Goal: Task Accomplishment & Management: Manage account settings

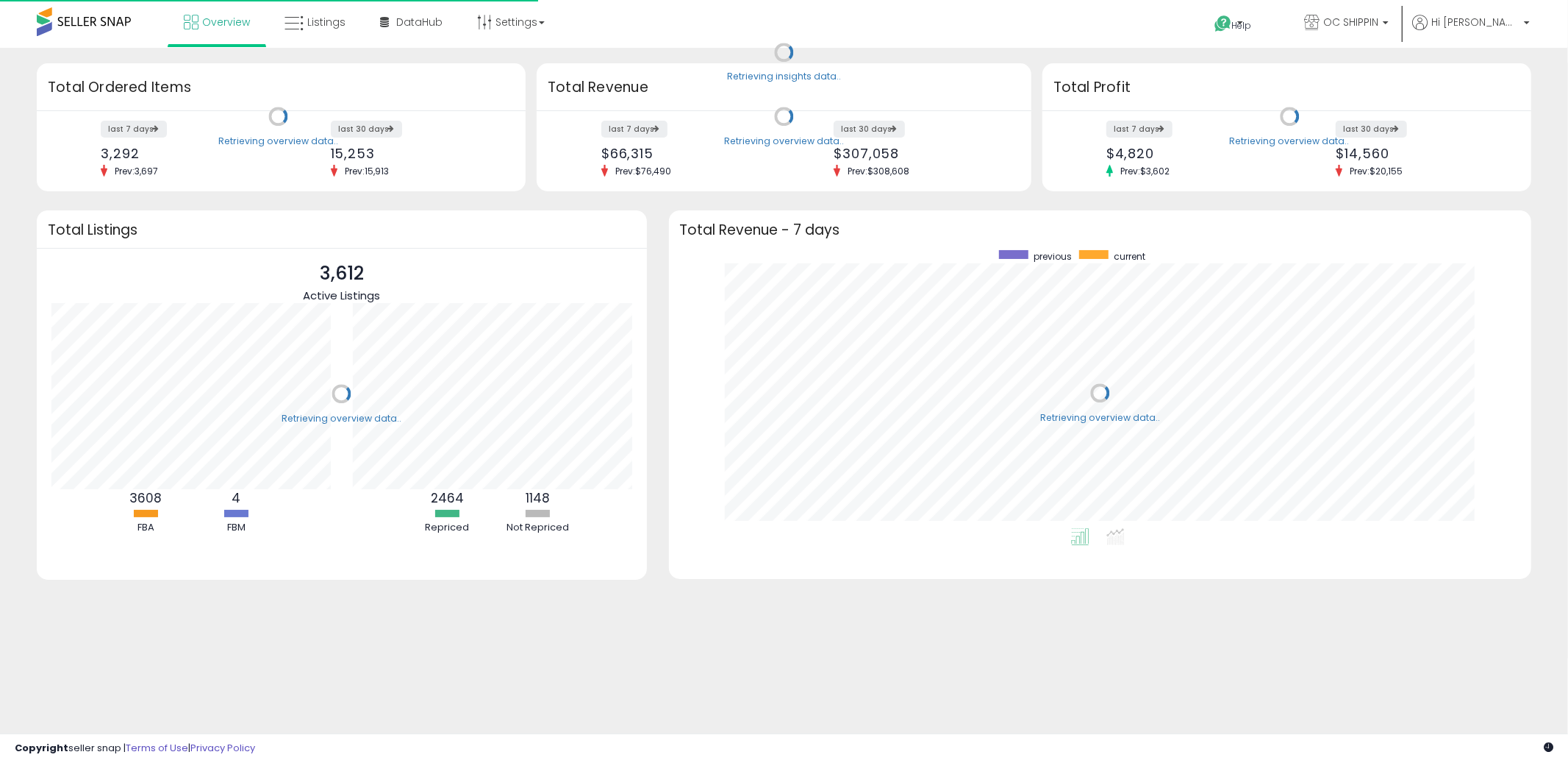
scroll to position [278, 834]
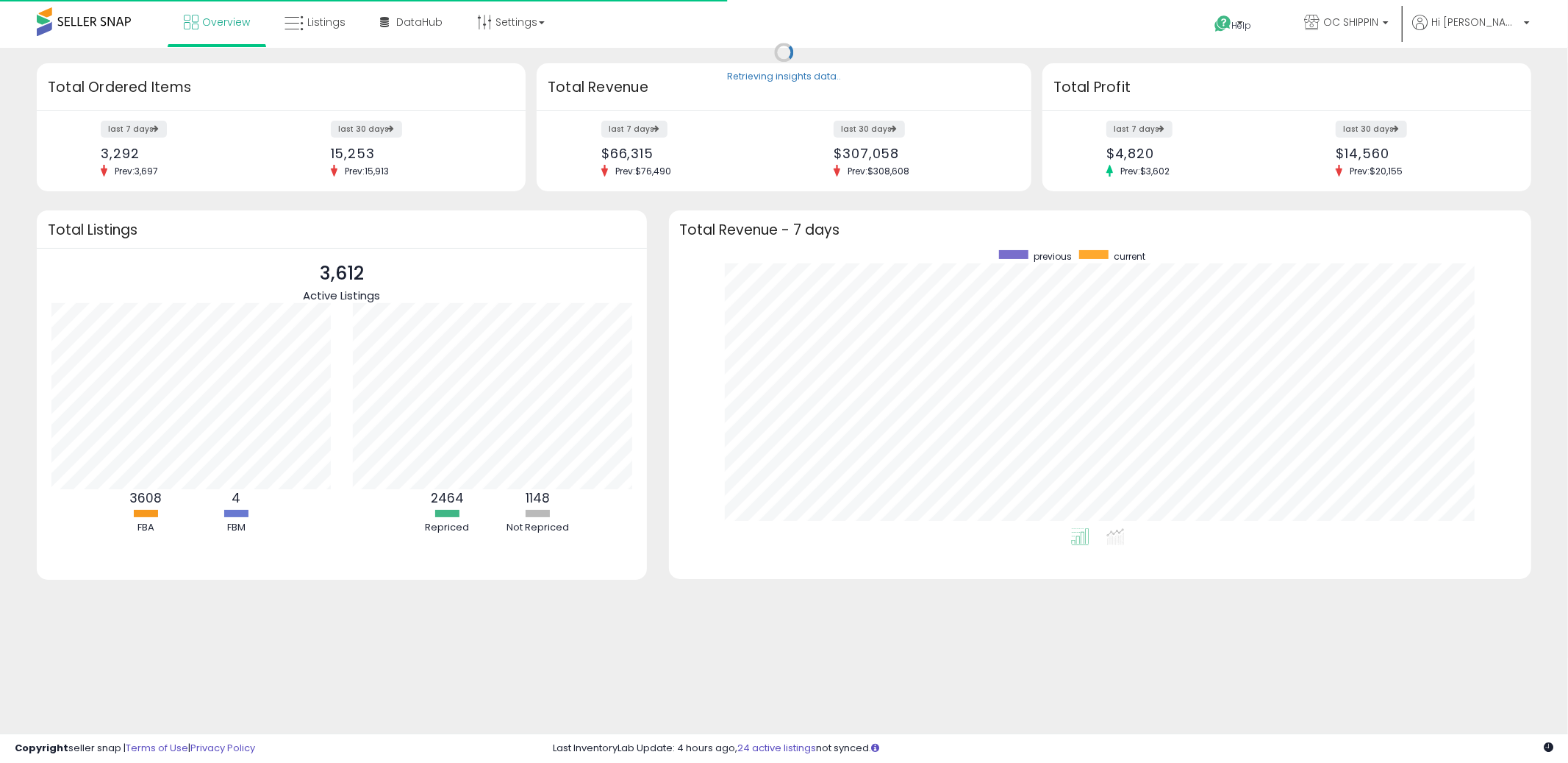
click at [779, 25] on div "Overview Listings" at bounding box center [508, 31] width 1038 height 63
click at [304, 17] on link "Listings" at bounding box center [315, 22] width 83 height 44
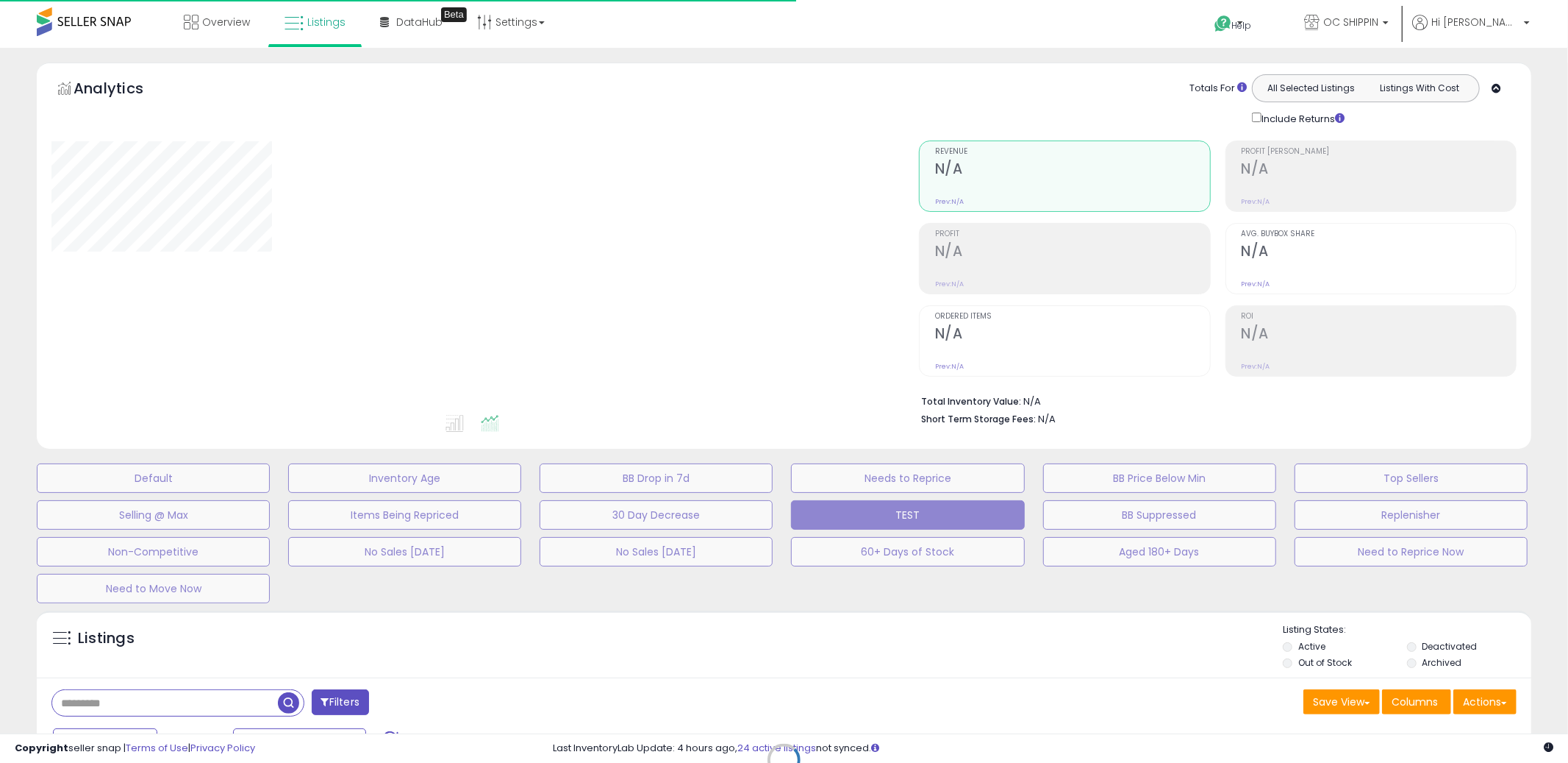
click at [778, 37] on div "Overview Listings Beta" at bounding box center [508, 31] width 1038 height 63
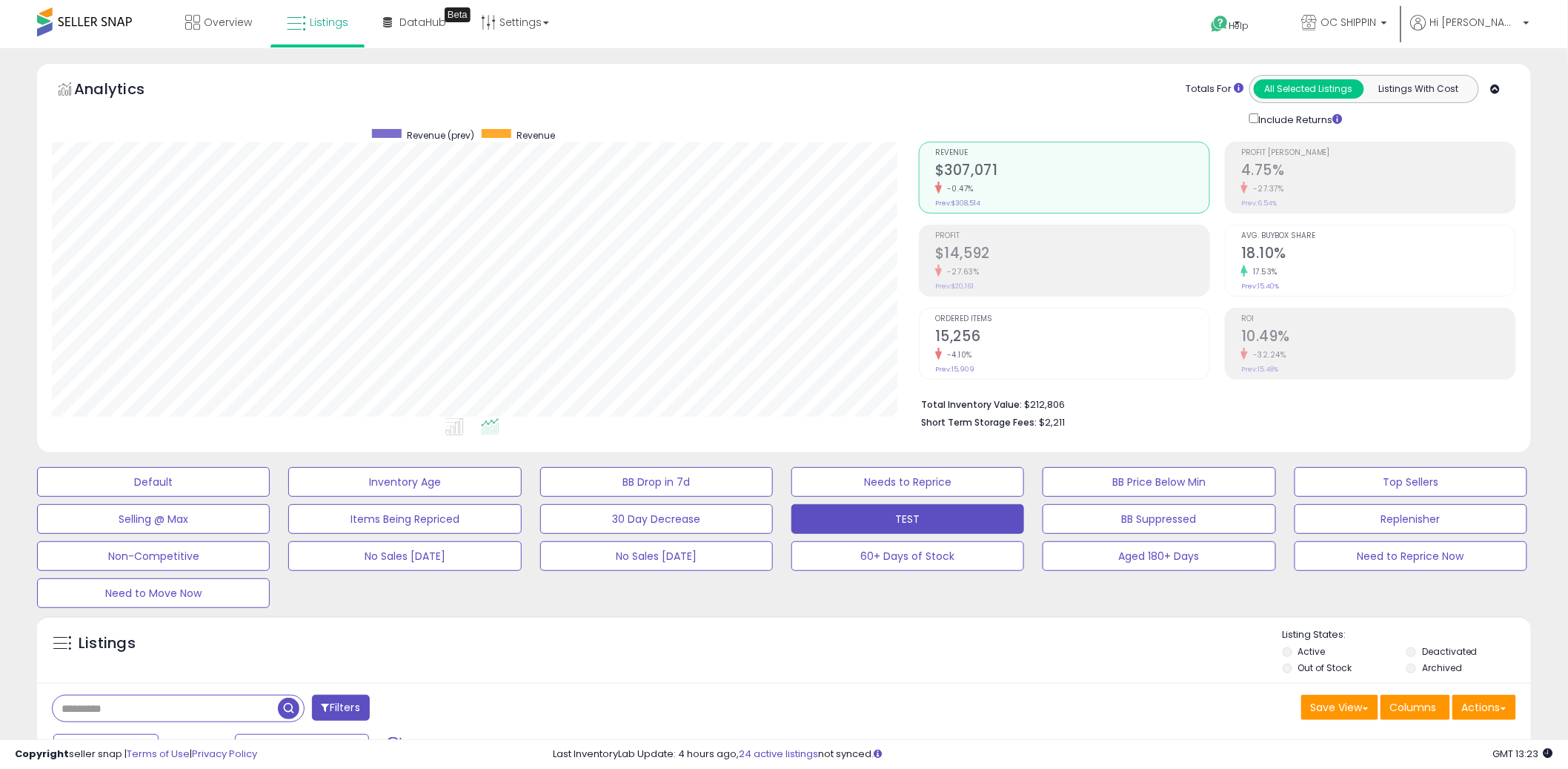
scroll to position [304, 867]
click at [774, 637] on div "Listings" at bounding box center [784, 653] width 1494 height 51
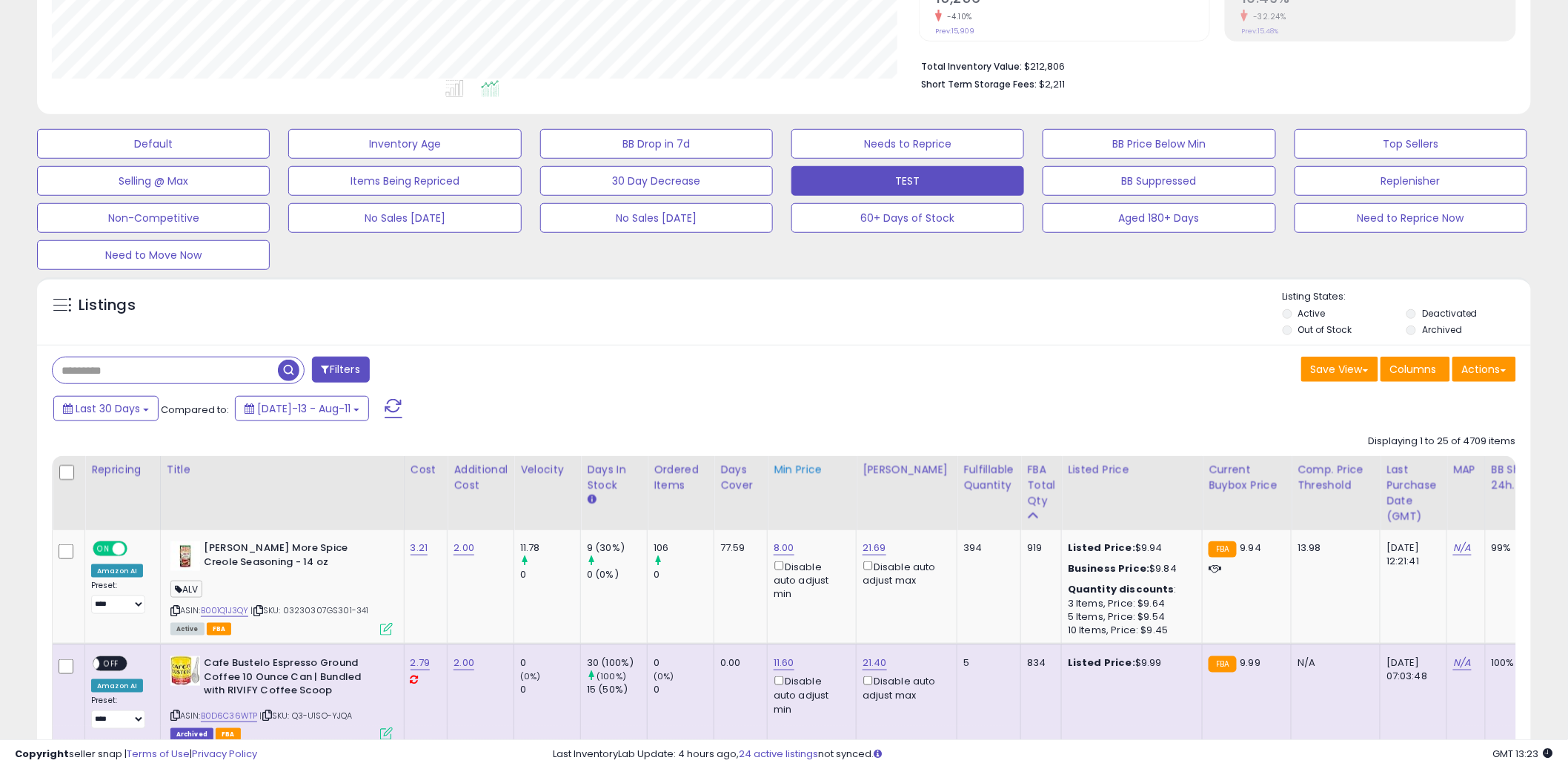
scroll to position [422, 0]
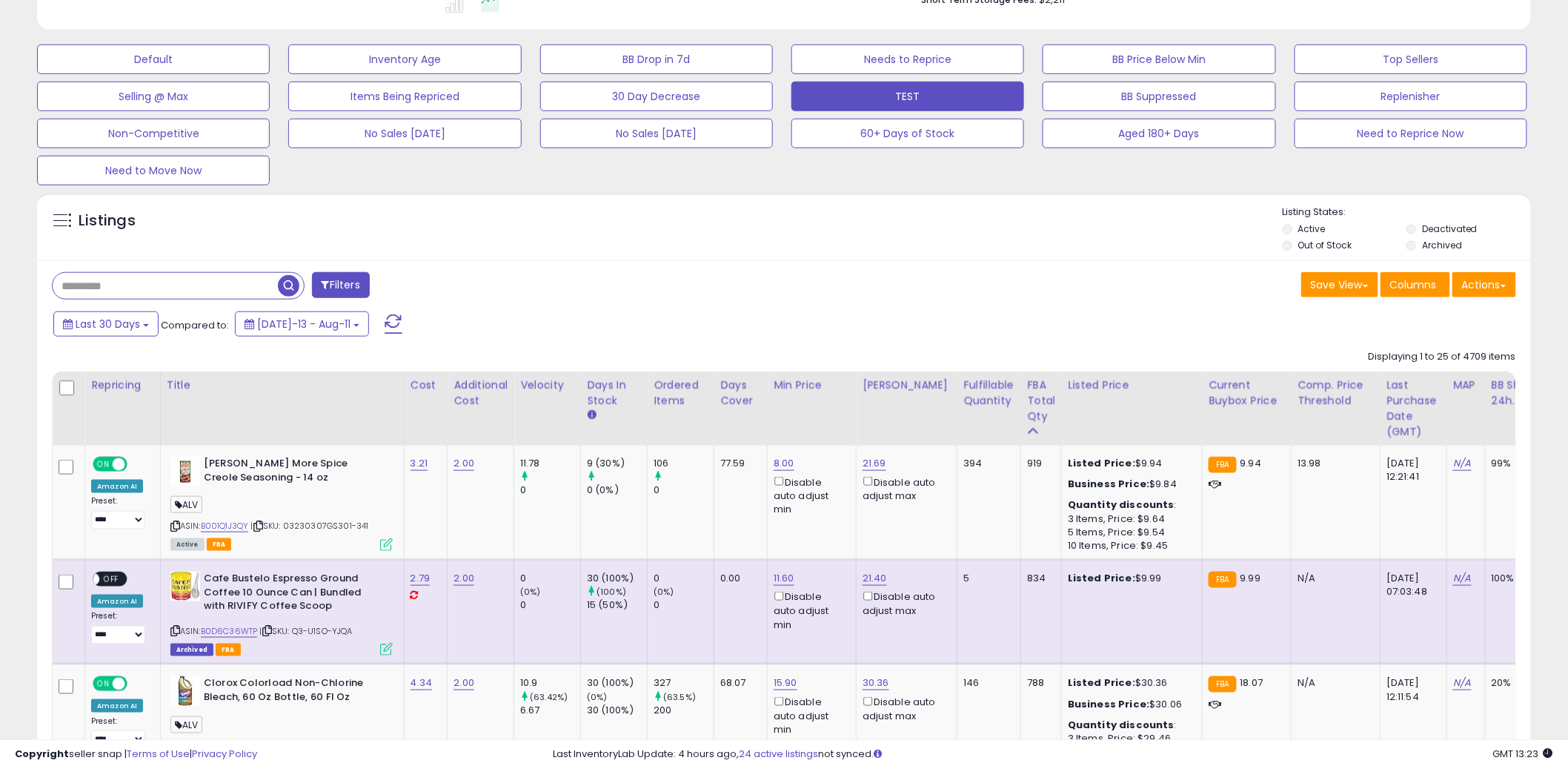
click at [785, 217] on div "Listings" at bounding box center [784, 231] width 1494 height 51
click at [780, 220] on div "Listings" at bounding box center [784, 231] width 1494 height 51
click at [783, 220] on div "Listings" at bounding box center [784, 231] width 1494 height 51
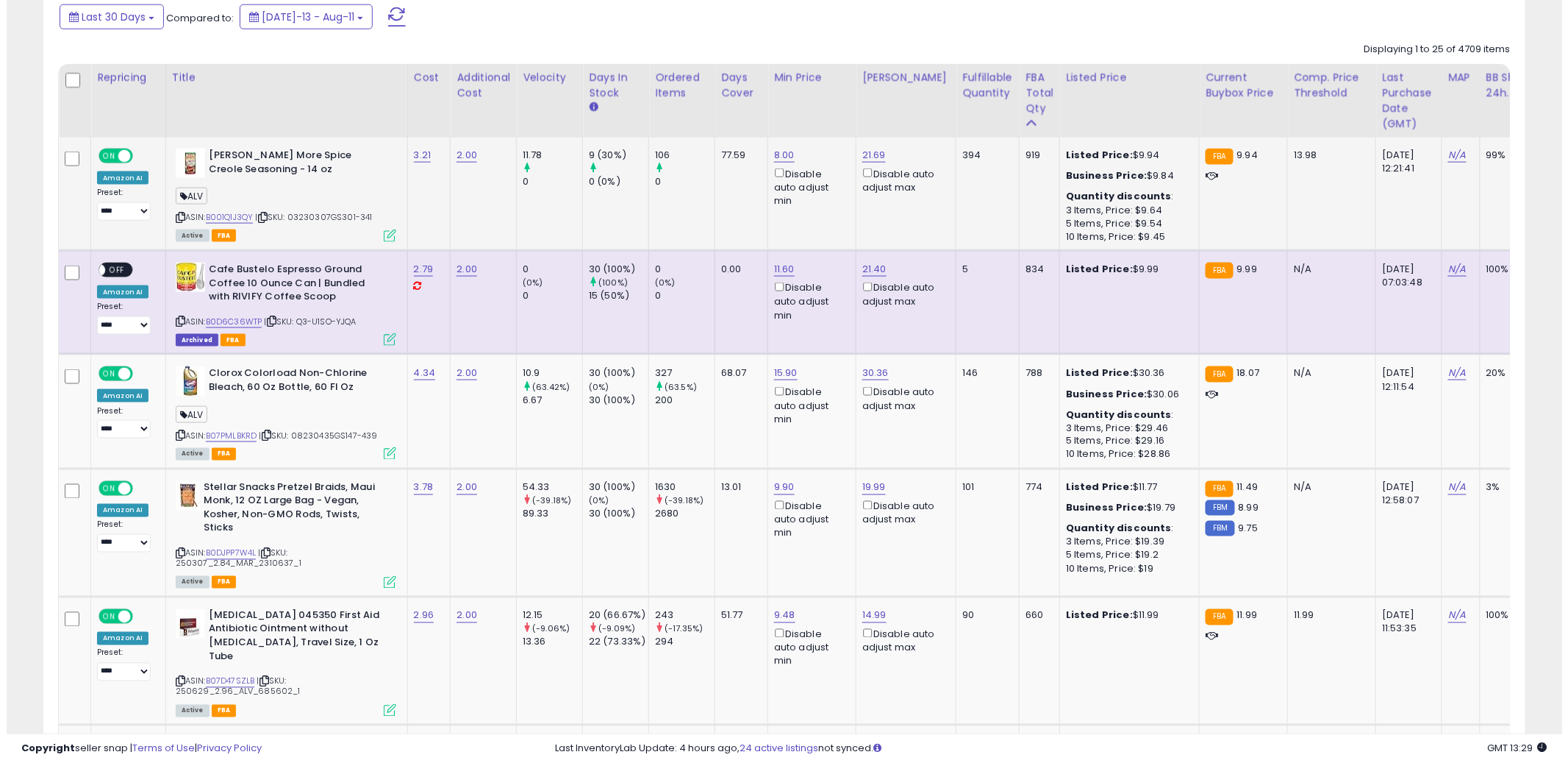
scroll to position [755, 0]
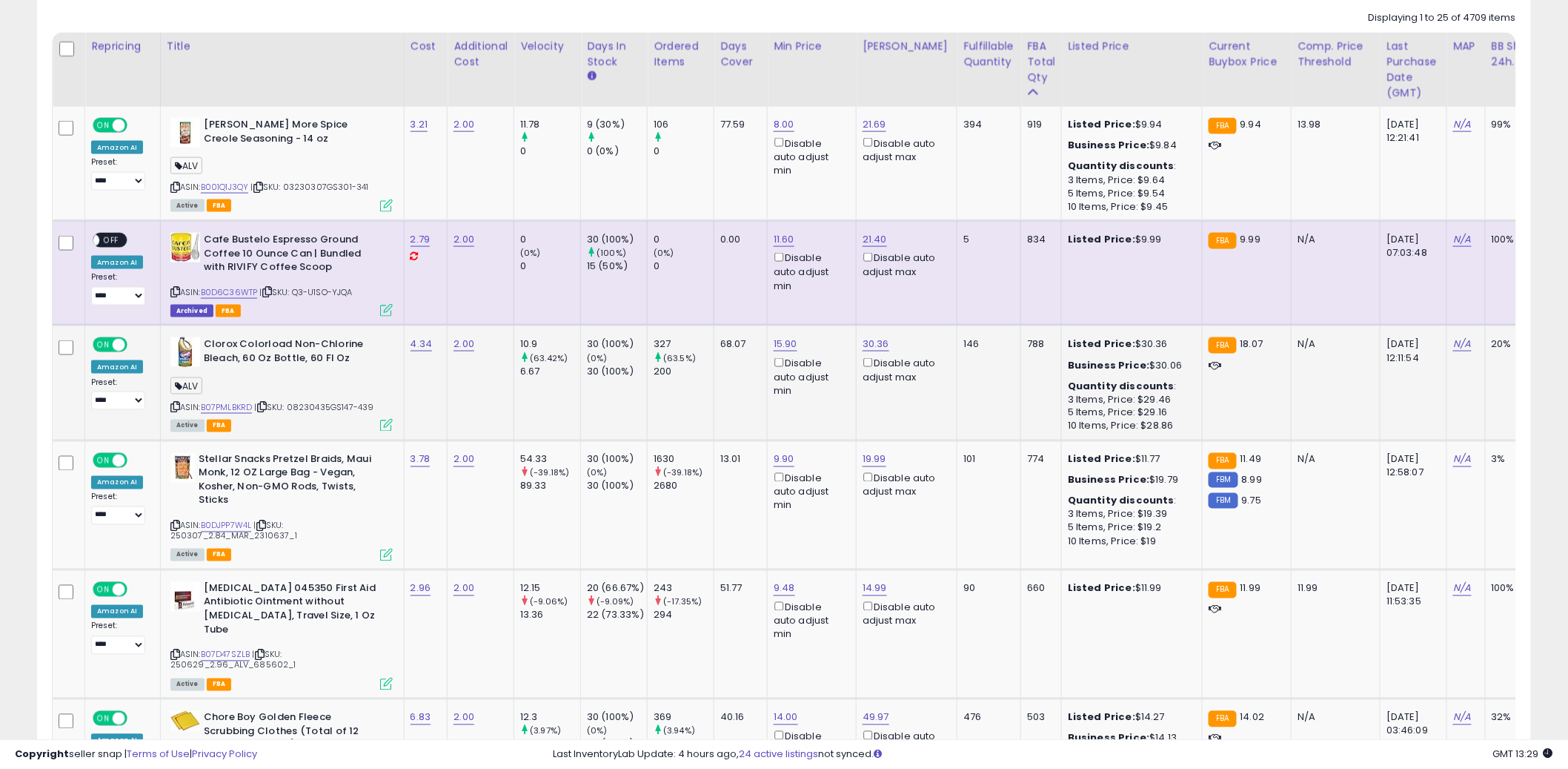
click at [380, 422] on icon at bounding box center [386, 425] width 12 height 12
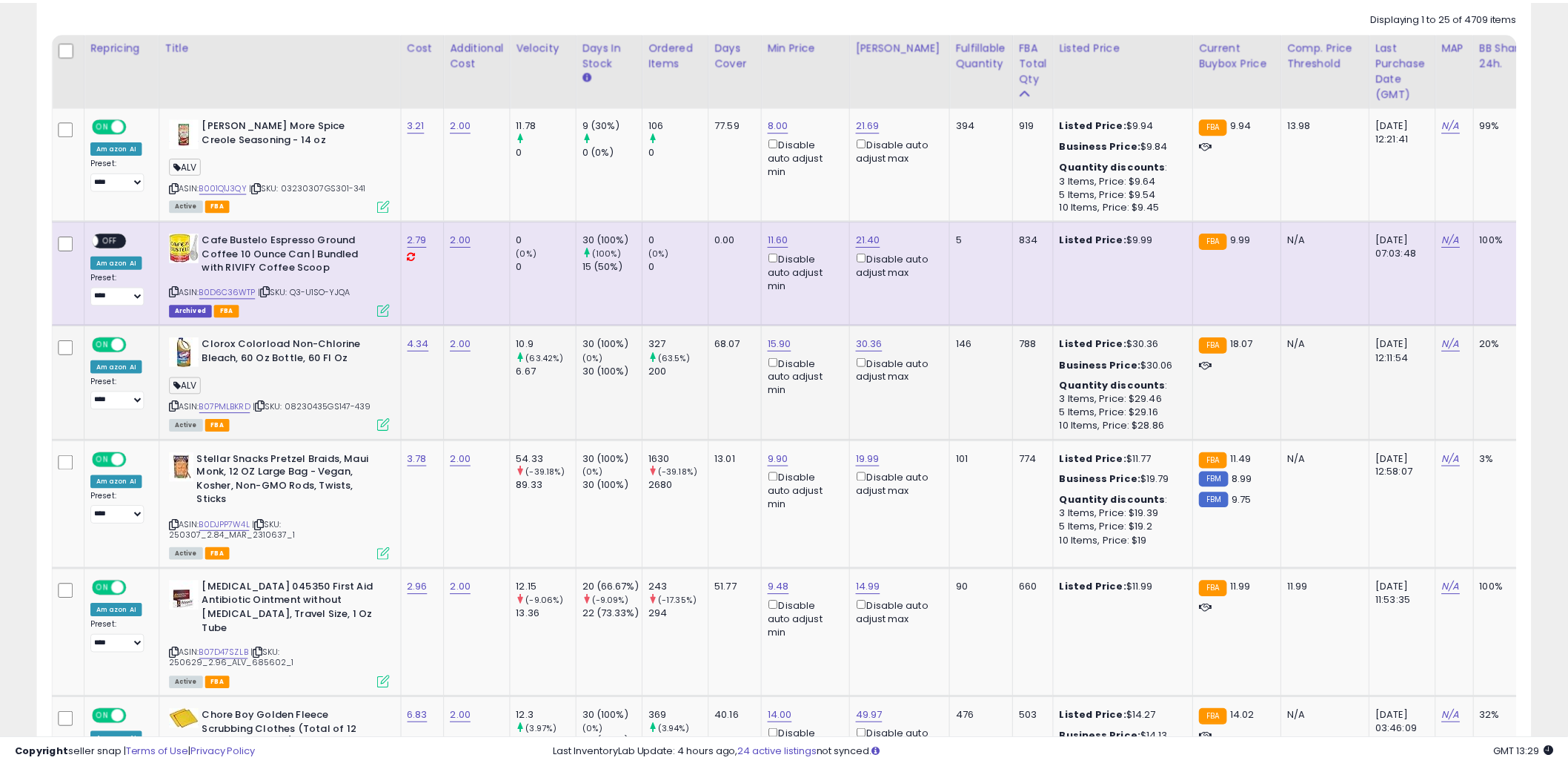
scroll to position [304, 876]
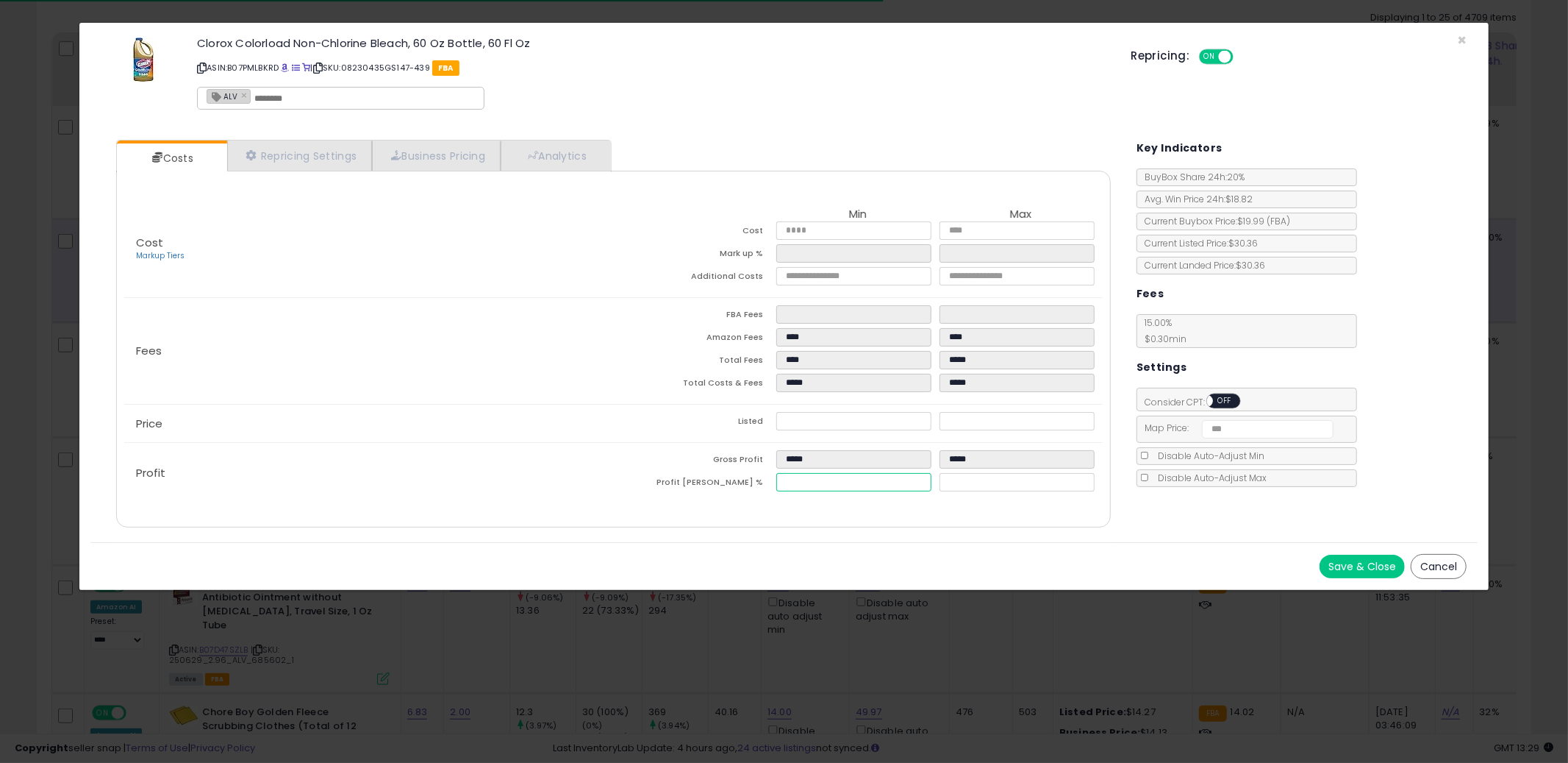
drag, startPoint x: 891, startPoint y: 484, endPoint x: 913, endPoint y: 479, distance: 22.6
click at [900, 482] on input "*****" at bounding box center [854, 482] width 155 height 19
type input "*****"
click at [916, 479] on input "*****" at bounding box center [854, 482] width 155 height 19
type input "****"
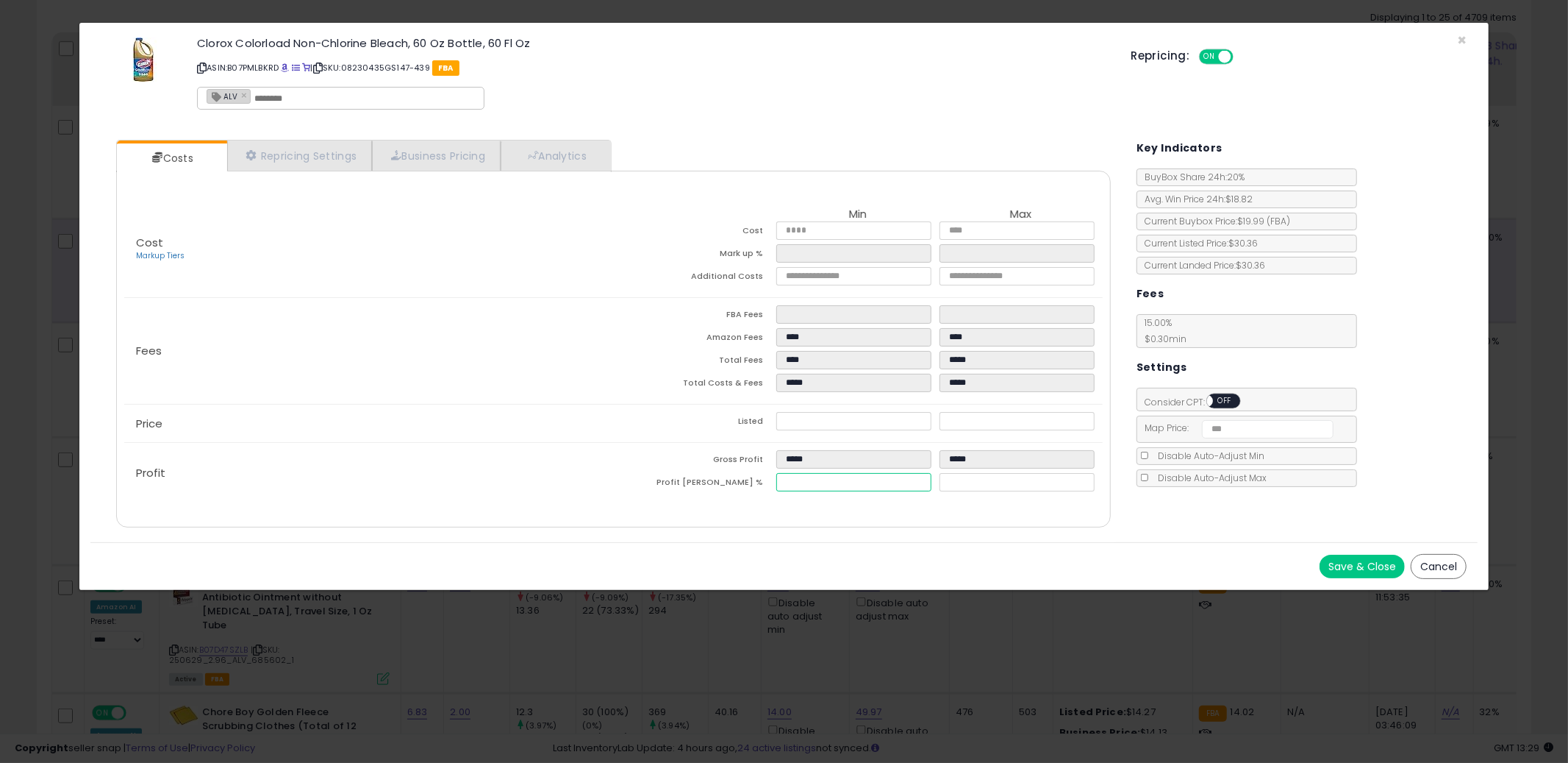
type input "****"
type input "*****"
click at [917, 484] on button at bounding box center [917, 482] width 15 height 13
type input "*****"
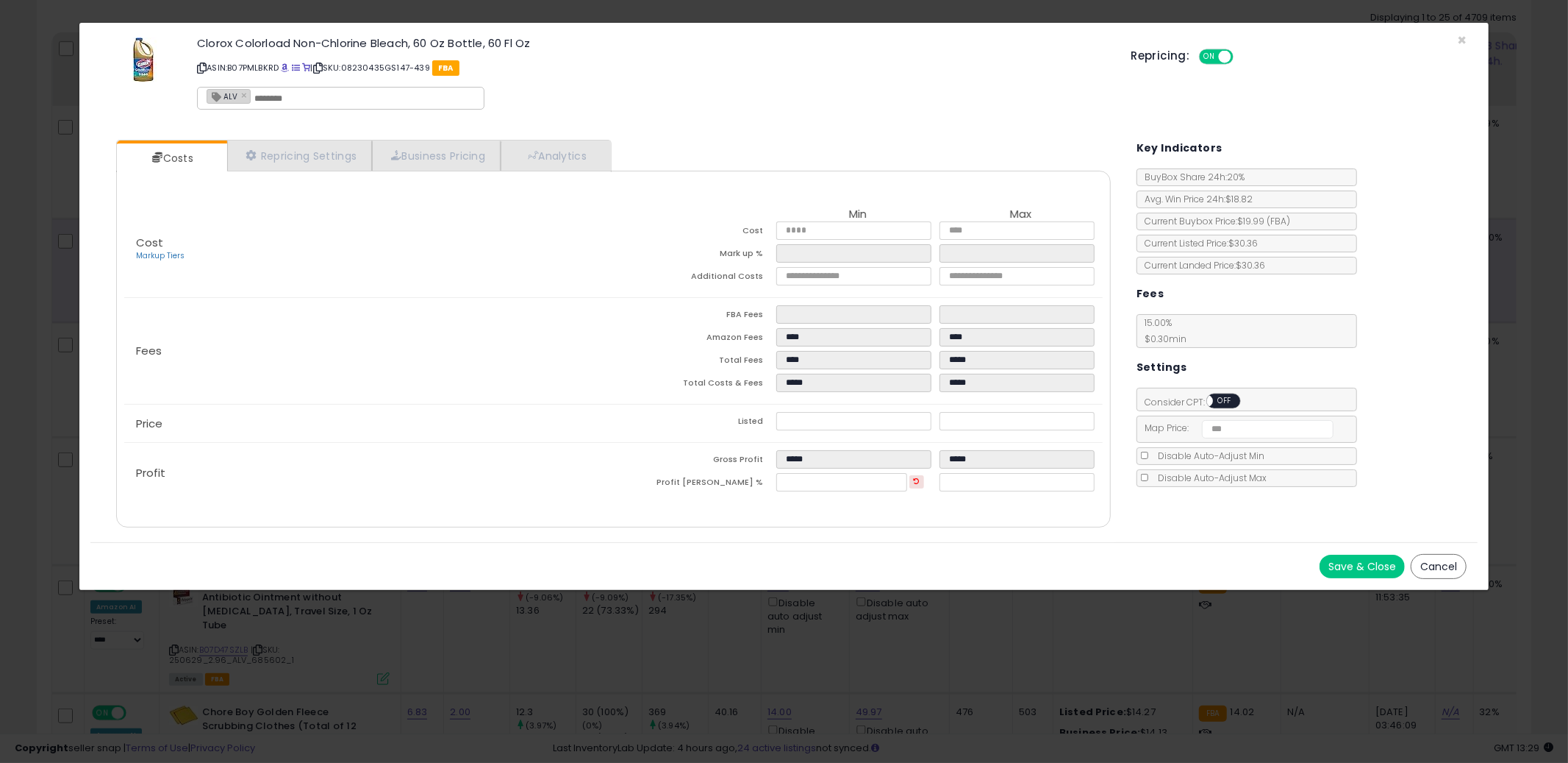
type input "****"
type input "*****"
type input "****"
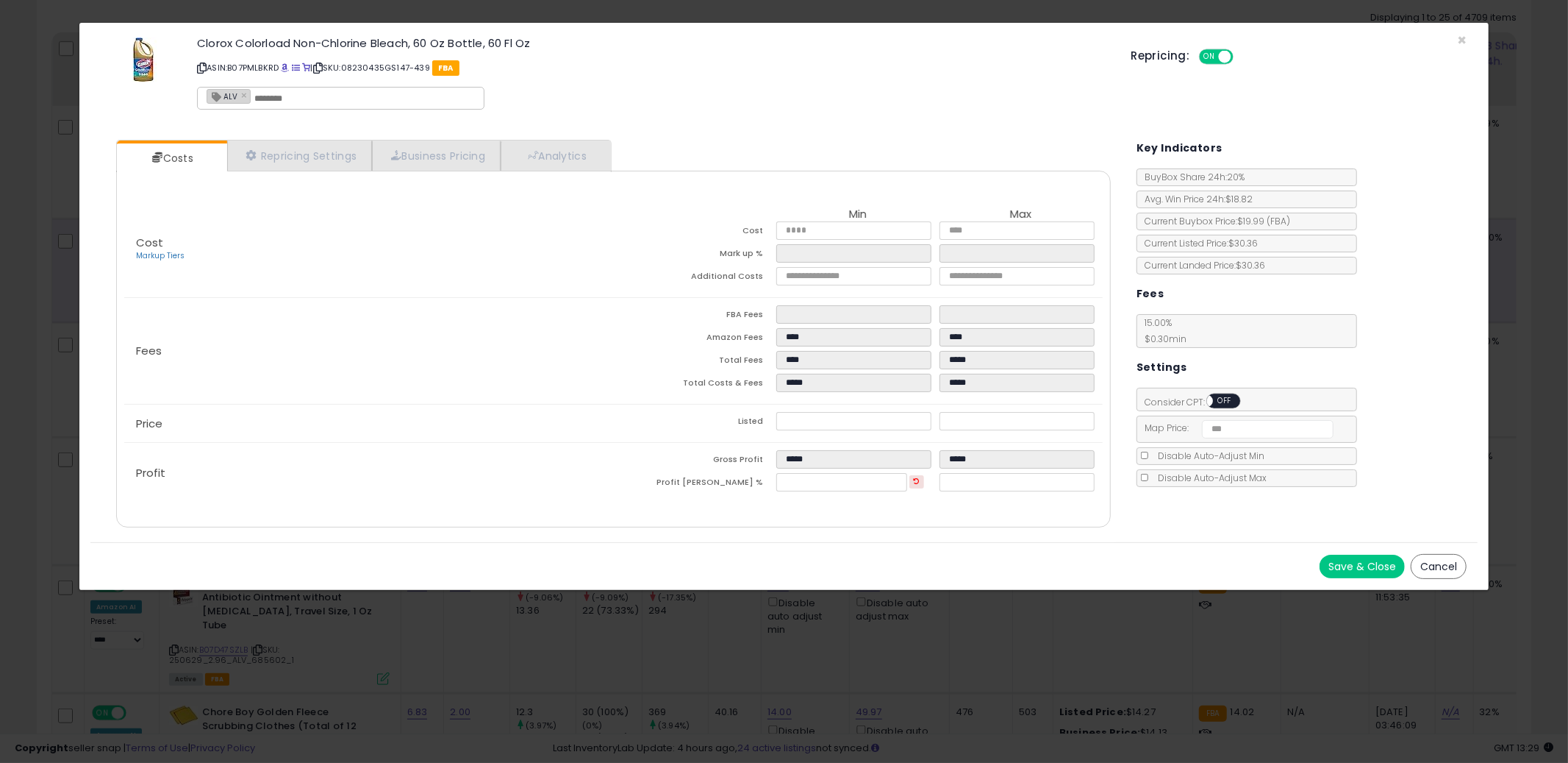
type input "****"
click at [1458, 37] on span "×" at bounding box center [1462, 40] width 9 height 22
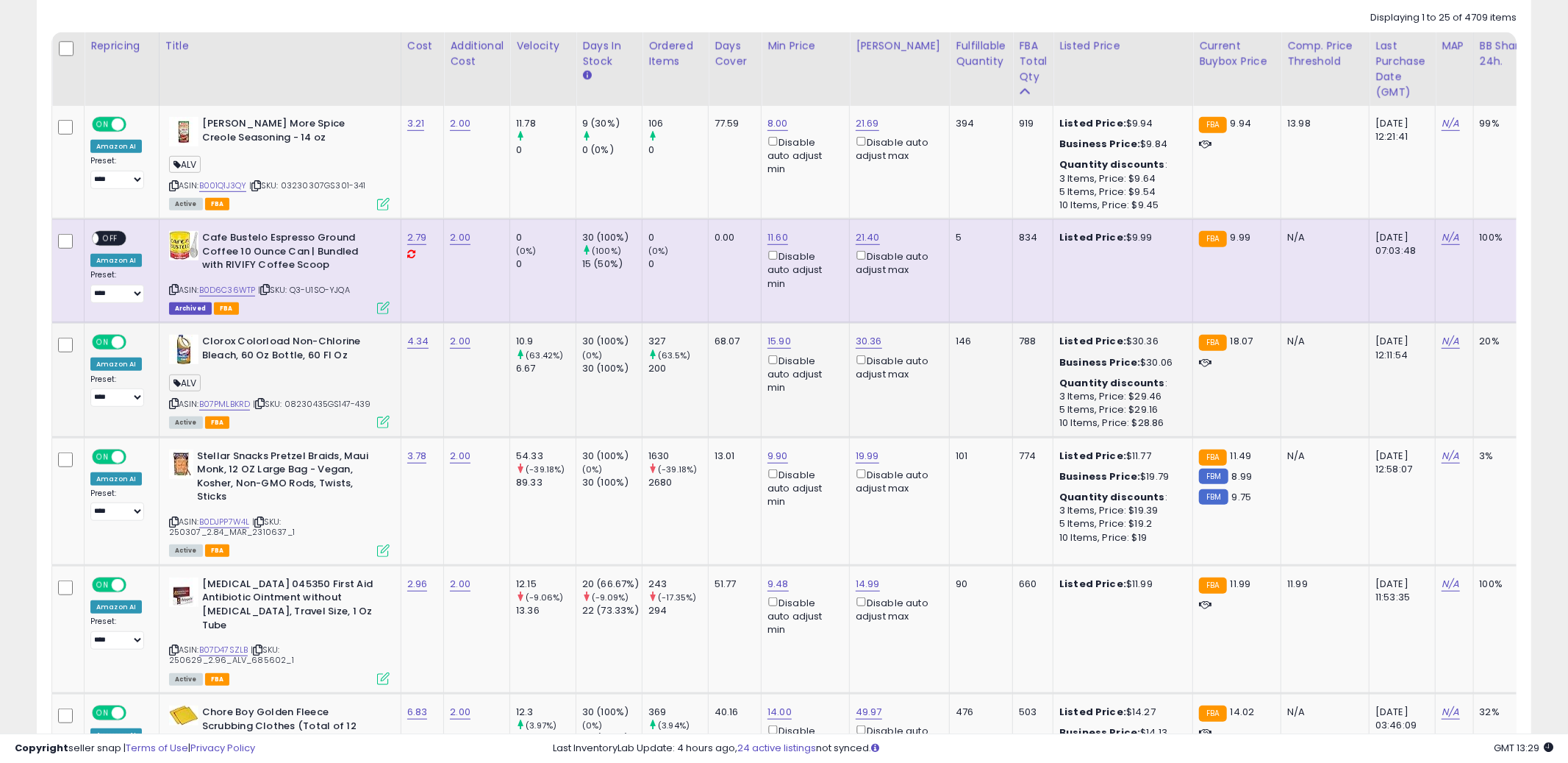
scroll to position [735186, 734384]
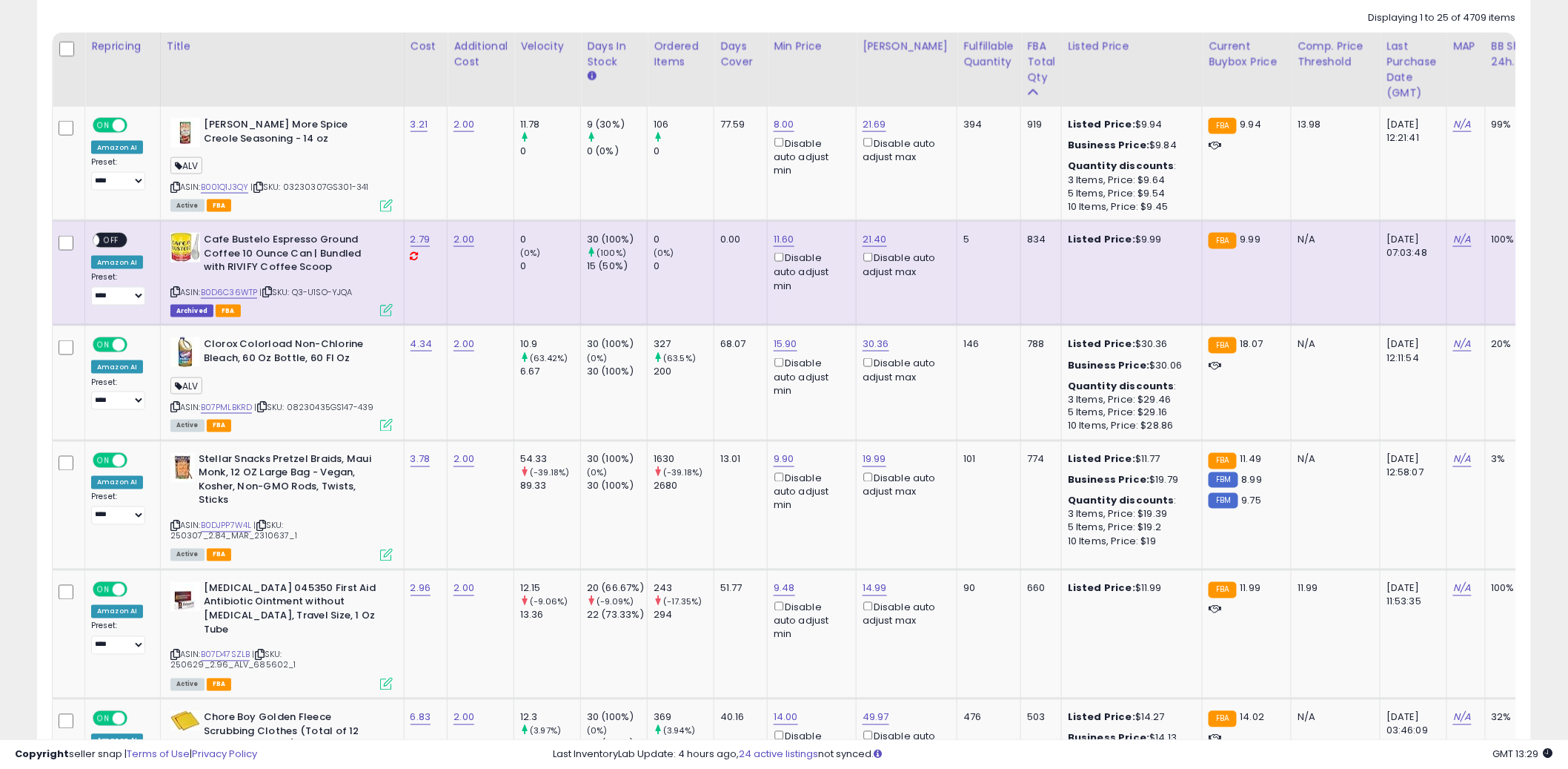
click at [735, 284] on td "0.00" at bounding box center [741, 273] width 54 height 104
drag, startPoint x: 382, startPoint y: 540, endPoint x: 383, endPoint y: 562, distance: 22.0
click at [382, 540] on div "ASIN: B0DJPP7W4L | SKU: 250307_2.84_MAR_2310637_1 Active FBA" at bounding box center [281, 506] width 222 height 107
click at [383, 552] on icon at bounding box center [386, 555] width 12 height 12
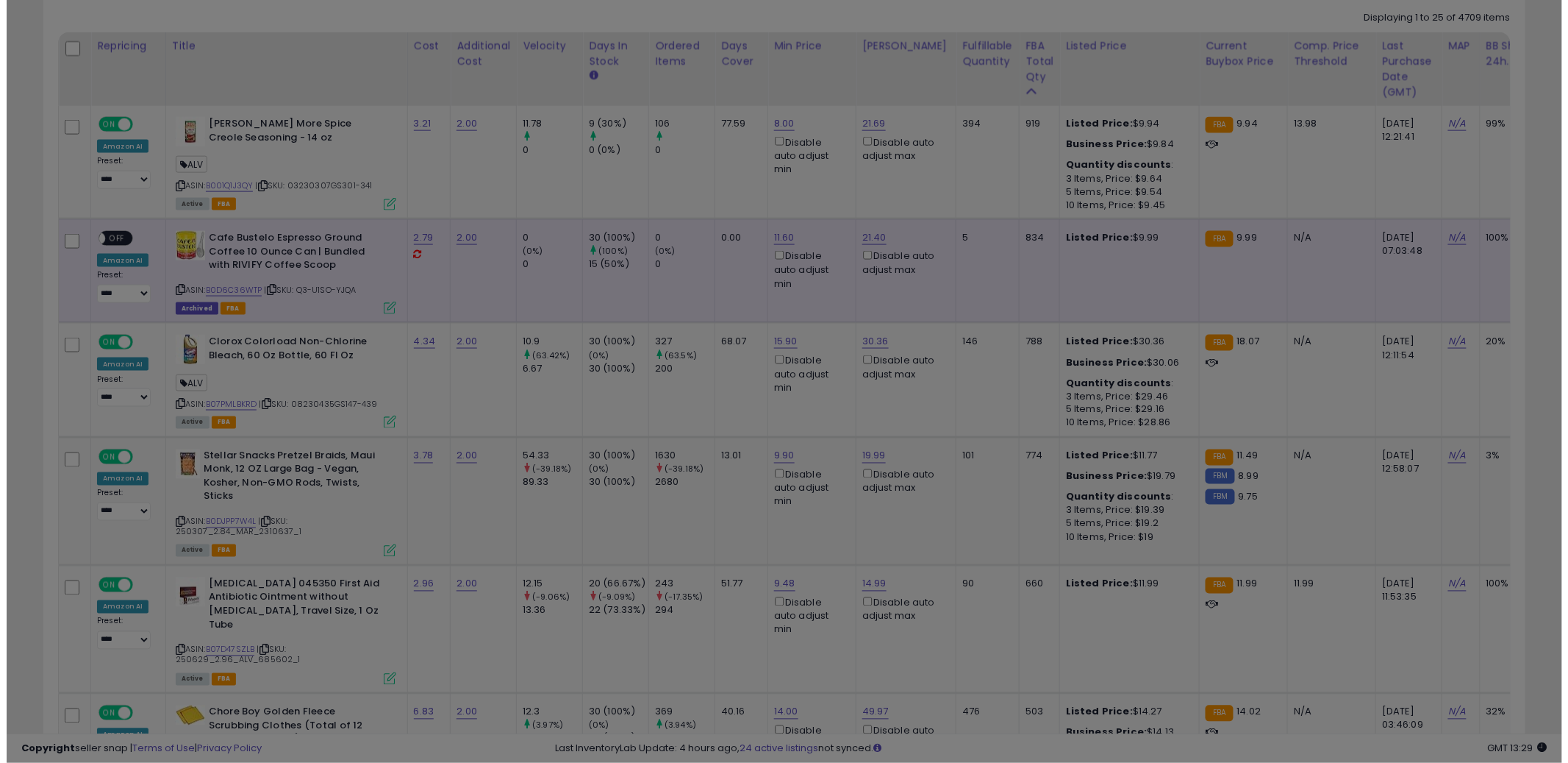
scroll to position [301, 869]
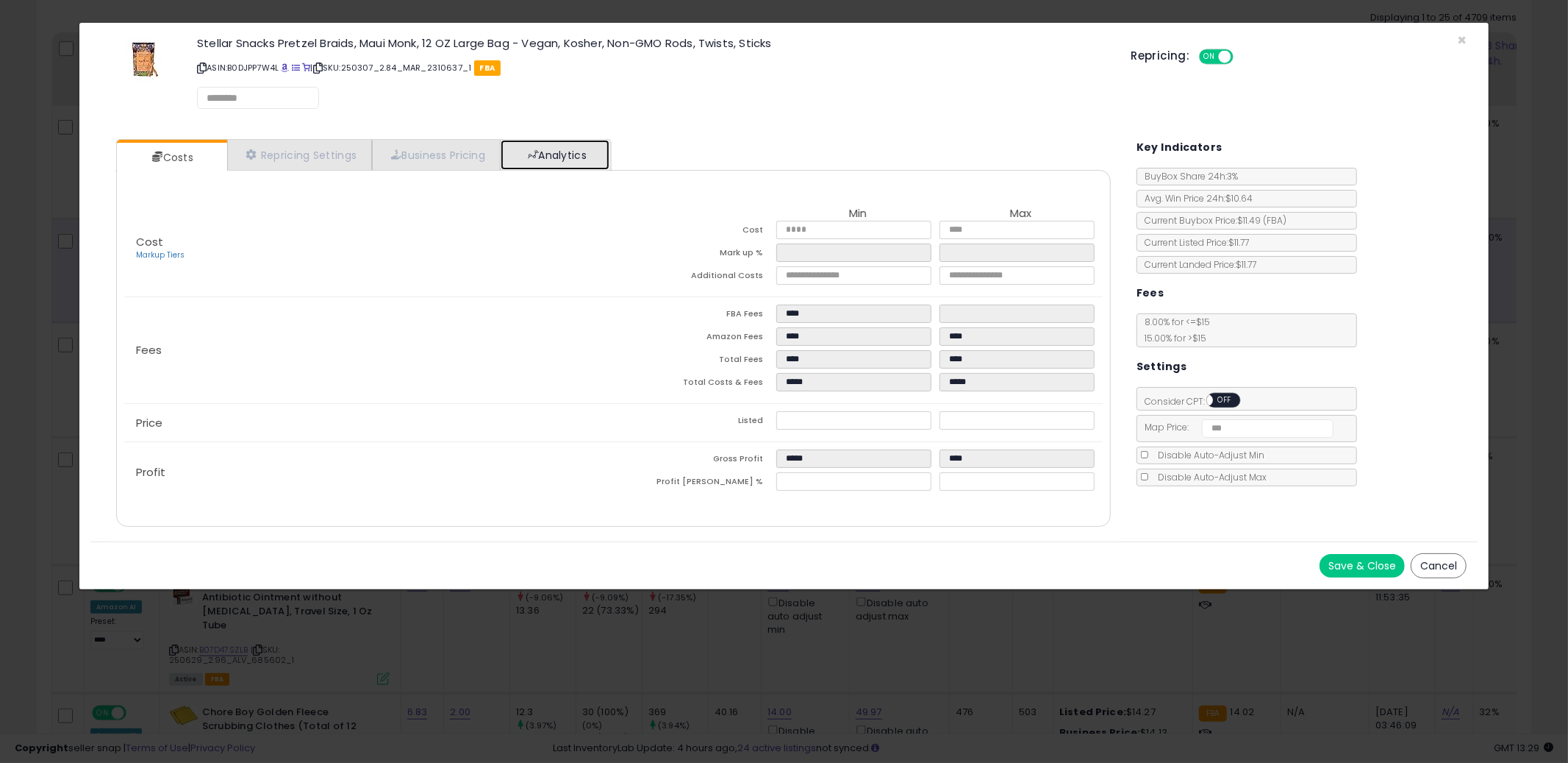
click at [594, 148] on link "Analytics" at bounding box center [555, 155] width 109 height 30
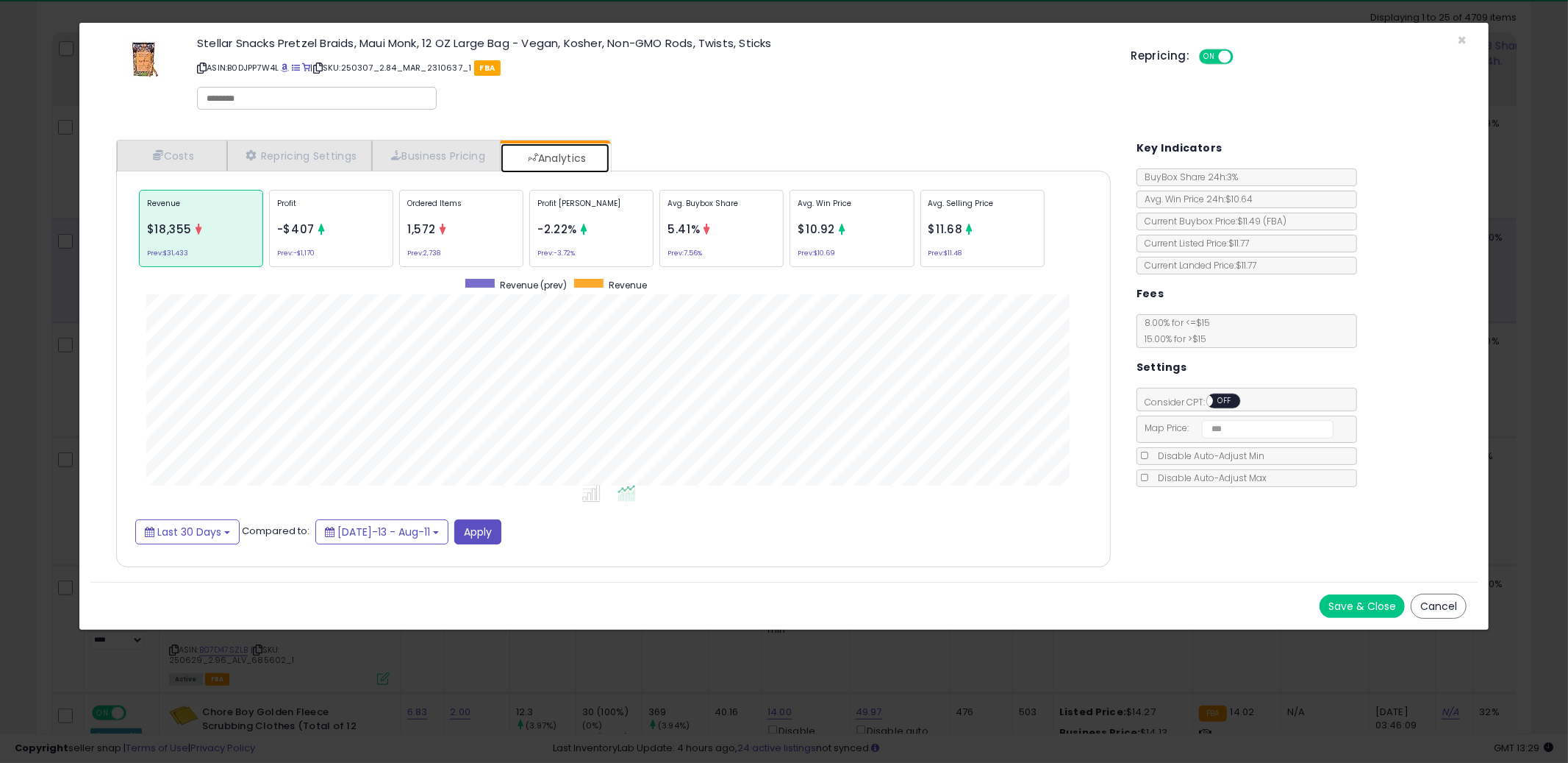
scroll to position [451, 1024]
click at [483, 242] on div "Ordered Items 1,572 Prev: 2,738" at bounding box center [461, 228] width 124 height 77
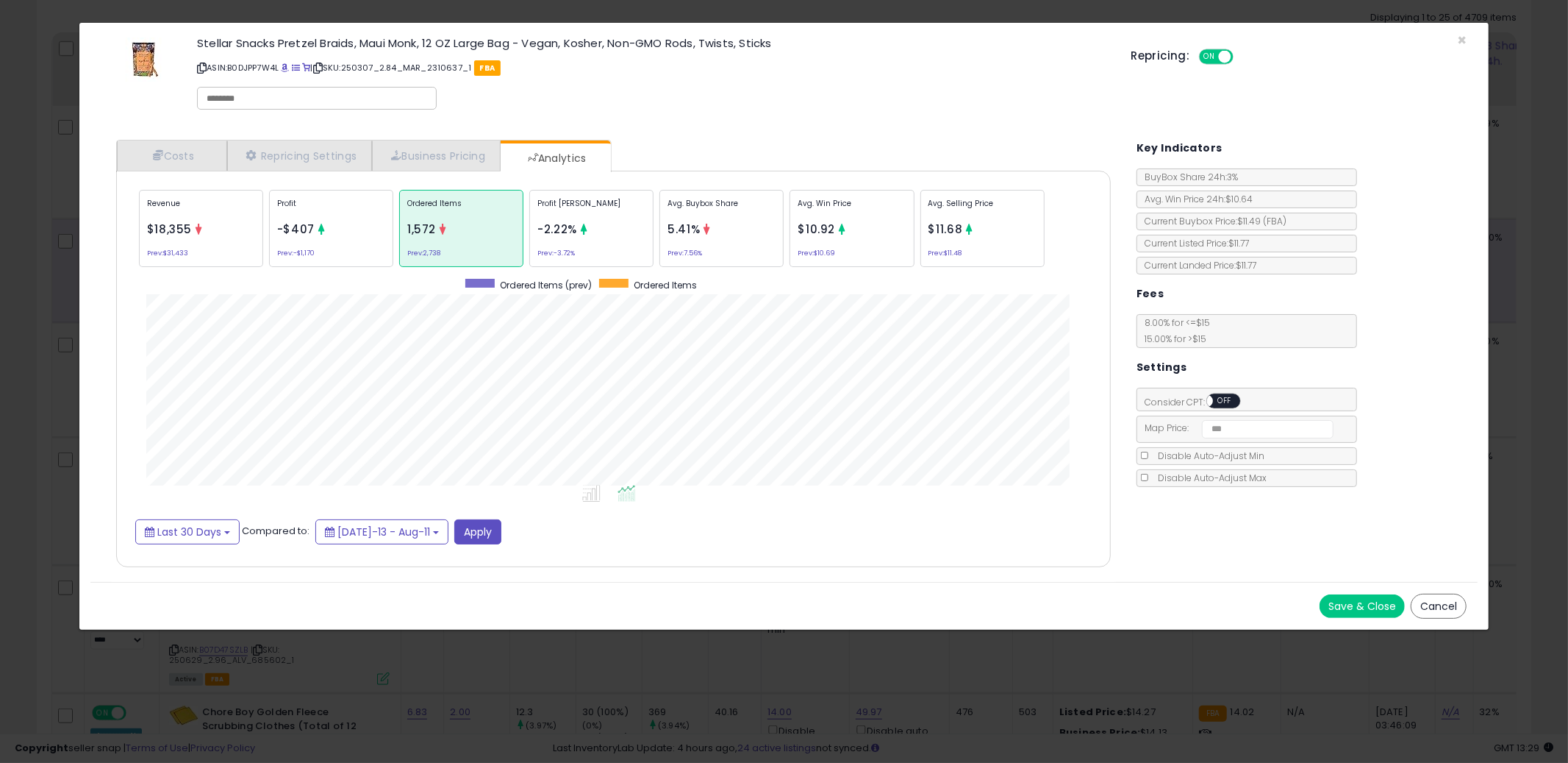
click at [779, 128] on div "Costs Repricing Settings Business Pricing Analytics Cost" at bounding box center [613, 355] width 1024 height 453
click at [289, 67] on span at bounding box center [284, 68] width 8 height 8
click at [753, 152] on div "Costs Repricing Settings Business Pricing Analytics" at bounding box center [613, 353] width 995 height 427
click at [755, 114] on div "Stellar Snacks Pretzel Braids, Maui Monk, 12 OZ Large Bag - Vegan, Kosher, Non-…" at bounding box center [653, 76] width 934 height 83
click at [29, 187] on div "× Close Stellar Snacks Pretzel Braids, Maui Monk, 12 OZ Large Bag - Vegan, Kosh…" at bounding box center [784, 381] width 1568 height 763
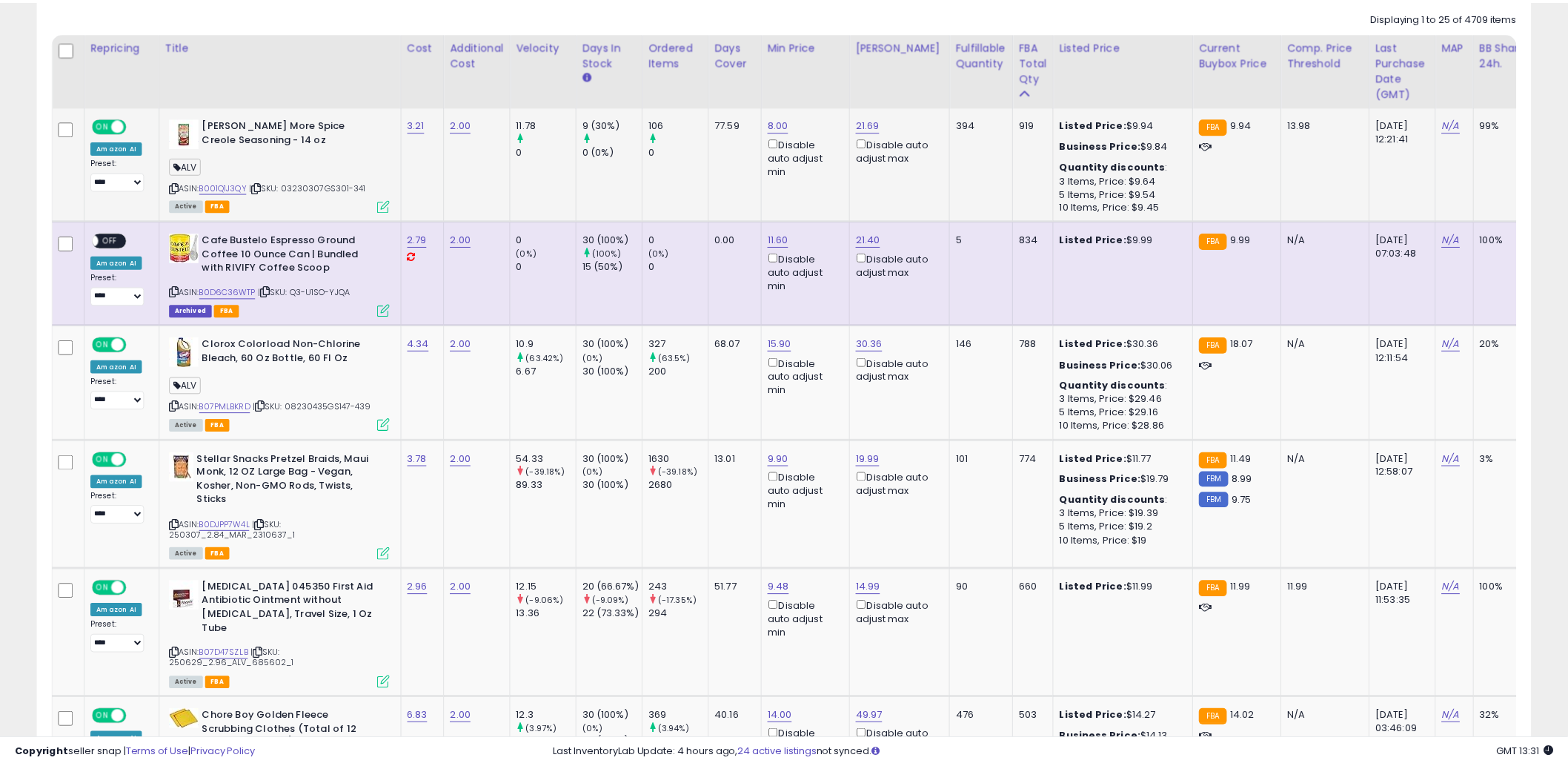
scroll to position [740968, 740221]
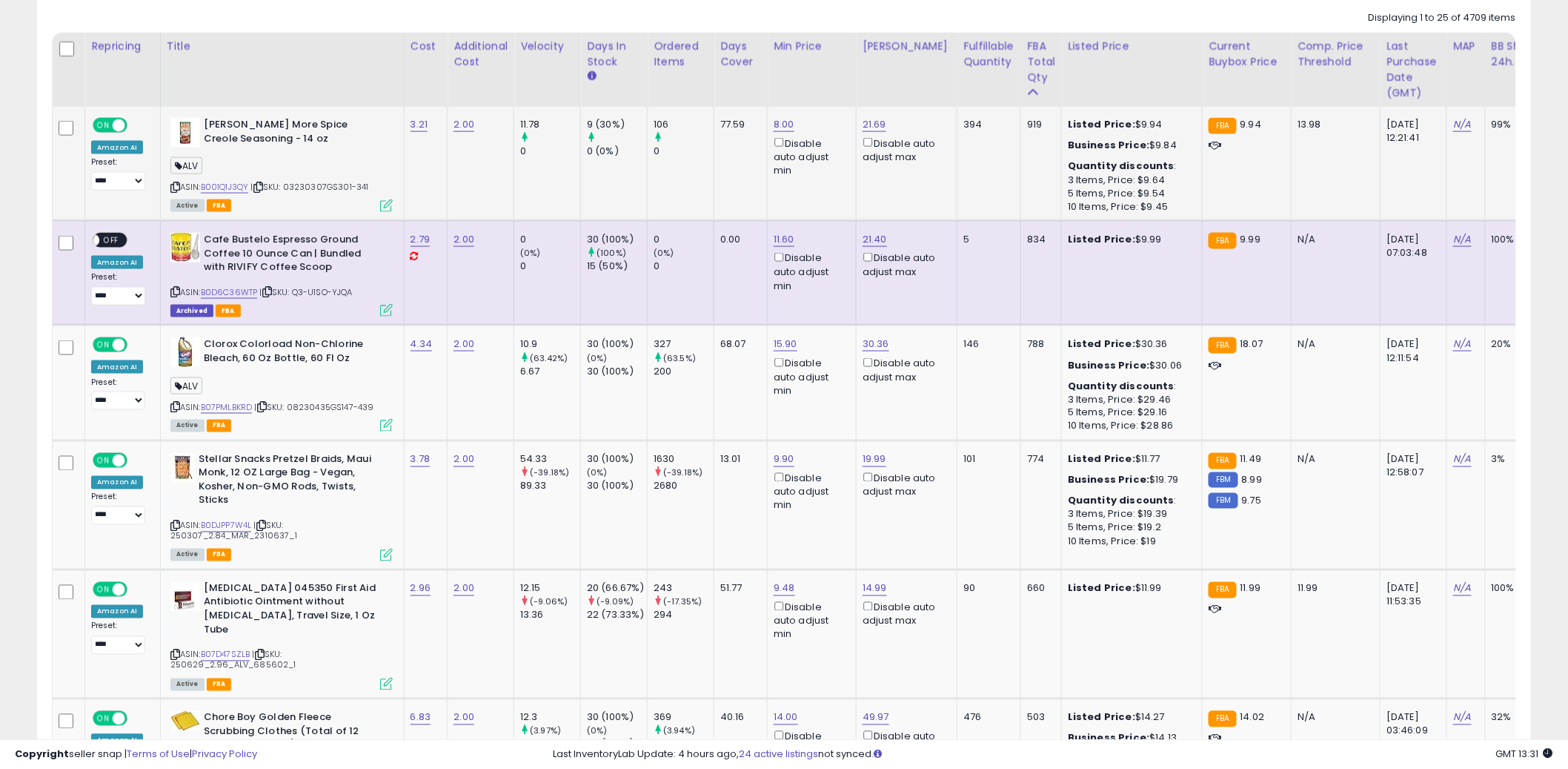
click at [768, 185] on td "8.00 Disable auto adjust min" at bounding box center [812, 164] width 89 height 115
click at [721, 275] on td "0.00" at bounding box center [741, 273] width 54 height 104
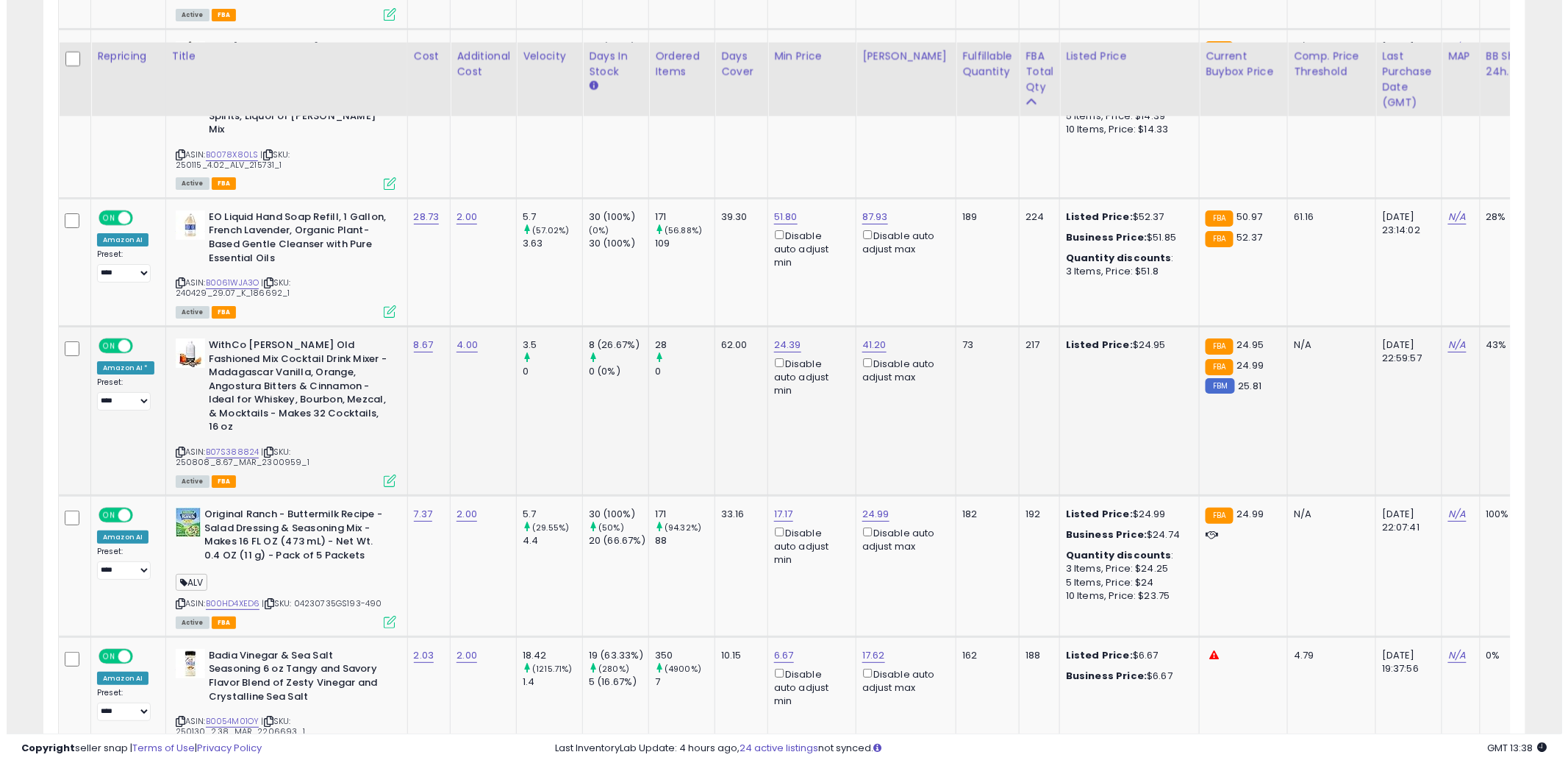
scroll to position [2172, 0]
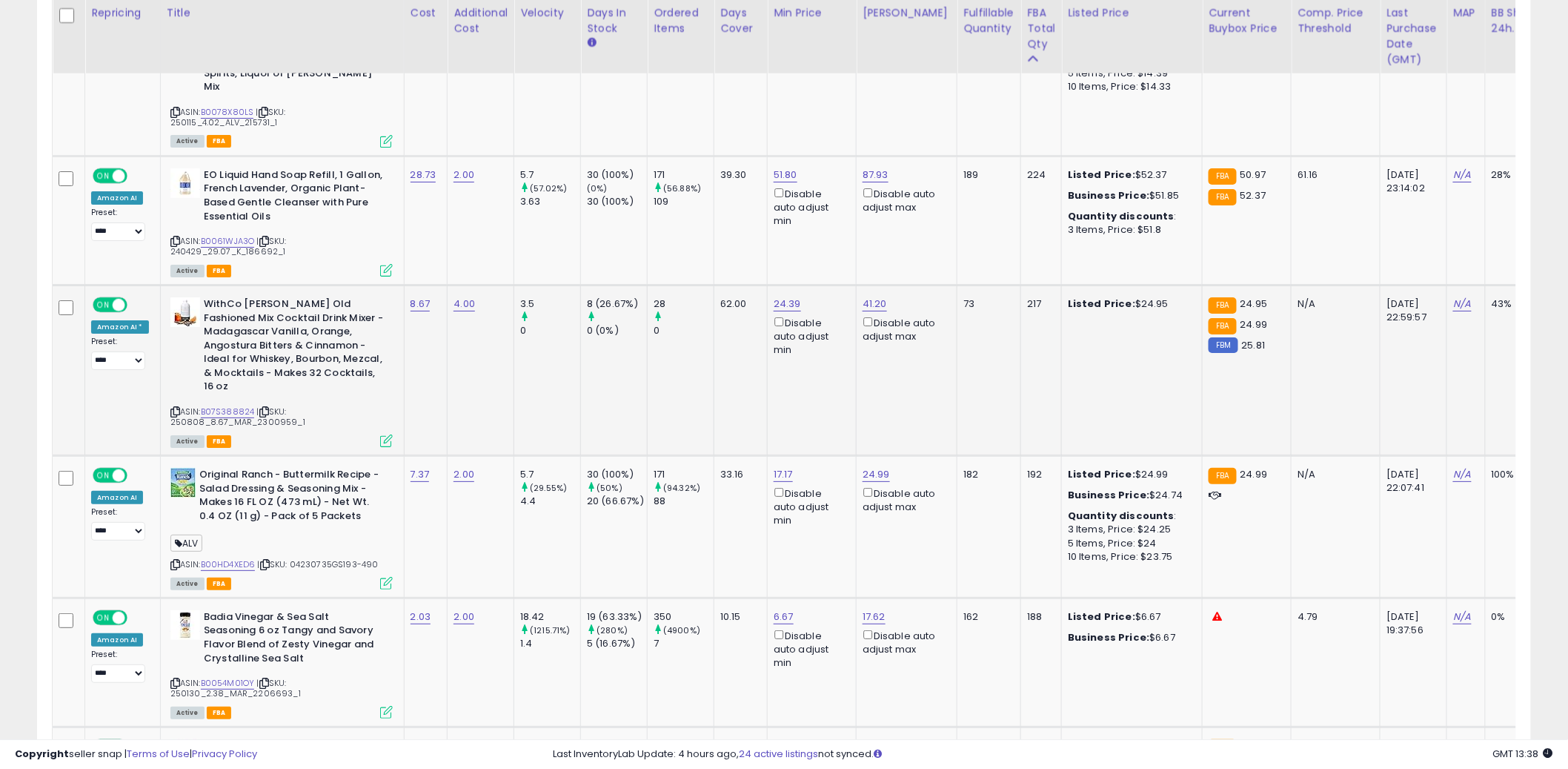
click at [735, 303] on td "62.00" at bounding box center [741, 369] width 54 height 171
click at [735, 303] on td "62.00" at bounding box center [741, 369] width 54 height 171
click at [380, 435] on icon at bounding box center [386, 441] width 12 height 12
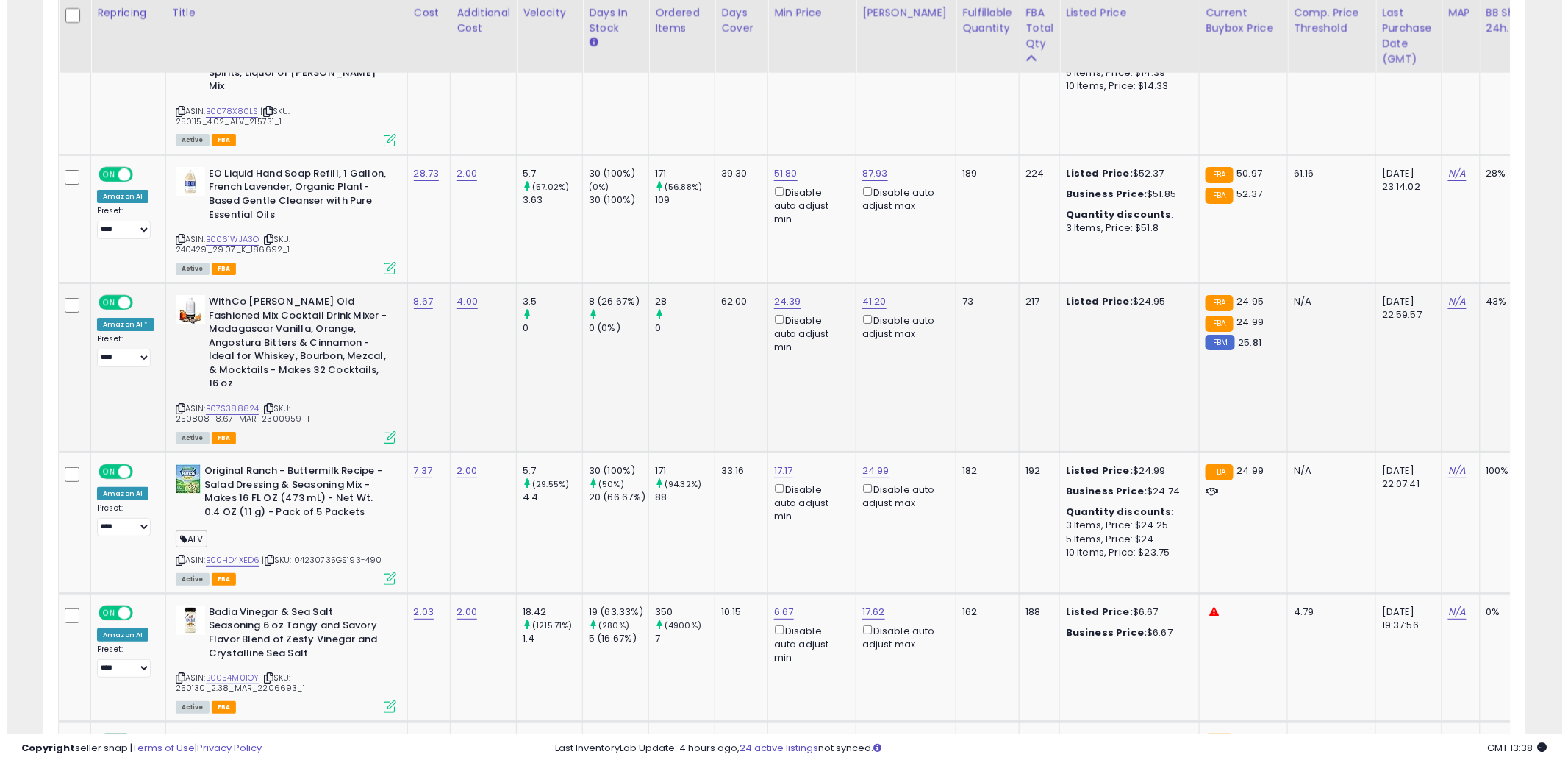
scroll to position [301, 869]
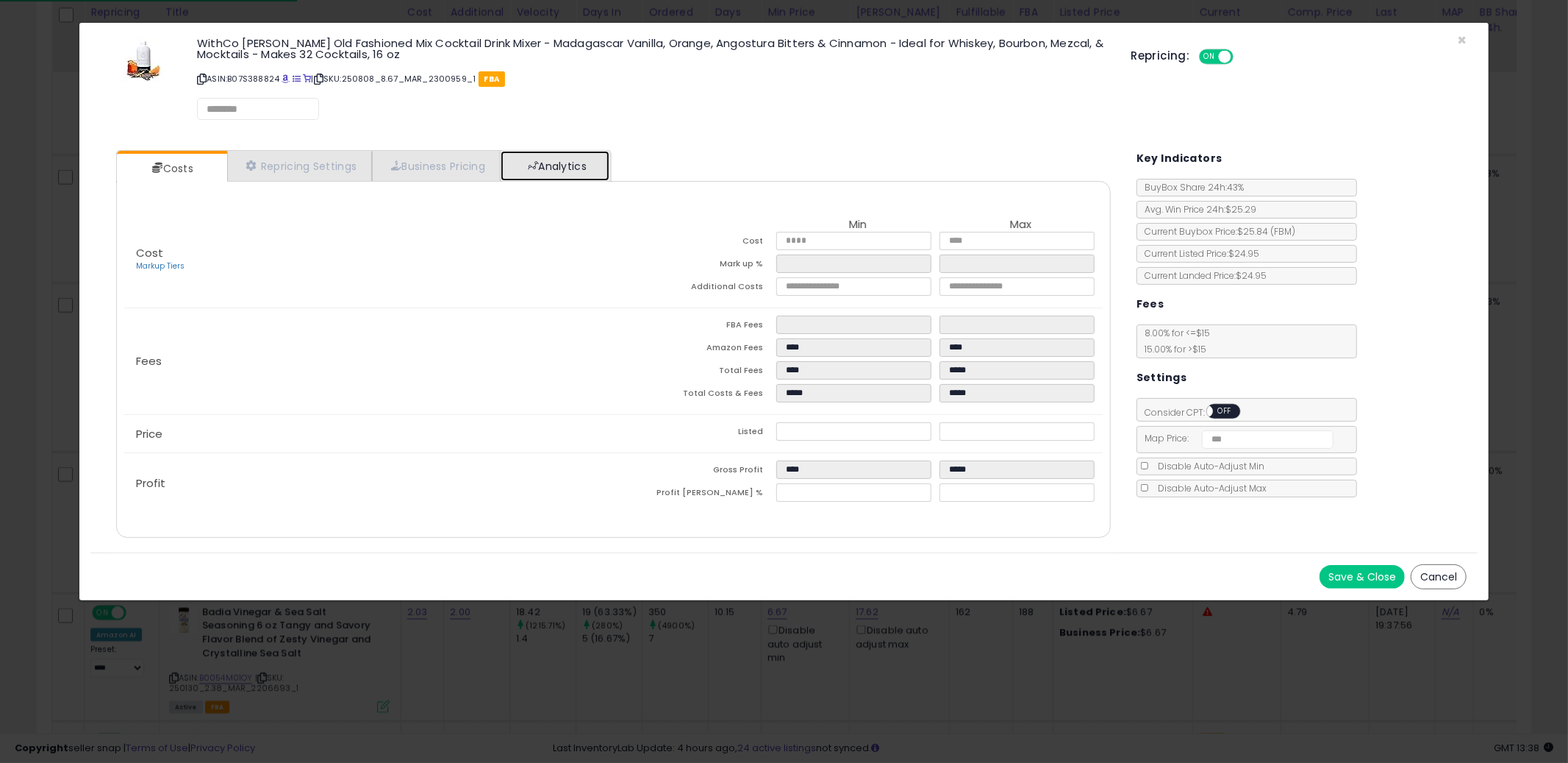
click at [610, 158] on link "Analytics" at bounding box center [555, 165] width 109 height 30
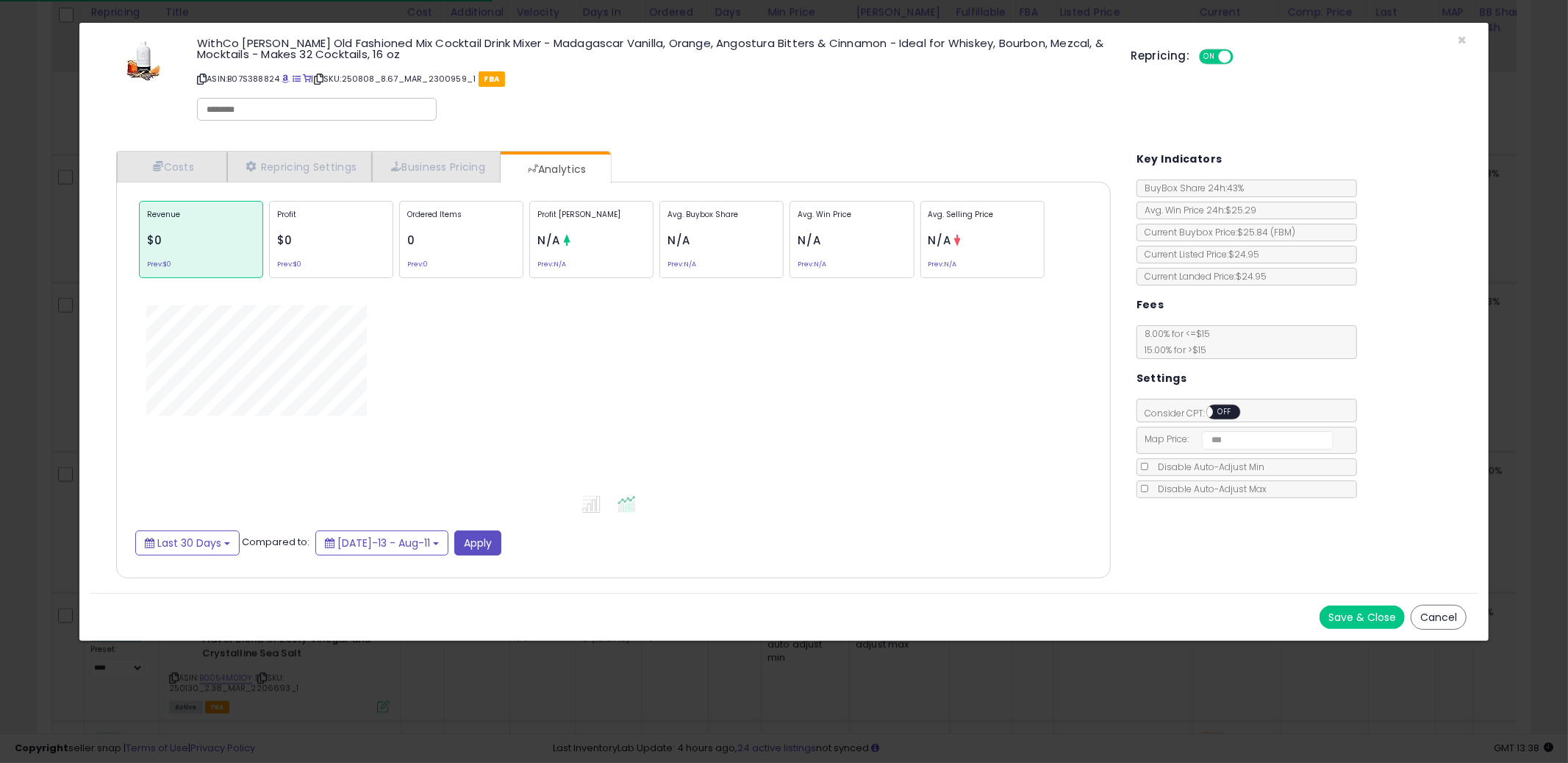
click at [815, 107] on div "WithCo Ellis Old Fashioned Mix Cocktail Drink Mixer - Madagascar Vanilla, Orang…" at bounding box center [653, 81] width 934 height 95
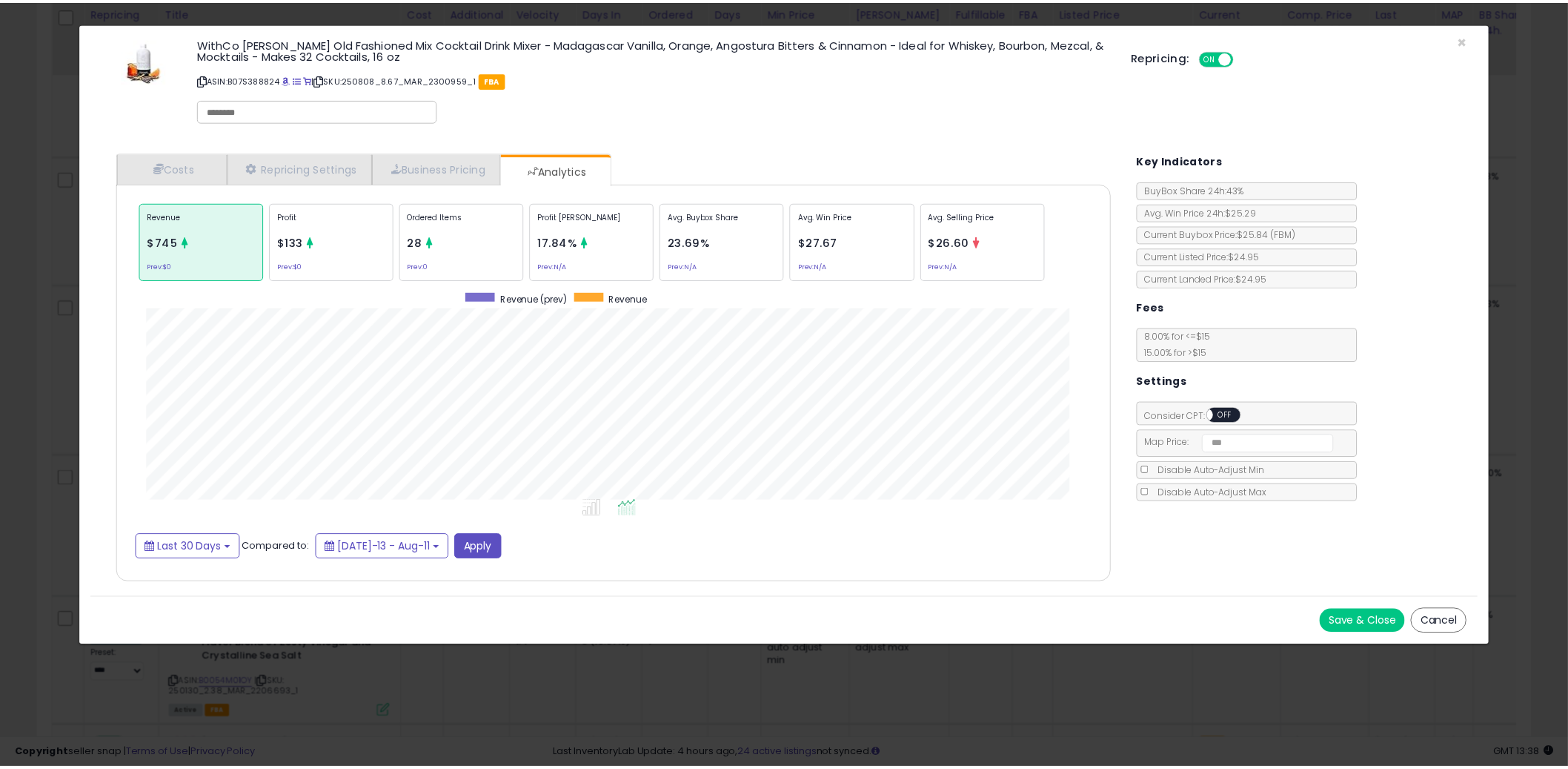
scroll to position [455, 1032]
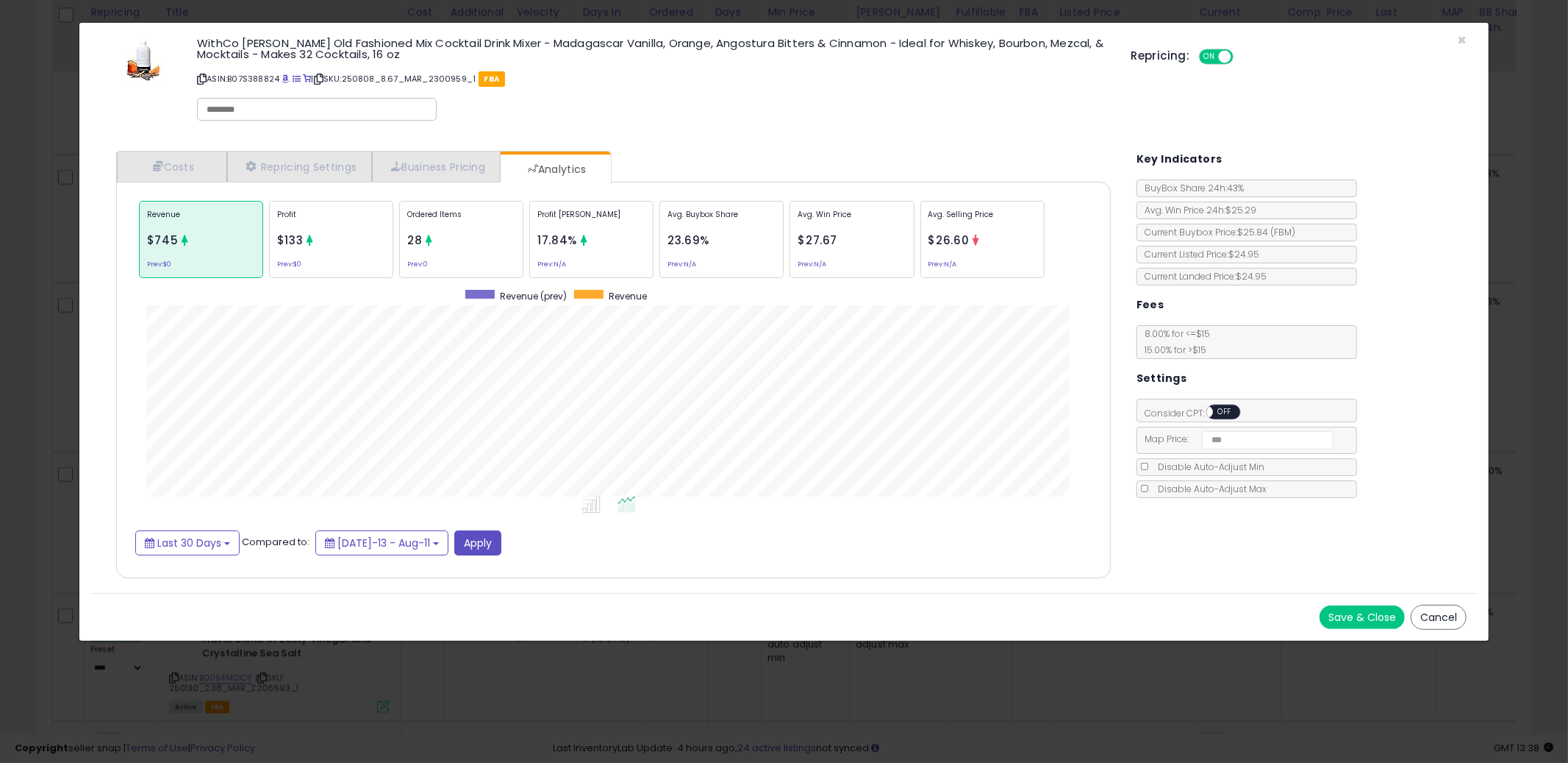
click at [801, 107] on div "WithCo Ellis Old Fashioned Mix Cocktail Drink Mixer - Madagascar Vanilla, Orang…" at bounding box center [653, 81] width 934 height 95
click at [804, 105] on div "WithCo Ellis Old Fashioned Mix Cocktail Drink Mixer - Madagascar Vanilla, Orang…" at bounding box center [653, 81] width 934 height 95
click at [751, 98] on div "WithCo Ellis Old Fashioned Mix Cocktail Drink Mixer - Madagascar Vanilla, Orang…" at bounding box center [653, 81] width 934 height 95
drag, startPoint x: 72, startPoint y: 329, endPoint x: 65, endPoint y: 331, distance: 7.3
click at [67, 331] on div "× Close WithCo Ellis Old Fashioned Mix Cocktail Drink Mixer - Madagascar Vanill…" at bounding box center [784, 381] width 1568 height 763
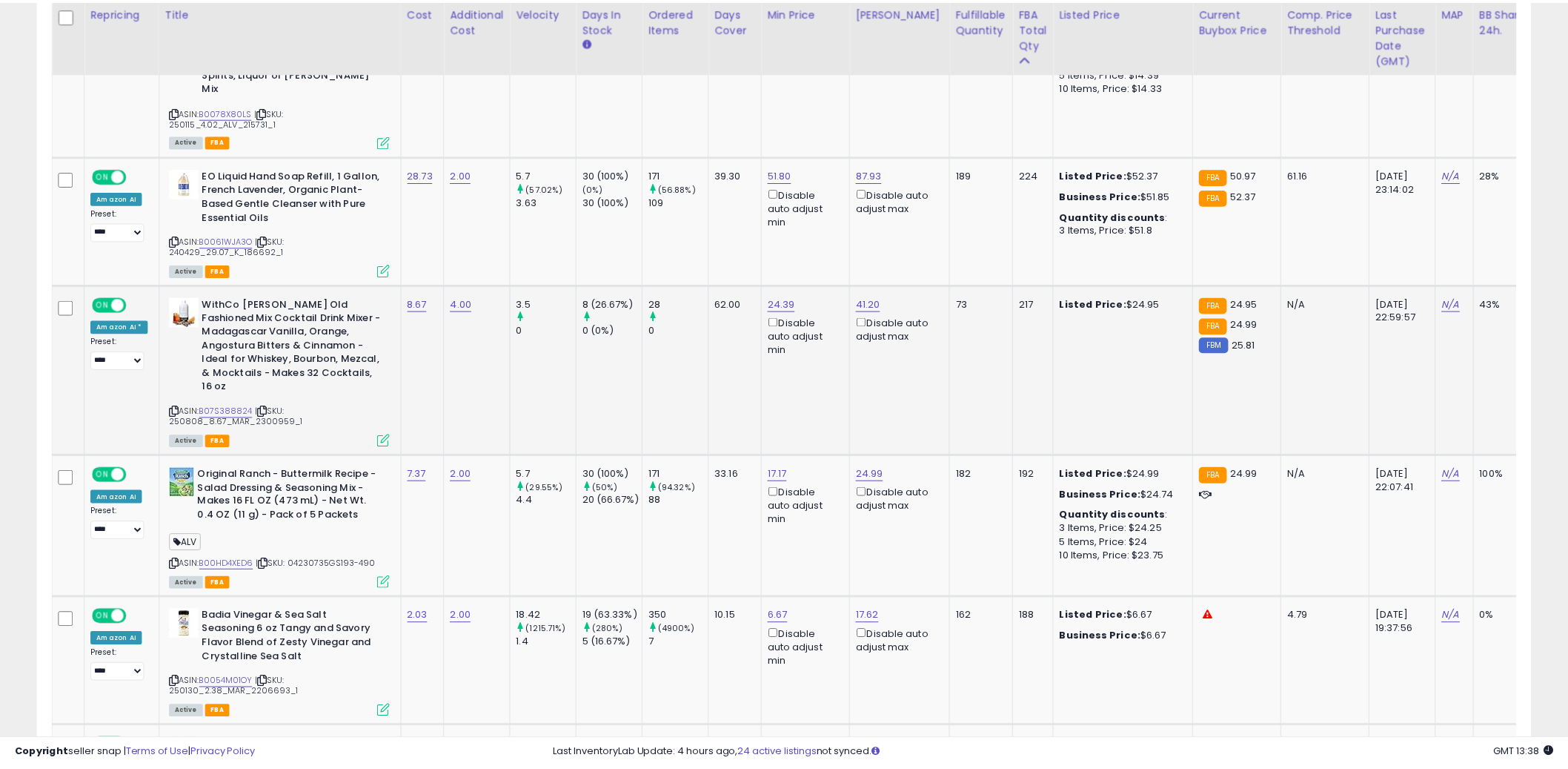
scroll to position [740968, 740221]
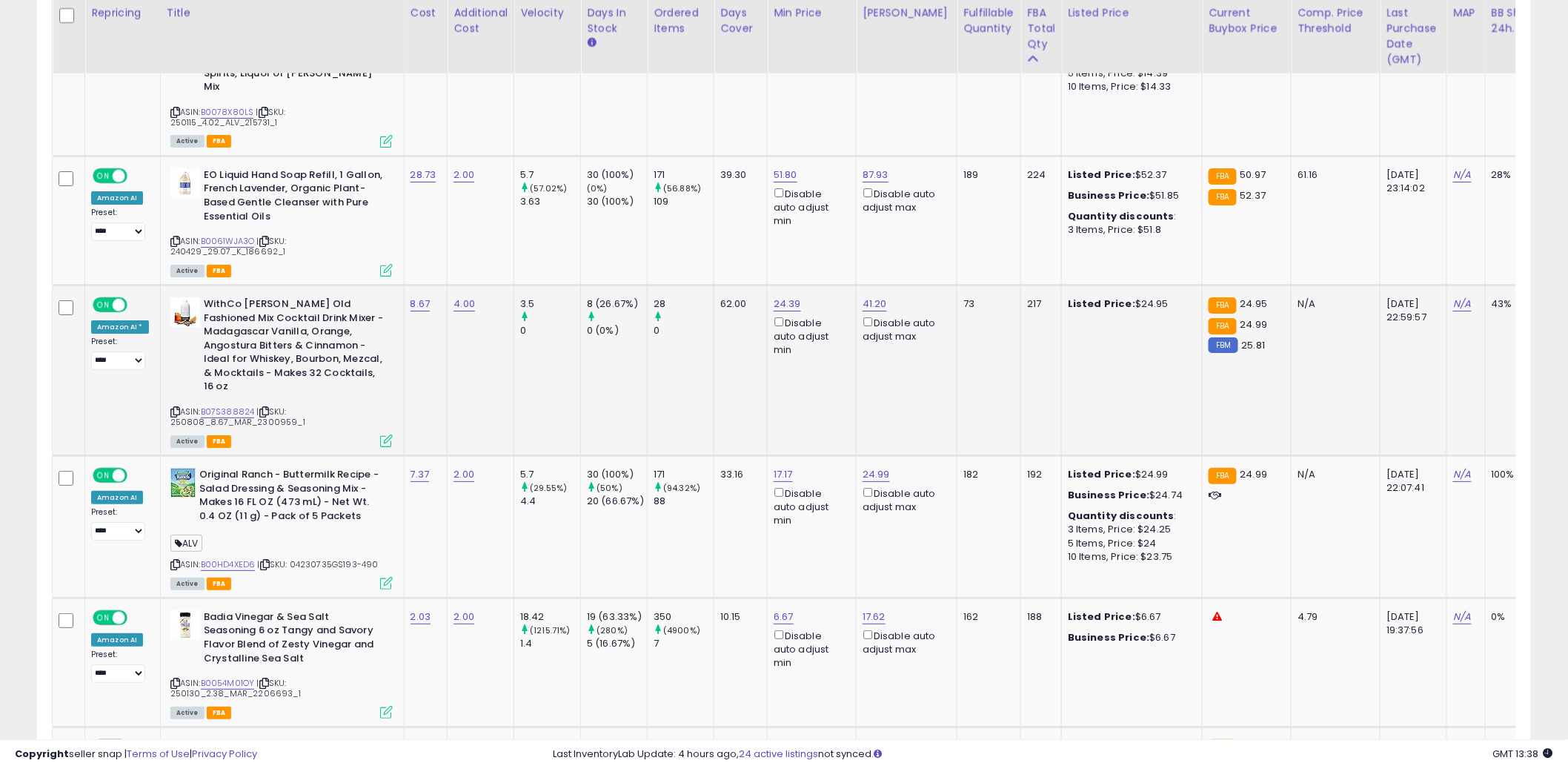
click at [728, 316] on td "62.00" at bounding box center [741, 369] width 54 height 171
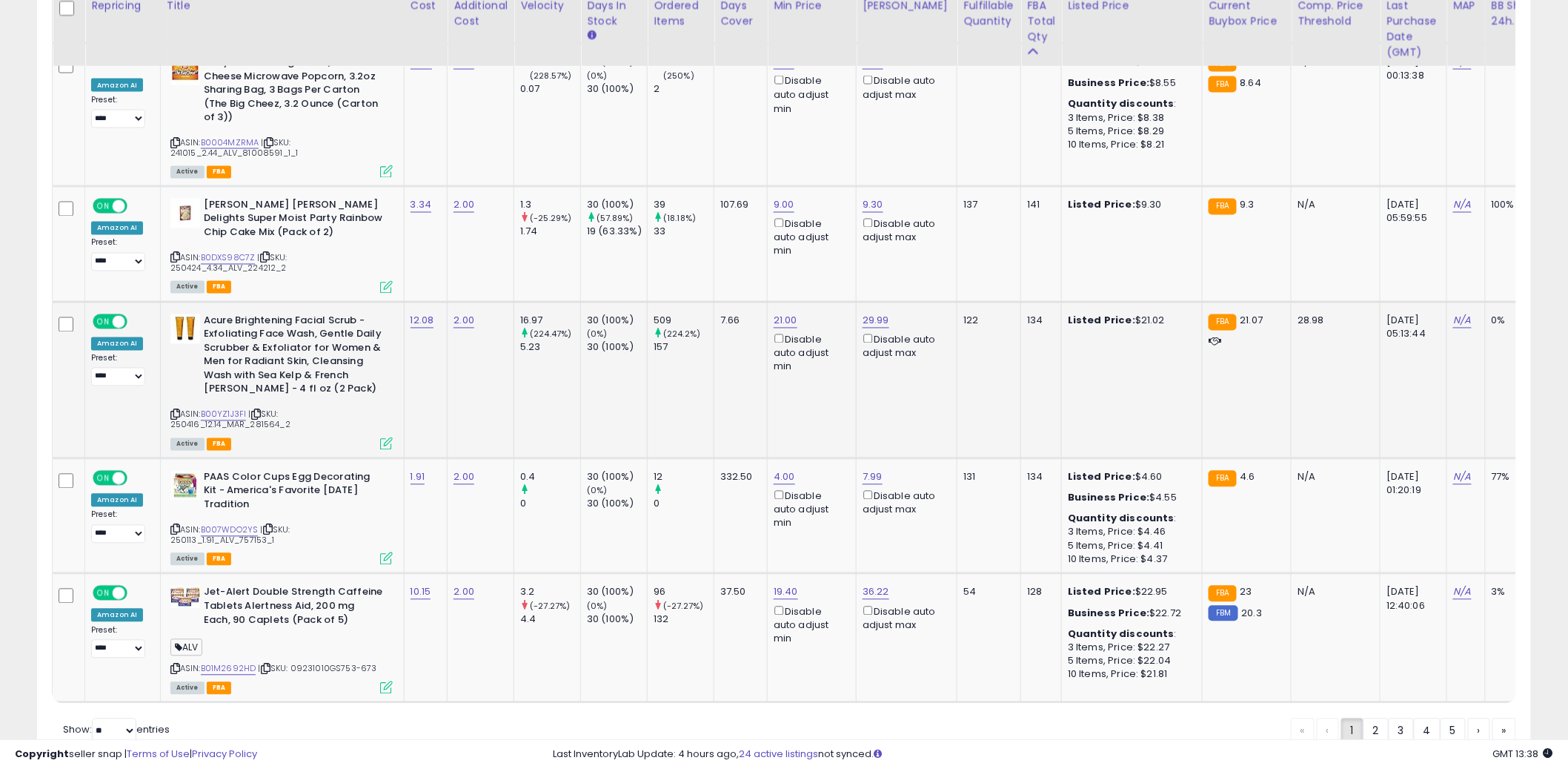
scroll to position [3374, 0]
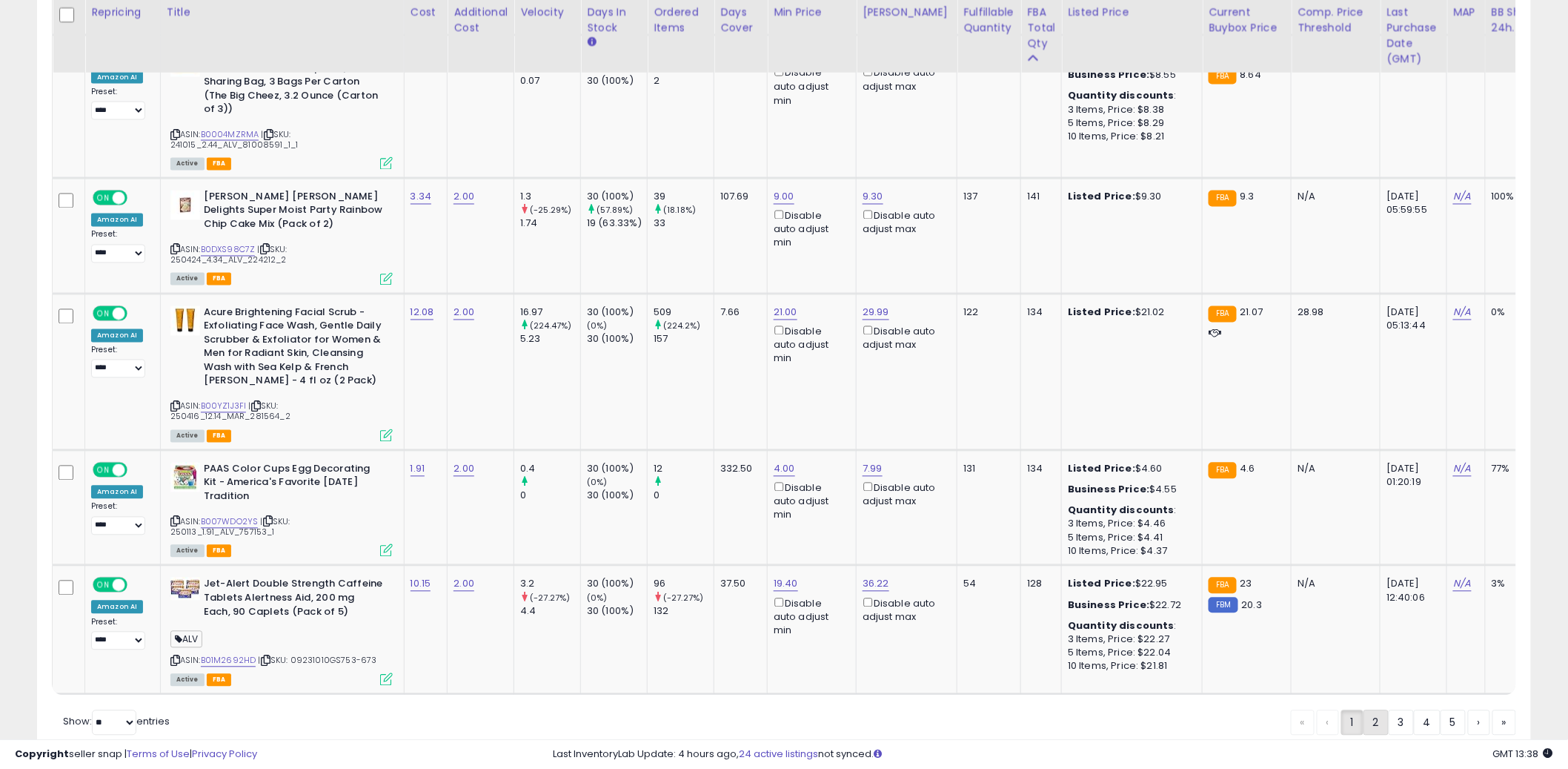
click at [1377, 710] on link "2" at bounding box center [1376, 722] width 25 height 25
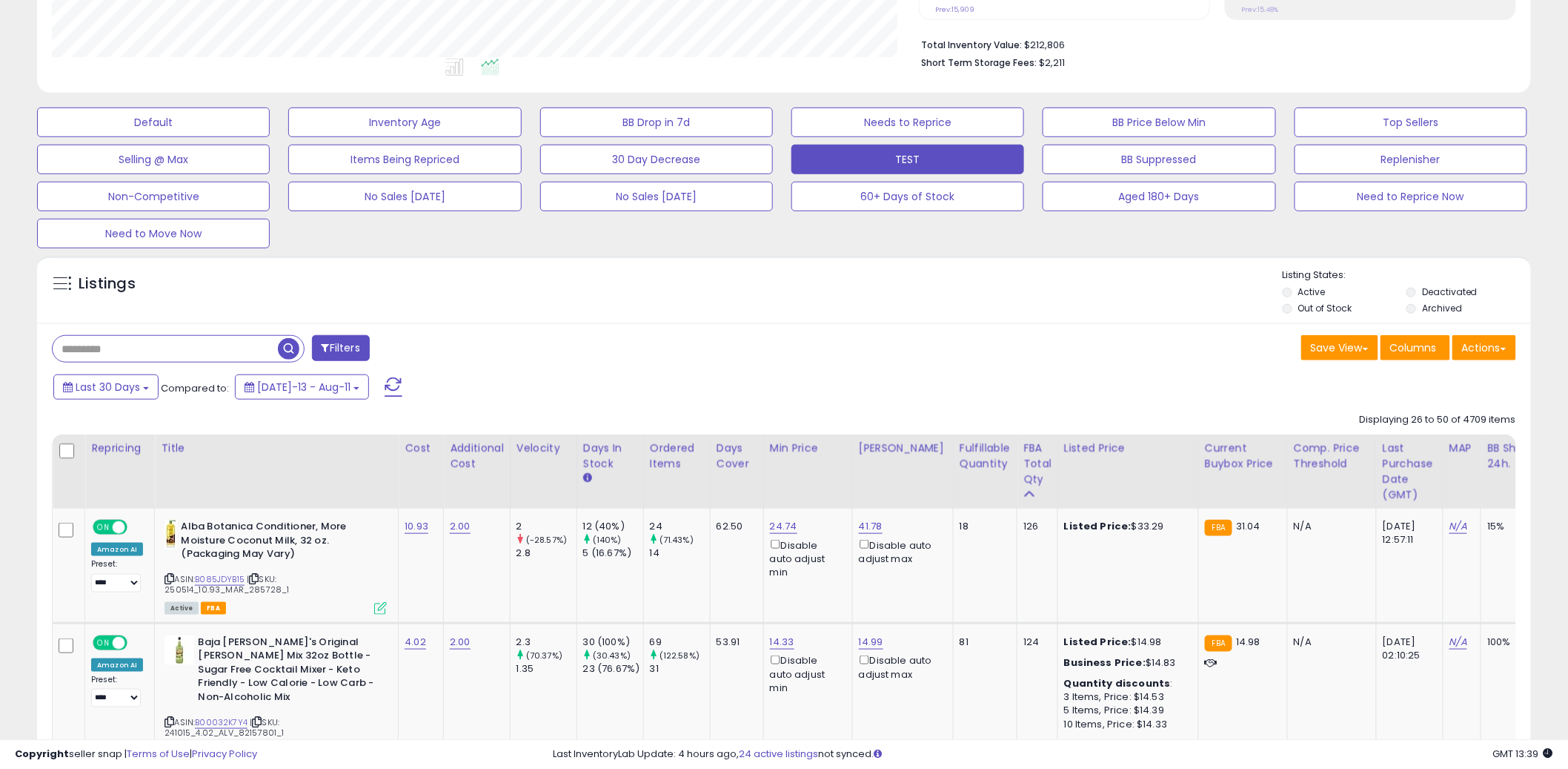
scroll to position [545, 0]
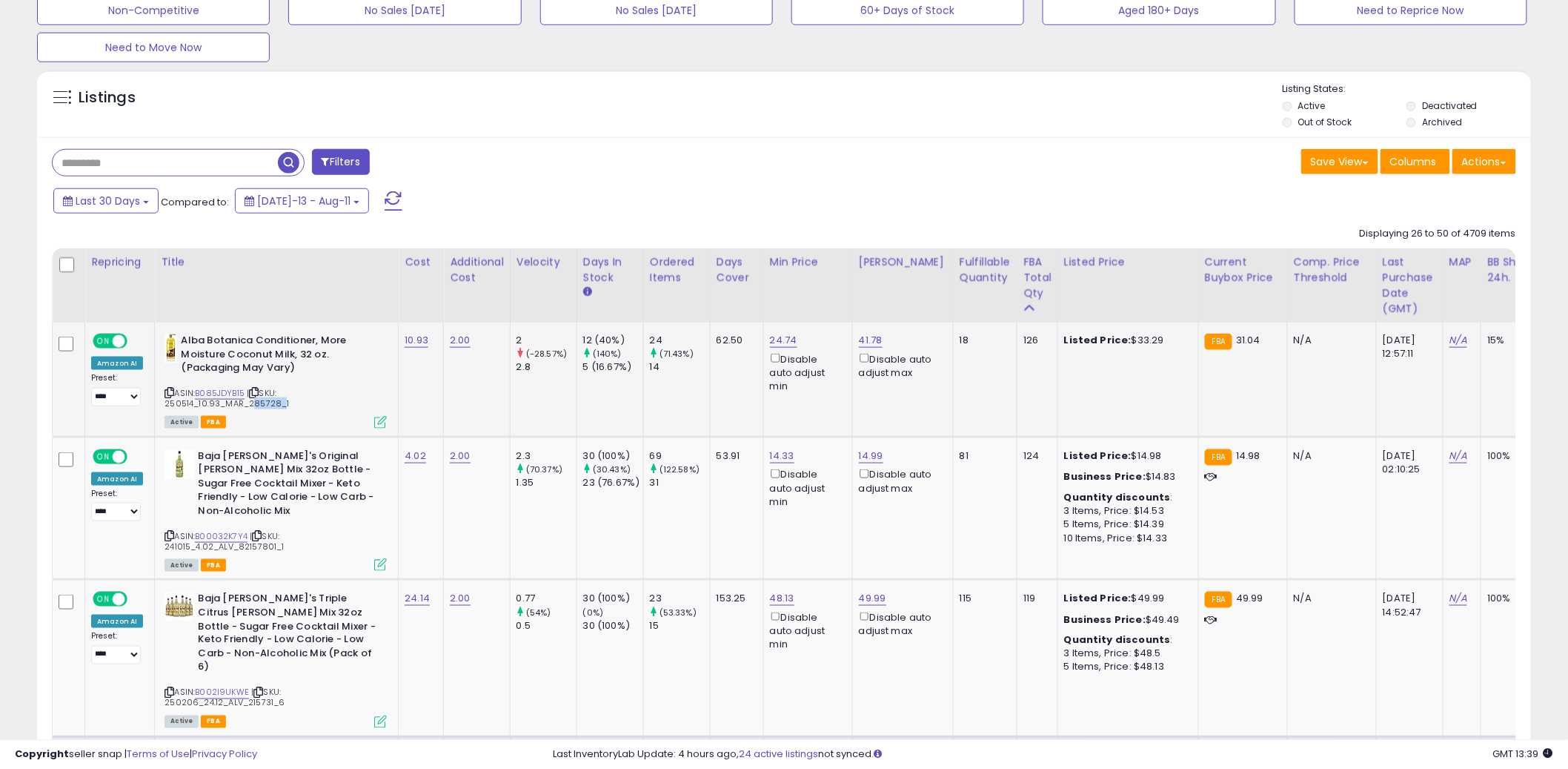
drag, startPoint x: 245, startPoint y: 405, endPoint x: 272, endPoint y: 407, distance: 27.1
click at [272, 407] on span "| SKU: 250514_10.93_MAR_285728_1" at bounding box center [227, 398] width 125 height 23
click at [714, 129] on div "Listings" at bounding box center [784, 108] width 1494 height 51
click at [675, 170] on div "Filters" at bounding box center [412, 164] width 743 height 30
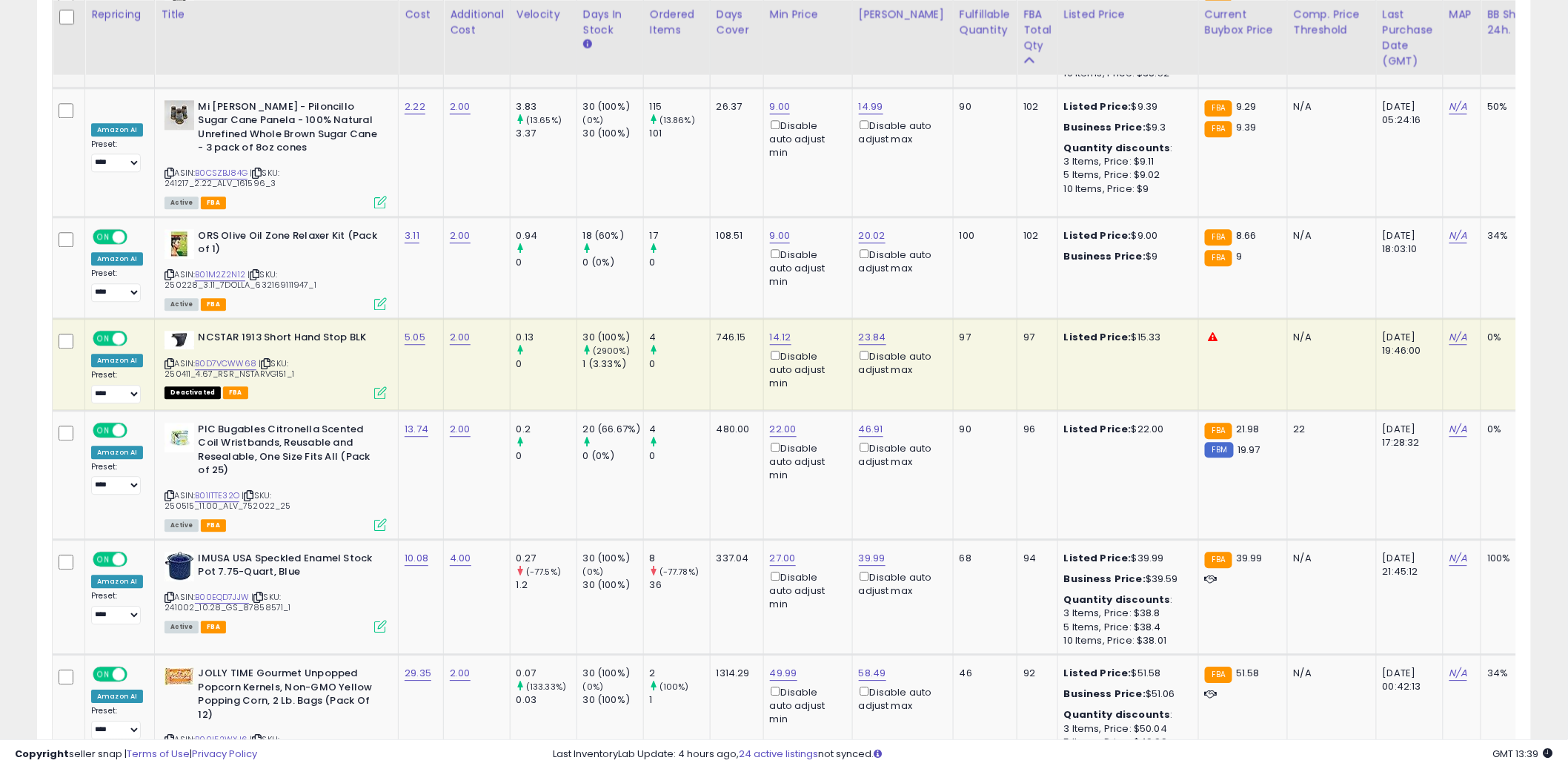
scroll to position [1402, 0]
click at [206, 356] on link "B0D7VCWW68" at bounding box center [225, 362] width 62 height 12
click at [541, 343] on div at bounding box center [546, 349] width 60 height 13
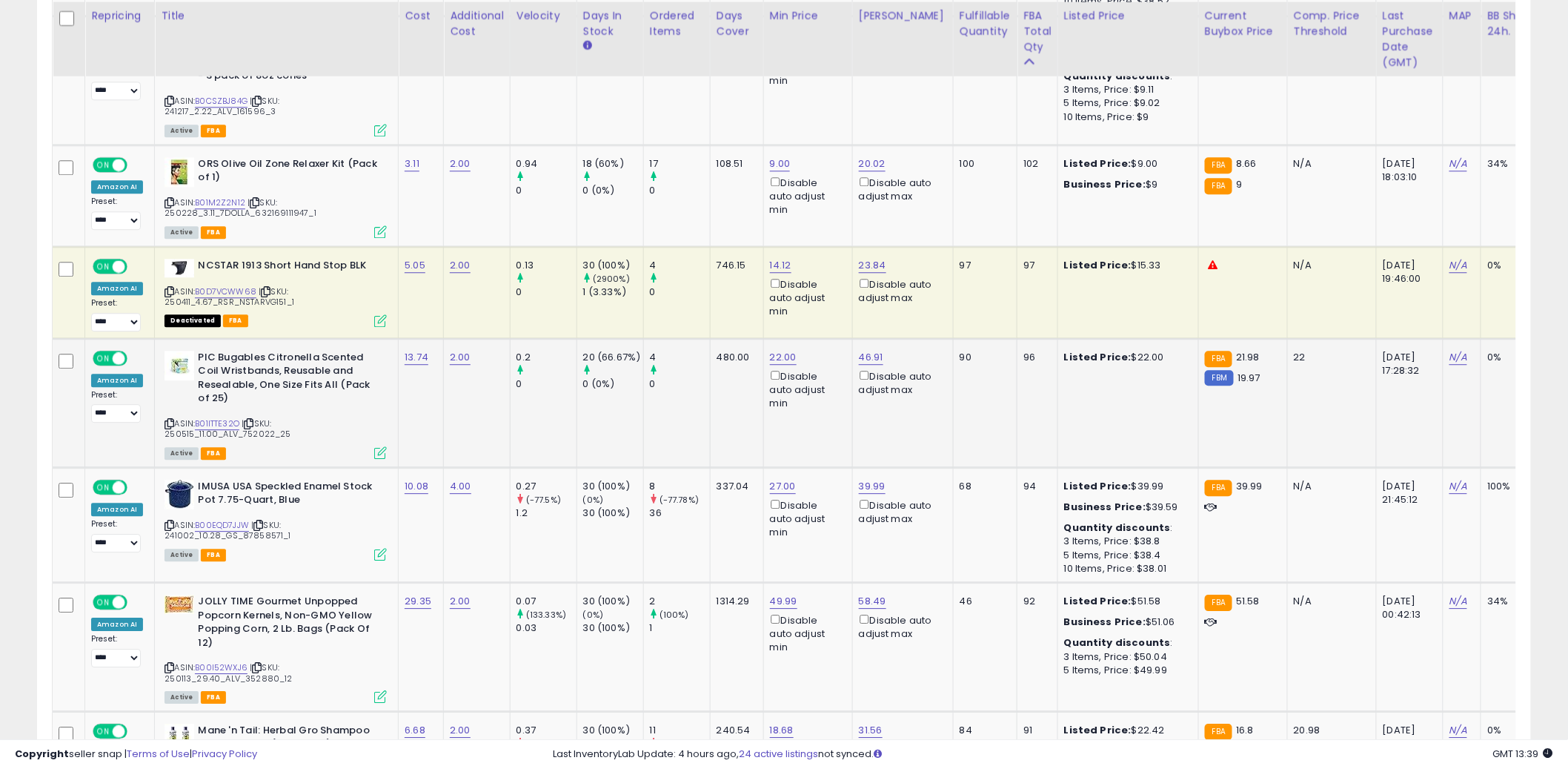
scroll to position [1476, 0]
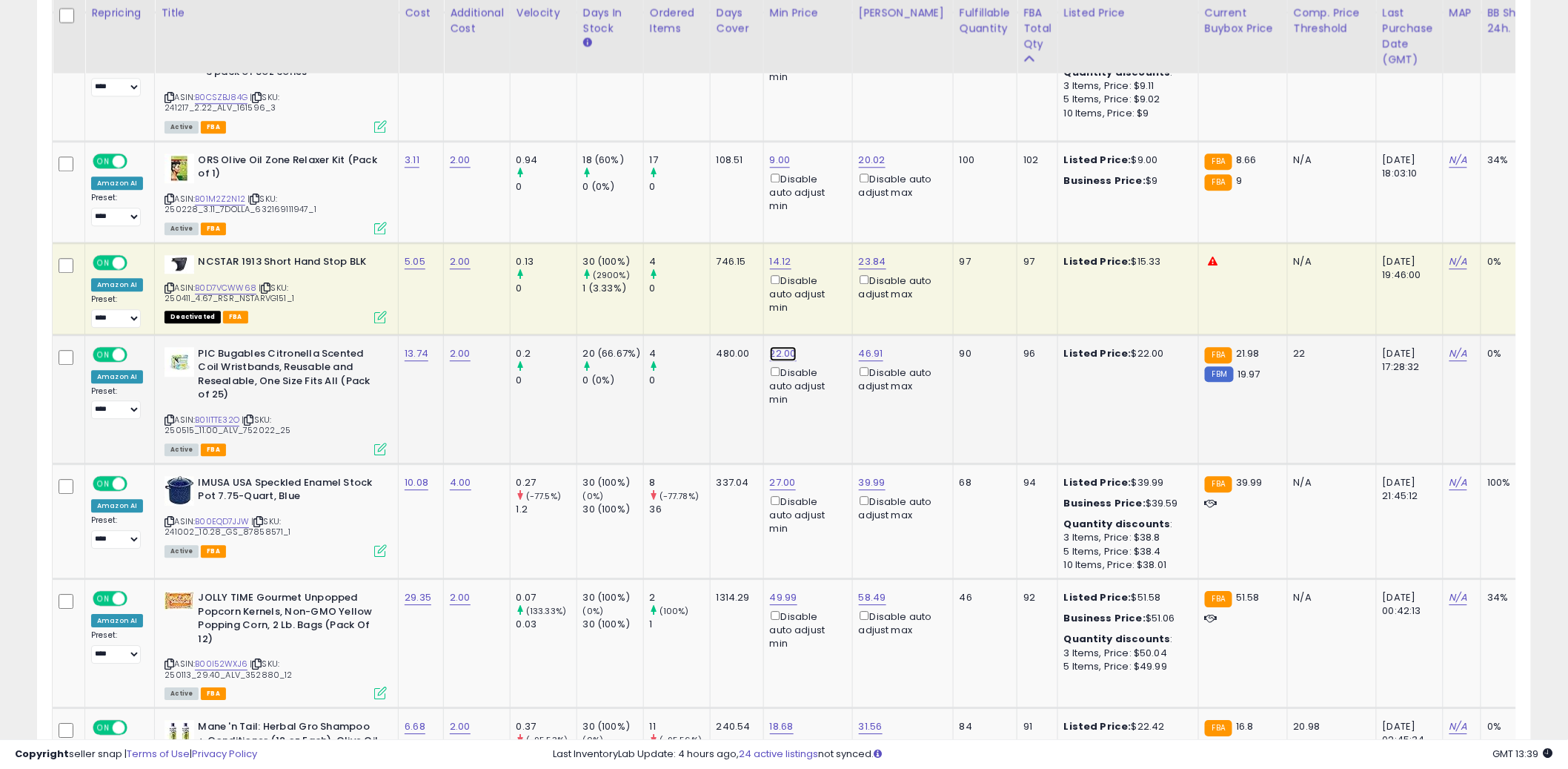
click at [773, 346] on link "22.00" at bounding box center [784, 353] width 26 height 15
type input "**"
click button "submit" at bounding box center [827, 270] width 25 height 23
click at [676, 374] on div "0" at bounding box center [679, 380] width 60 height 13
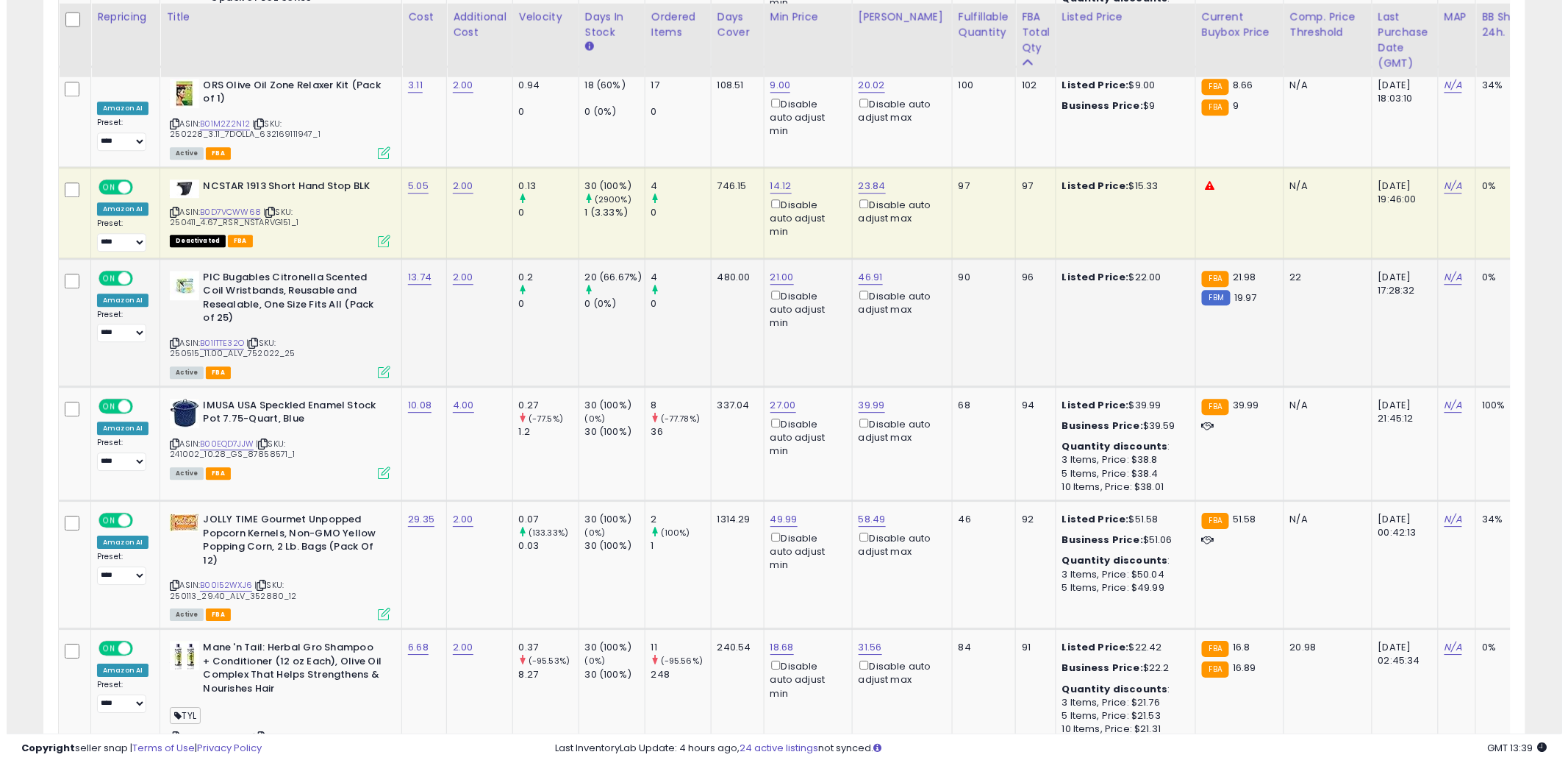
scroll to position [1542, 0]
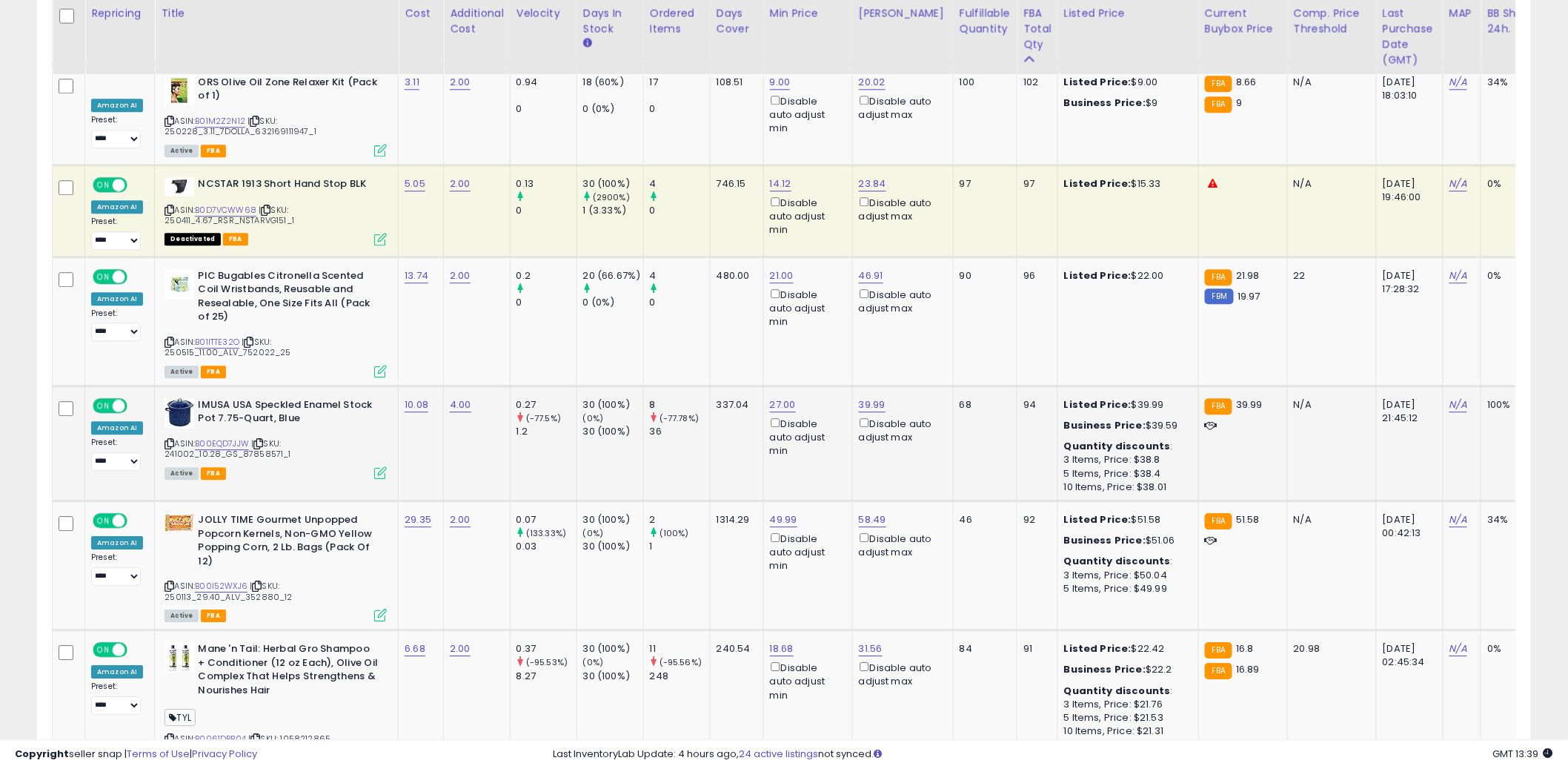
click at [379, 432] on div "ASIN: B00EQD7JJW | SKU: 241002_10.28_GS_87858571_1 Active FBA" at bounding box center [275, 438] width 222 height 79
click at [380, 466] on icon at bounding box center [380, 472] width 12 height 12
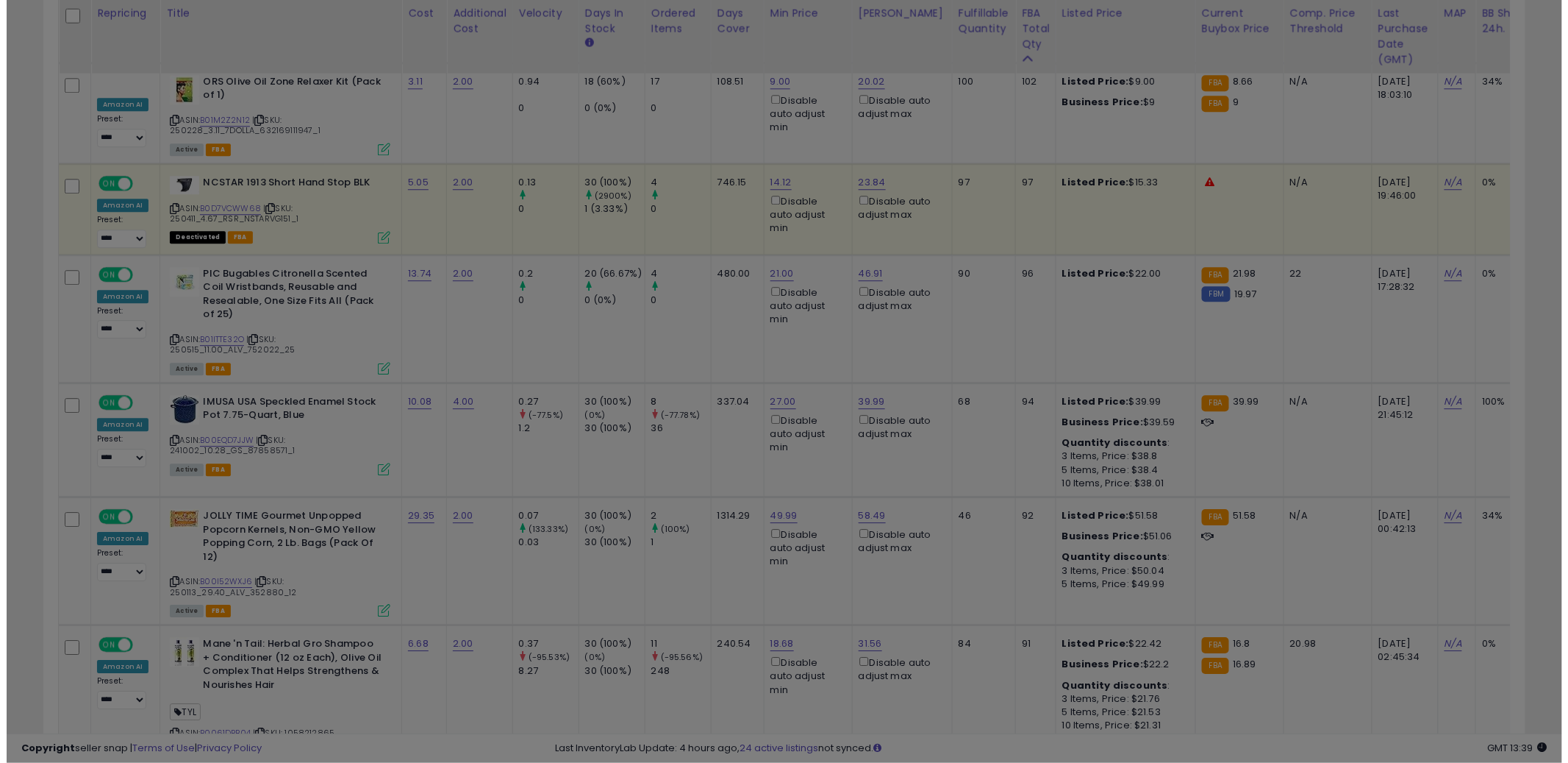
scroll to position [301, 869]
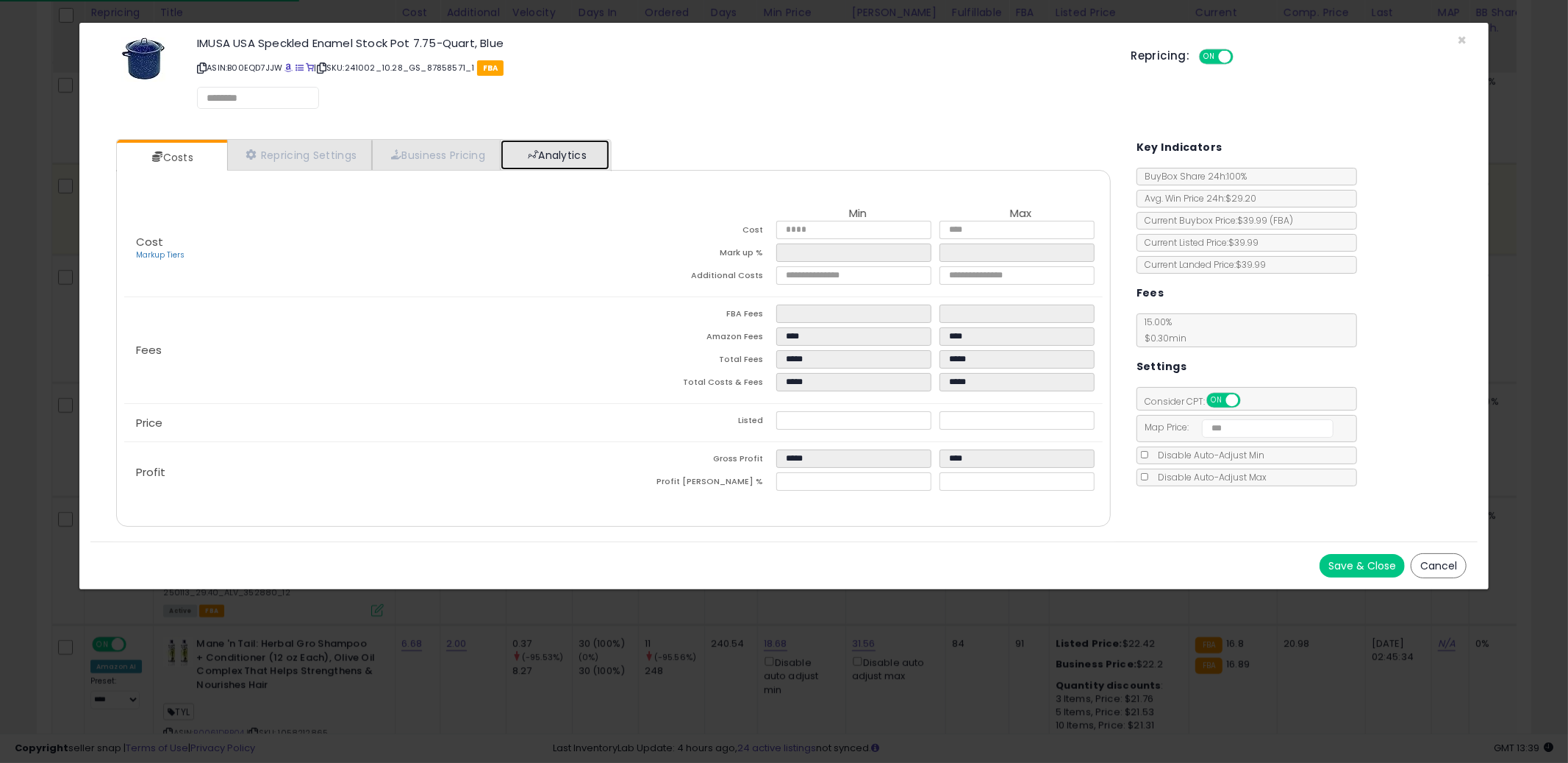
click at [583, 146] on link "Analytics" at bounding box center [555, 155] width 109 height 30
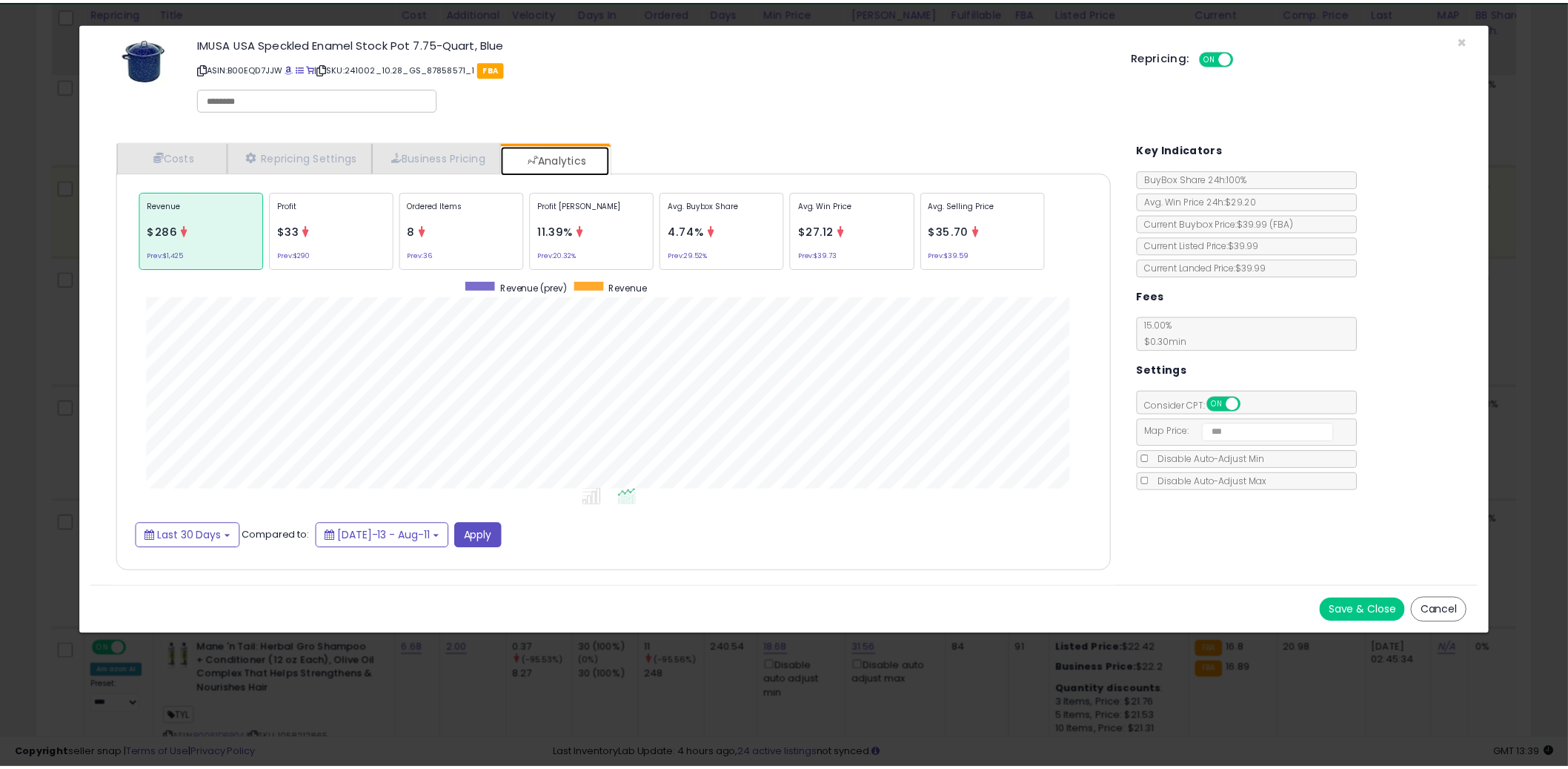
scroll to position [455, 1032]
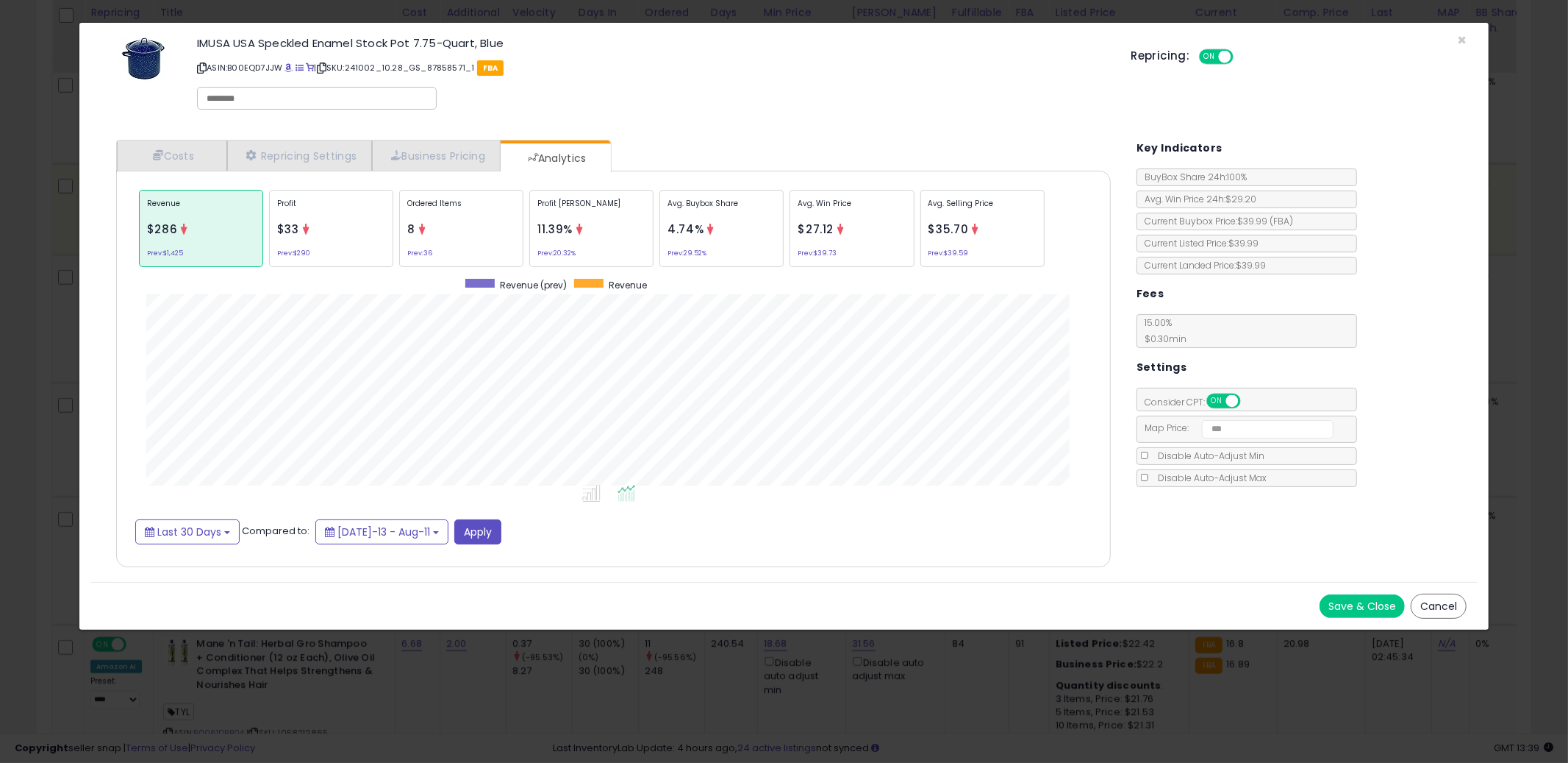
click at [40, 325] on div "× Close IMUSA USA Speckled Enamel Stock Pot 7.75-Quart, Blue ASIN: B00EQD7JJW |…" at bounding box center [784, 381] width 1568 height 763
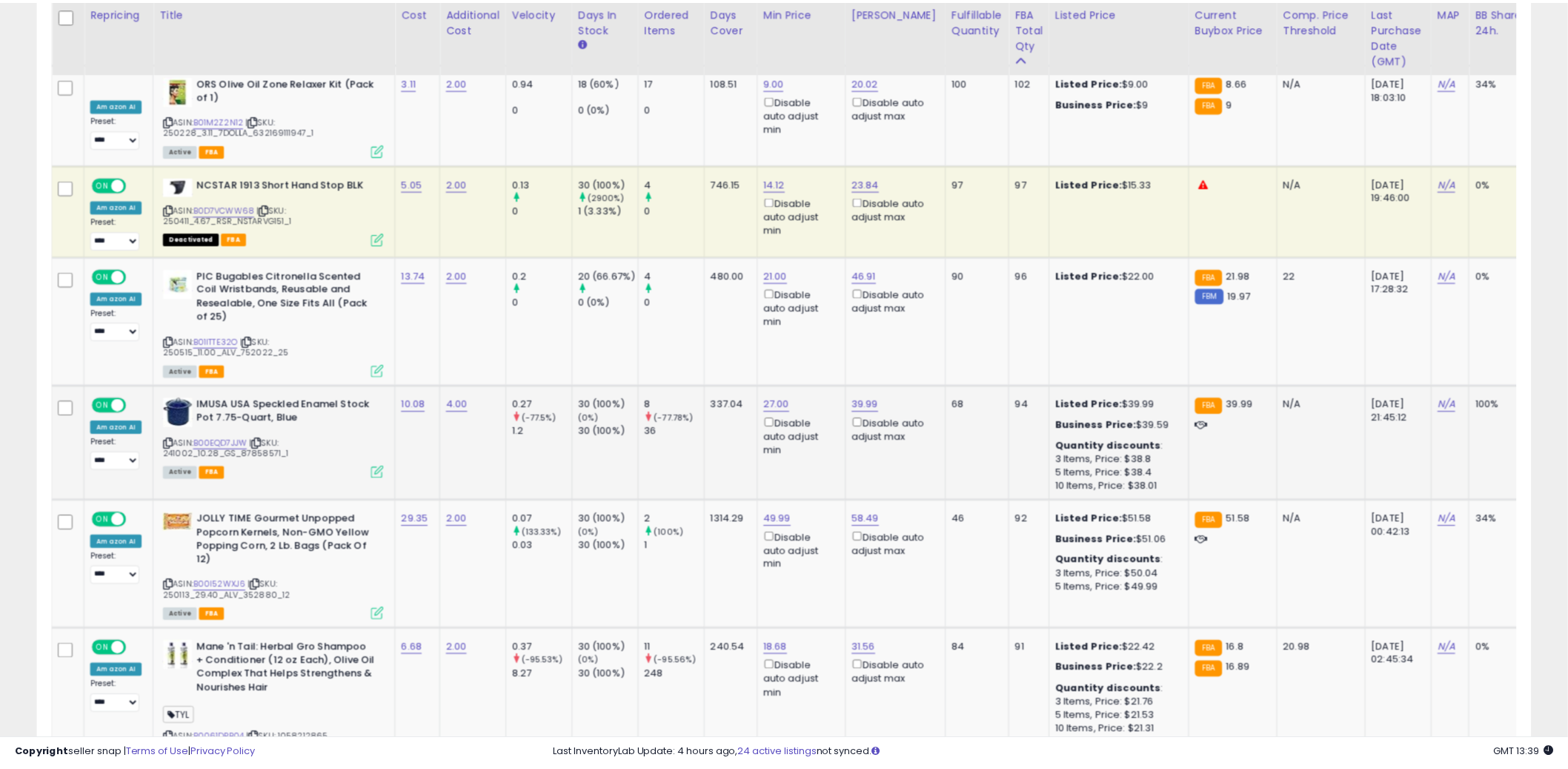
scroll to position [740968, 740221]
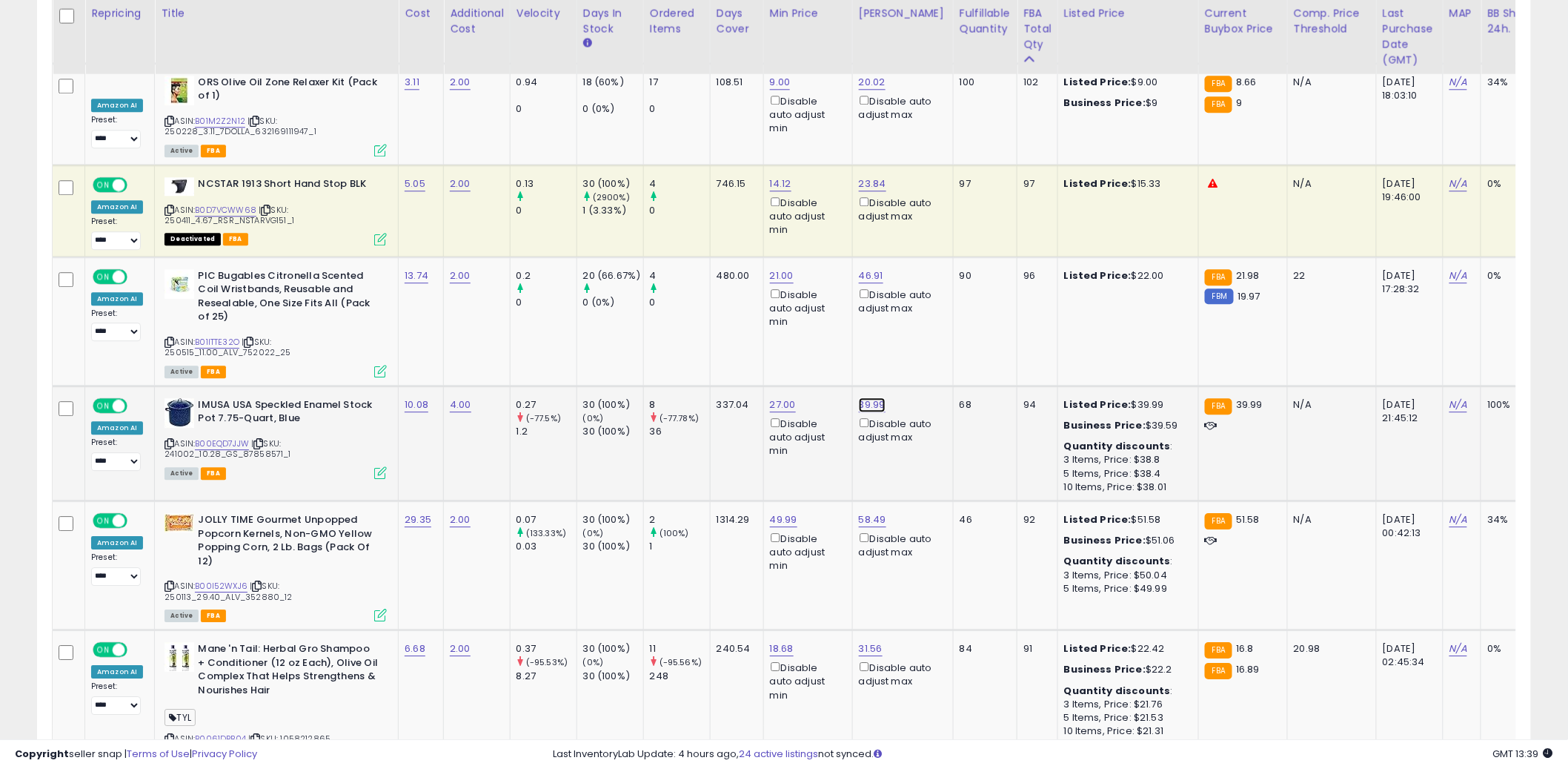
click at [872, 397] on link "39.99" at bounding box center [872, 404] width 26 height 15
click at [215, 437] on link "B00EQD7JJW" at bounding box center [221, 443] width 54 height 12
click at [959, 327] on button "button" at bounding box center [946, 321] width 25 height 23
click at [647, 314] on td "4 0" at bounding box center [677, 321] width 67 height 129
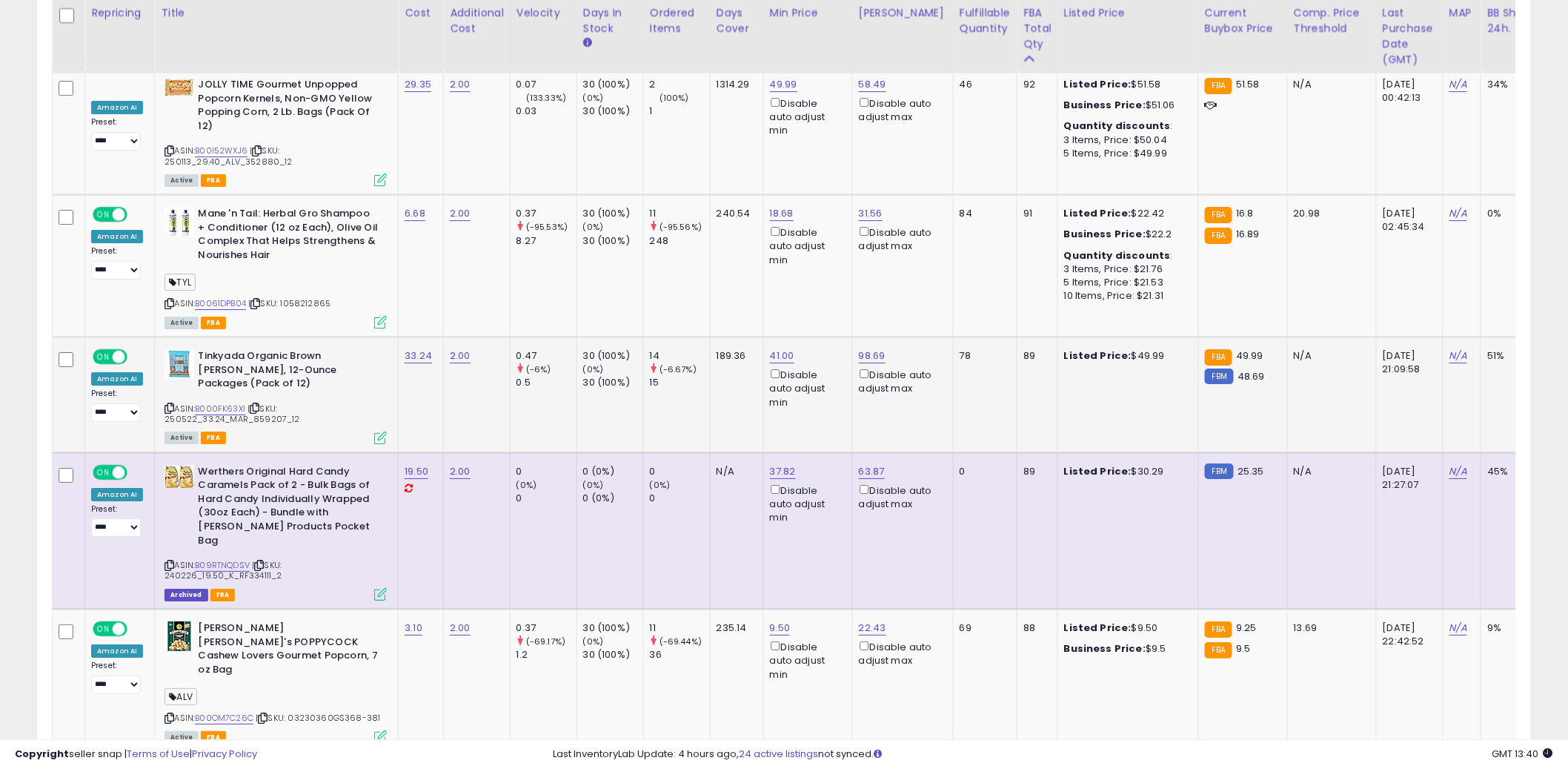
scroll to position [1992, 0]
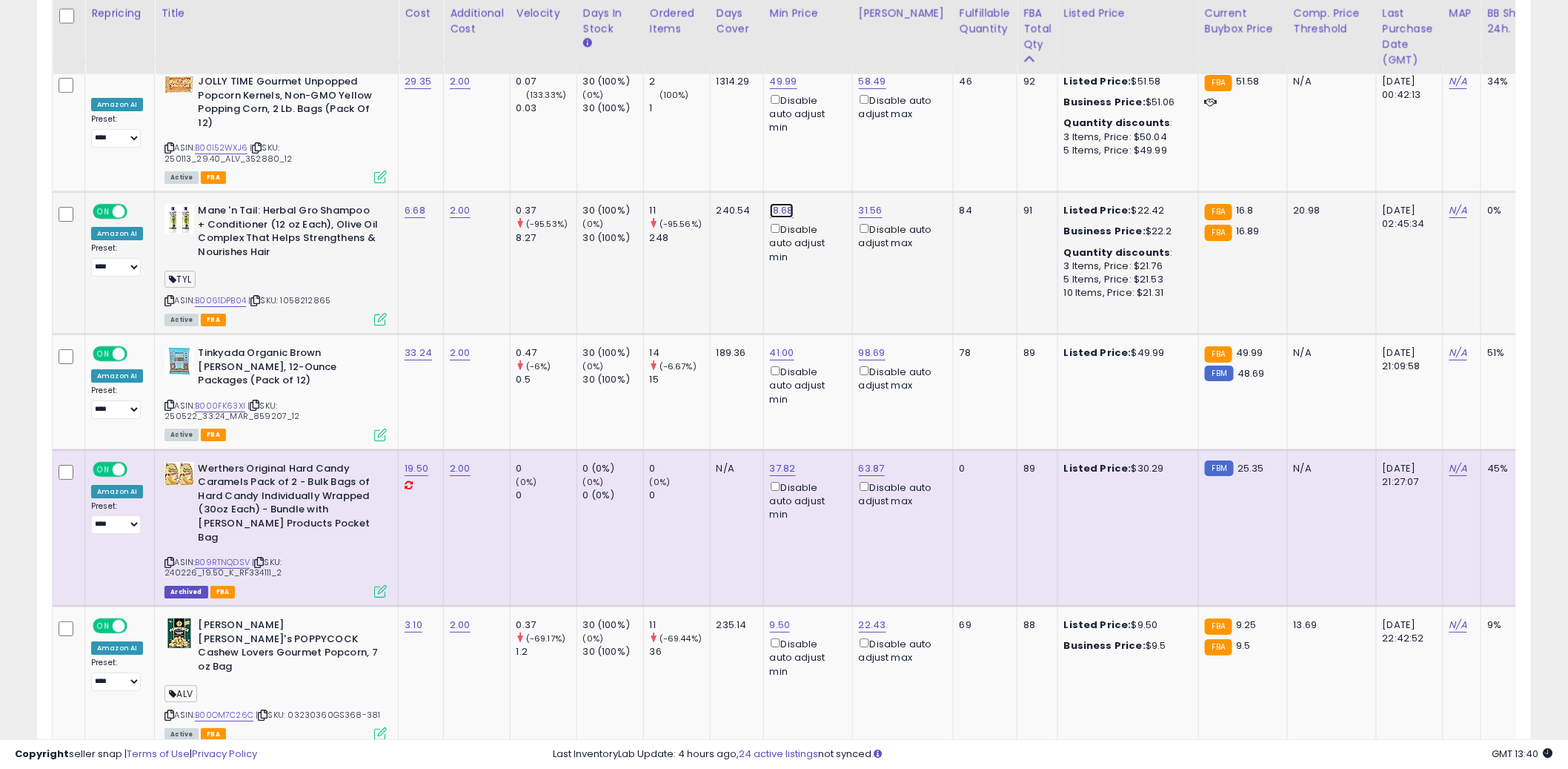
click at [777, 203] on link "18.68" at bounding box center [782, 210] width 23 height 15
click at [744, 138] on input "*****" at bounding box center [742, 127] width 132 height 25
type input "****"
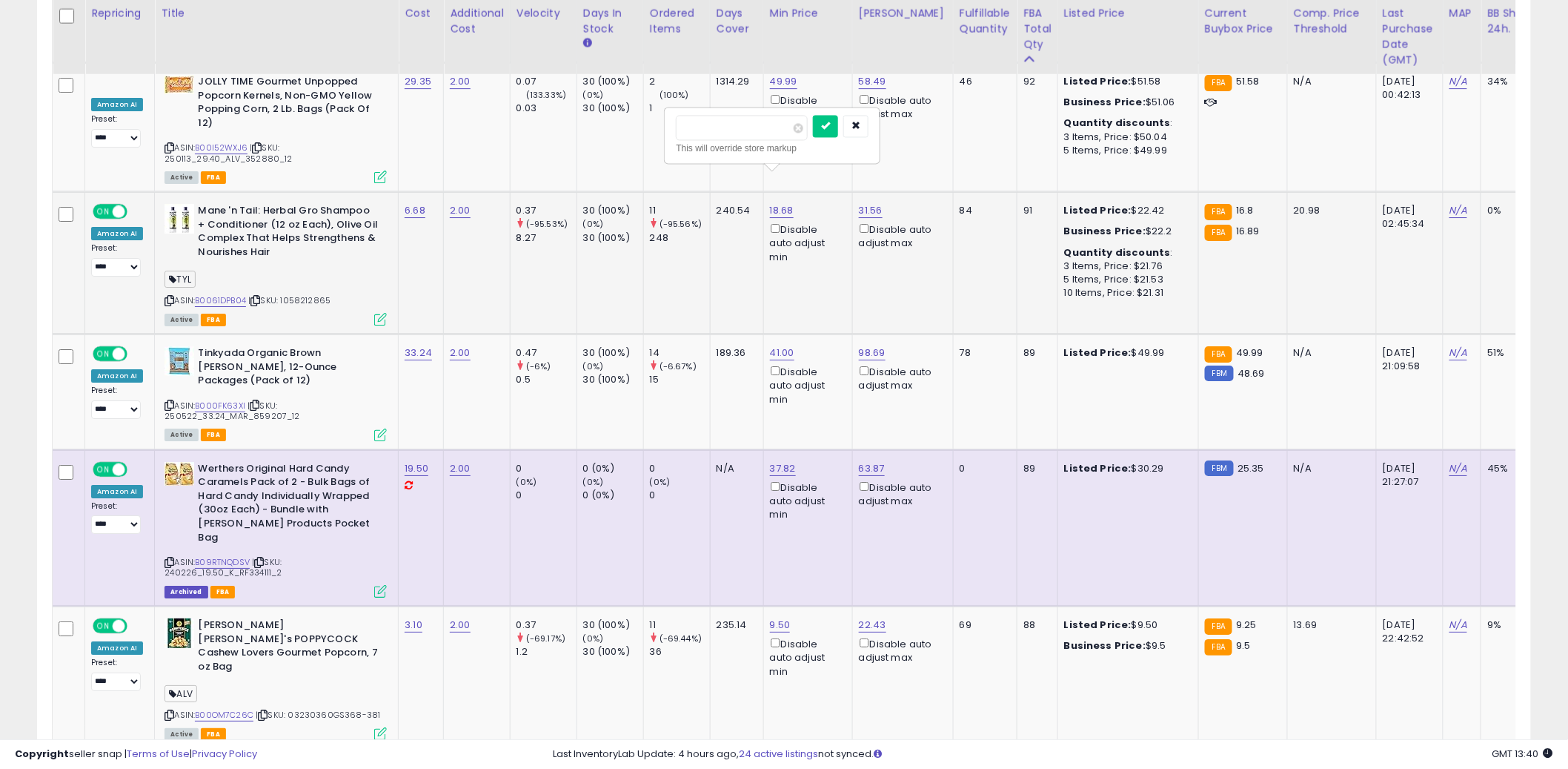
click button "submit" at bounding box center [826, 125] width 25 height 23
click at [718, 271] on td "240.54" at bounding box center [736, 263] width 54 height 143
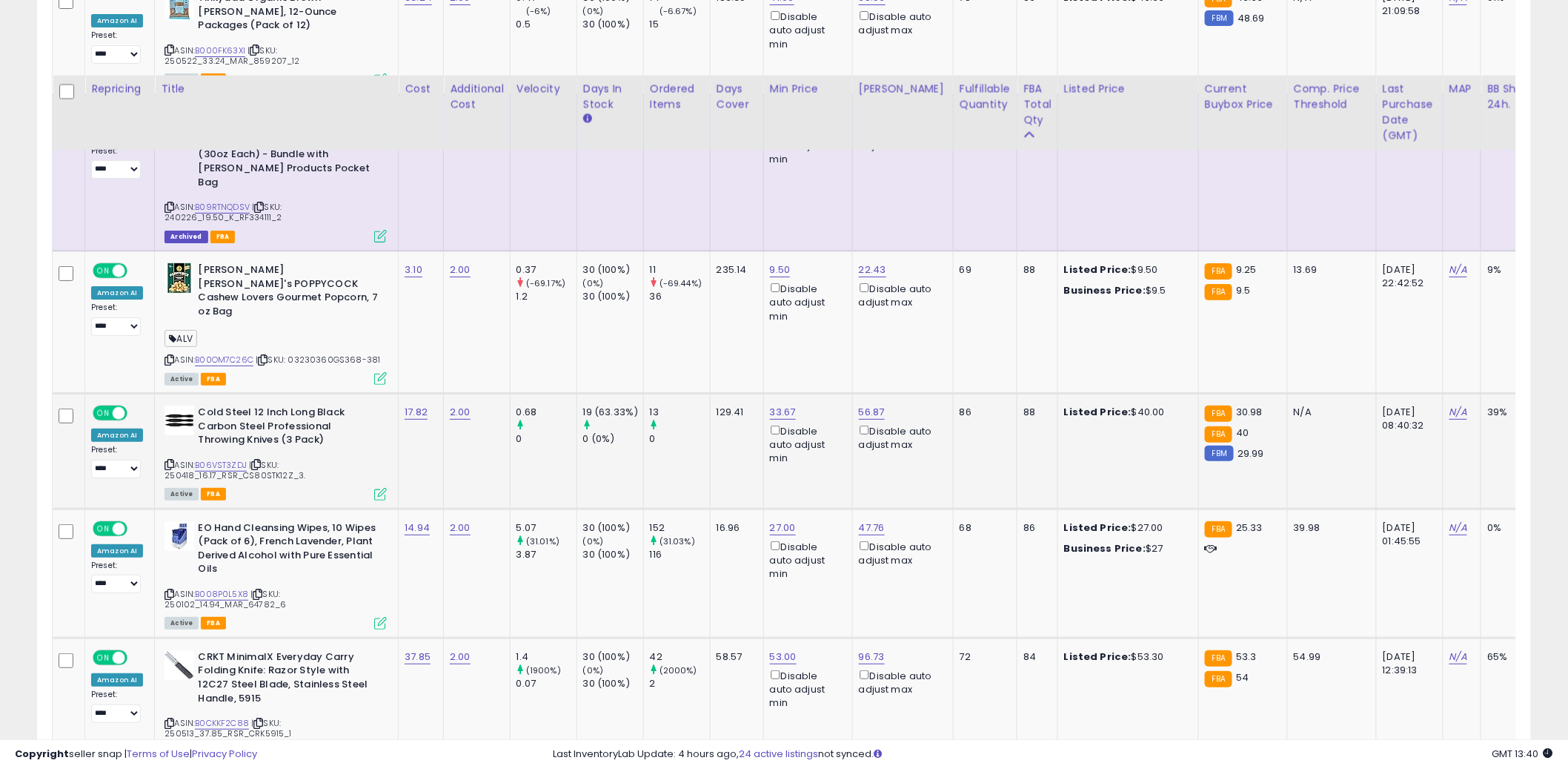
scroll to position [2424, 0]
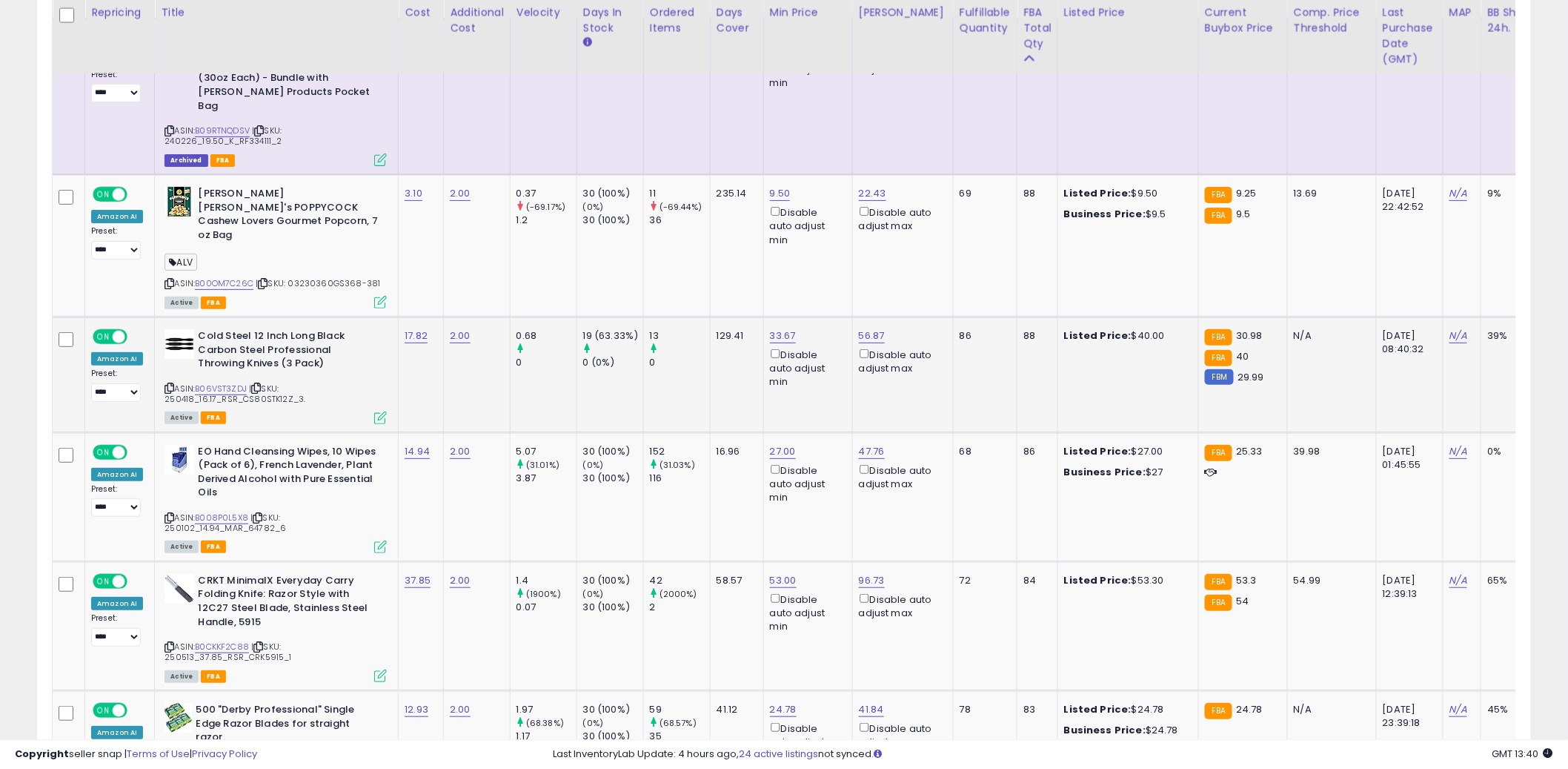
click at [726, 316] on td "129.41" at bounding box center [736, 374] width 54 height 115
click at [730, 439] on td "16.96" at bounding box center [736, 497] width 54 height 129
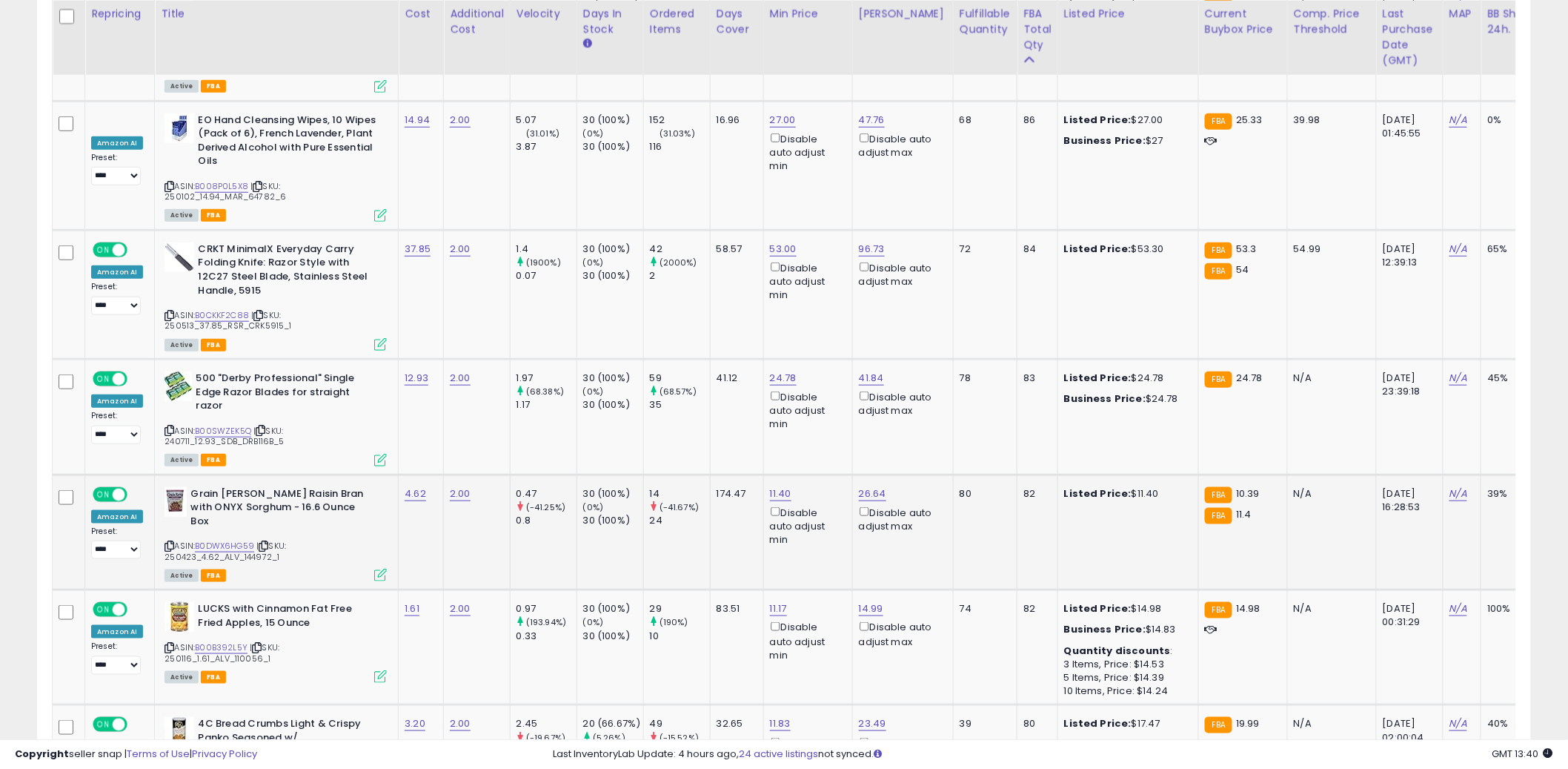
scroll to position [2757, 0]
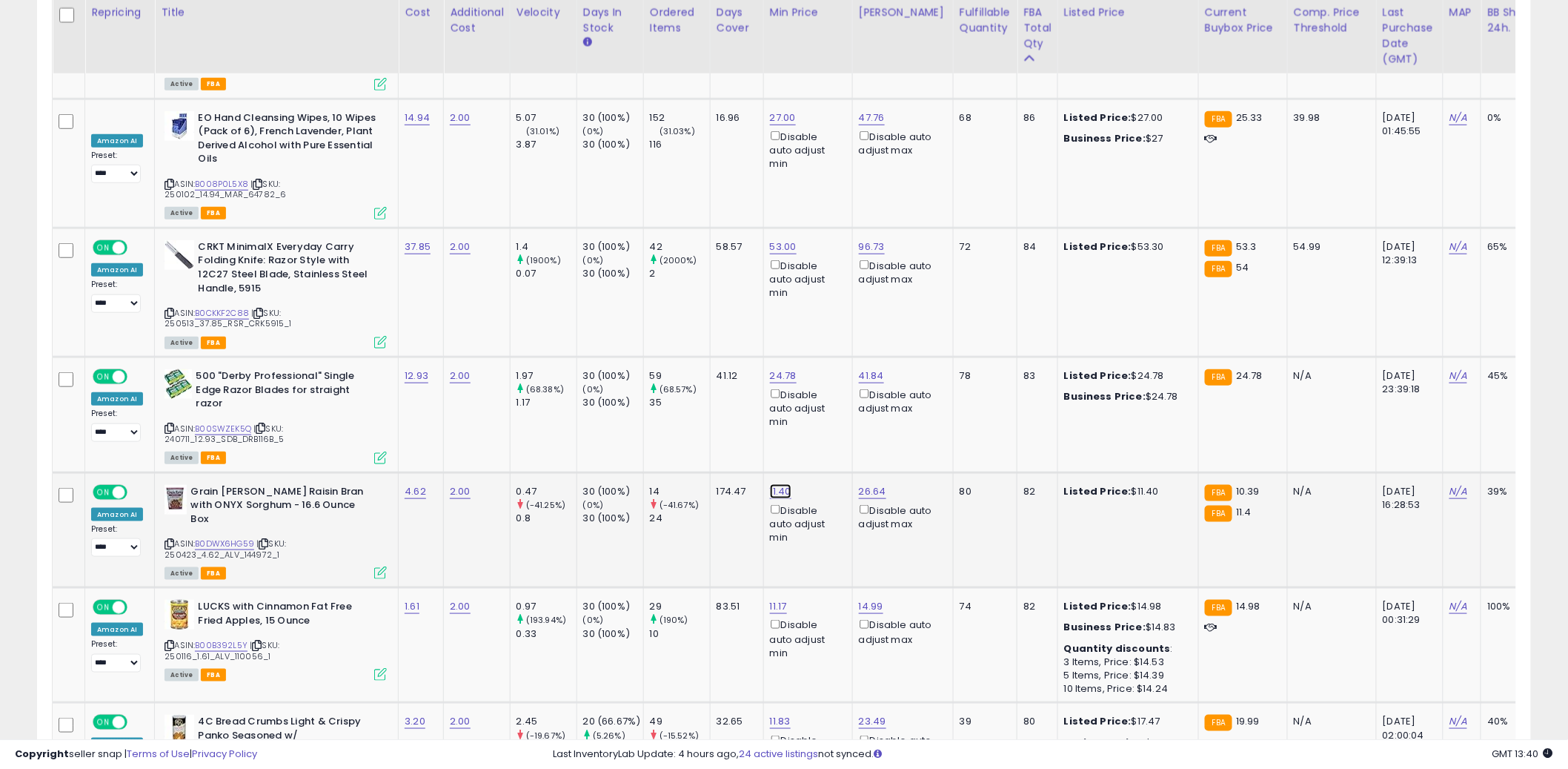
click at [777, 484] on link "11.40" at bounding box center [781, 491] width 22 height 15
drag, startPoint x: 671, startPoint y: 356, endPoint x: 633, endPoint y: 349, distance: 38.6
type input "*****"
click button "submit" at bounding box center [824, 361] width 25 height 23
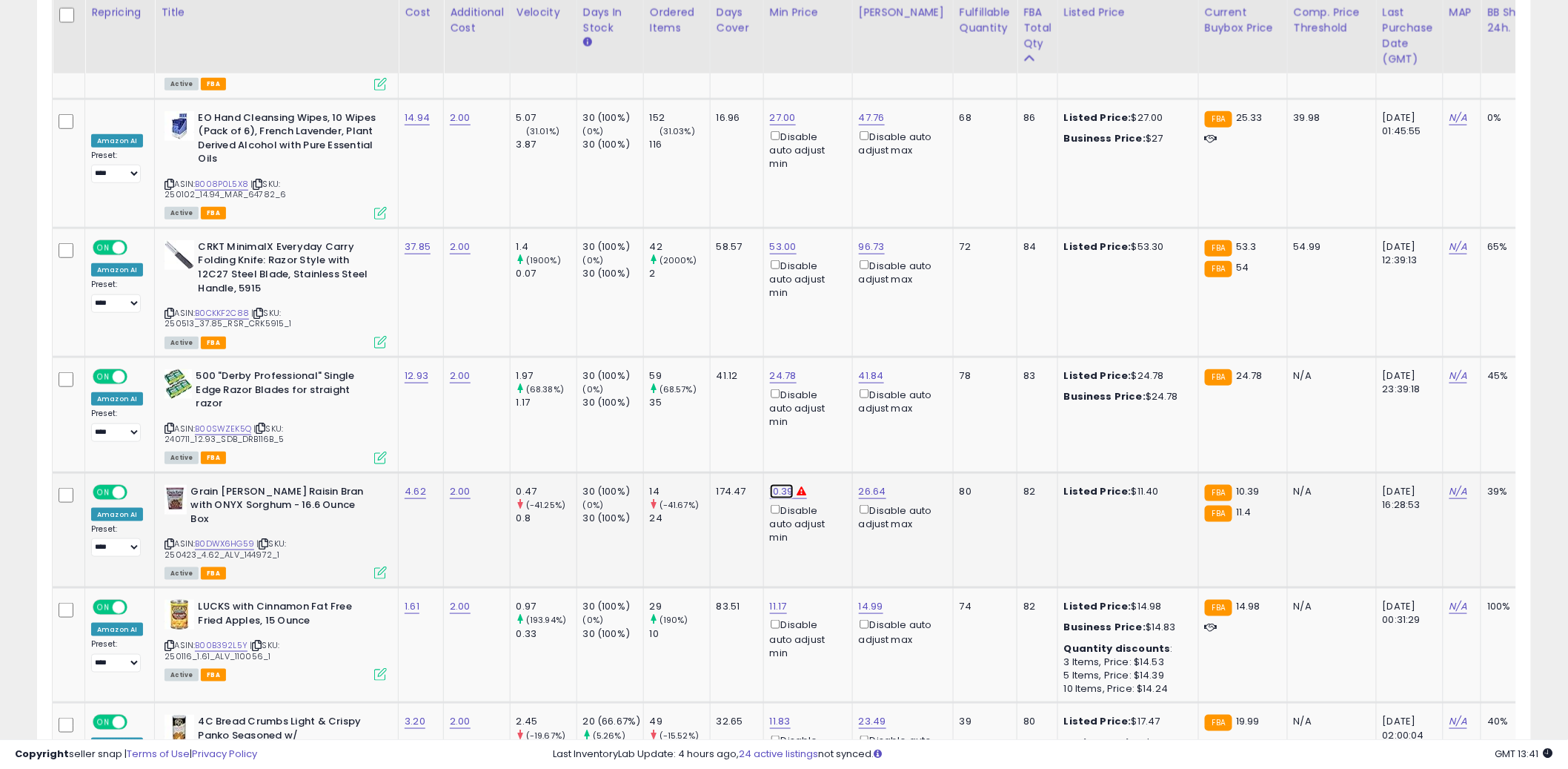
click at [788, 484] on link "10.39" at bounding box center [782, 491] width 23 height 15
click at [766, 381] on div "This will override store markup" at bounding box center [772, 383] width 192 height 15
click at [763, 376] on div "This will override store markup" at bounding box center [772, 383] width 192 height 15
click at [746, 360] on input "*****" at bounding box center [742, 362] width 132 height 25
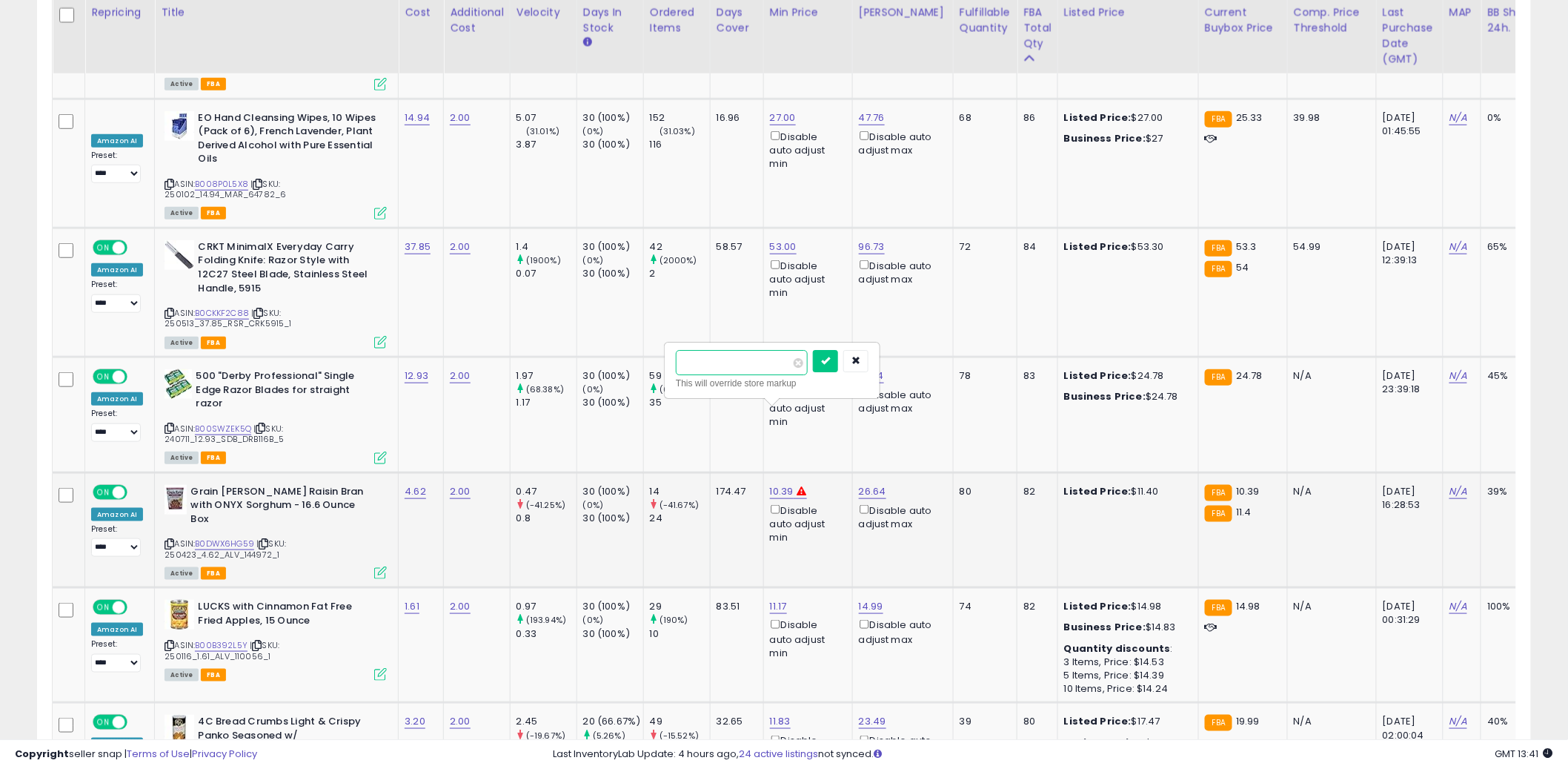
click at [746, 360] on input "*****" at bounding box center [742, 362] width 132 height 25
type input "****"
click button "submit" at bounding box center [826, 361] width 25 height 23
click at [731, 472] on td "174.47" at bounding box center [736, 530] width 54 height 115
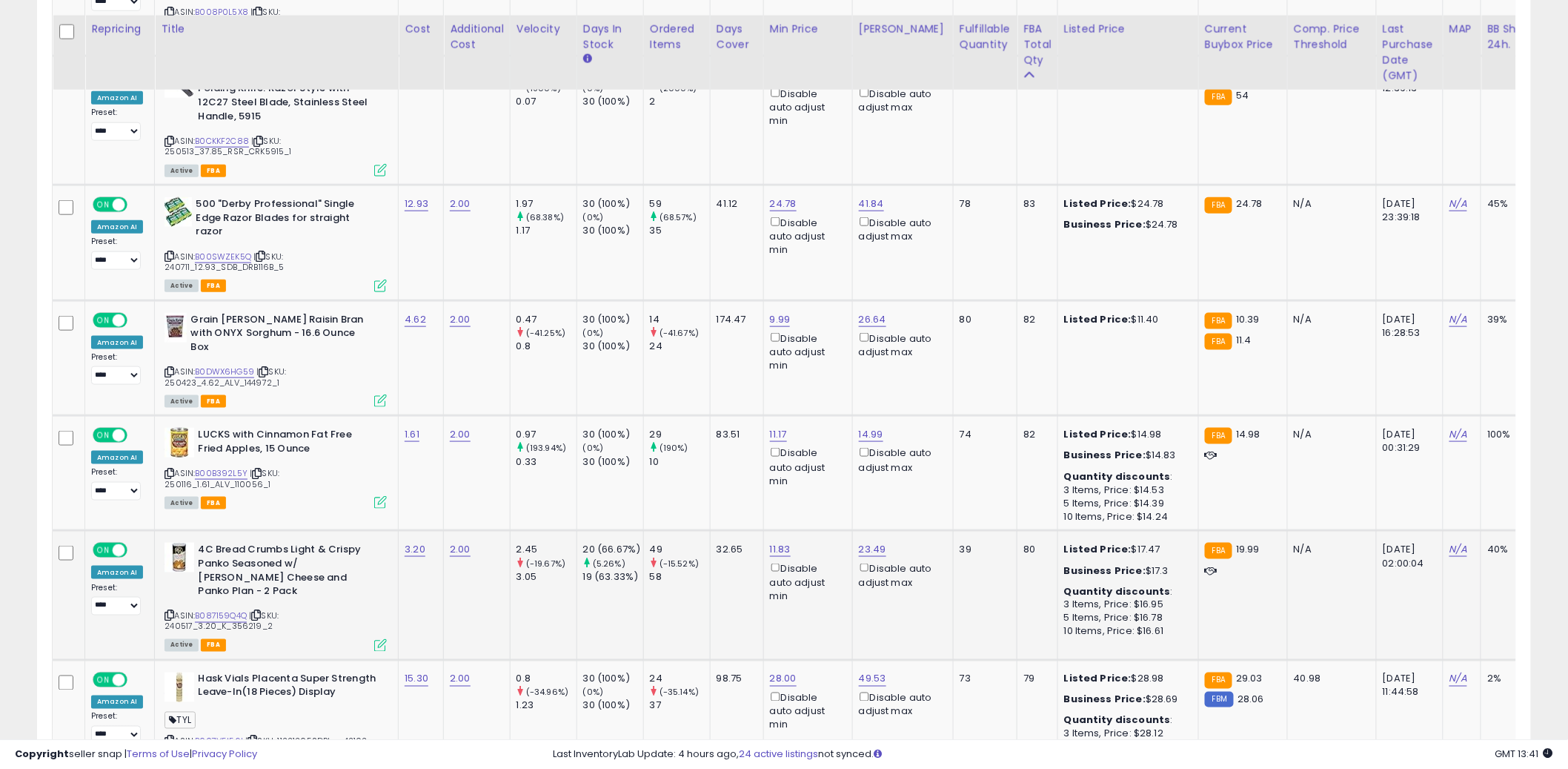
scroll to position [2946, 0]
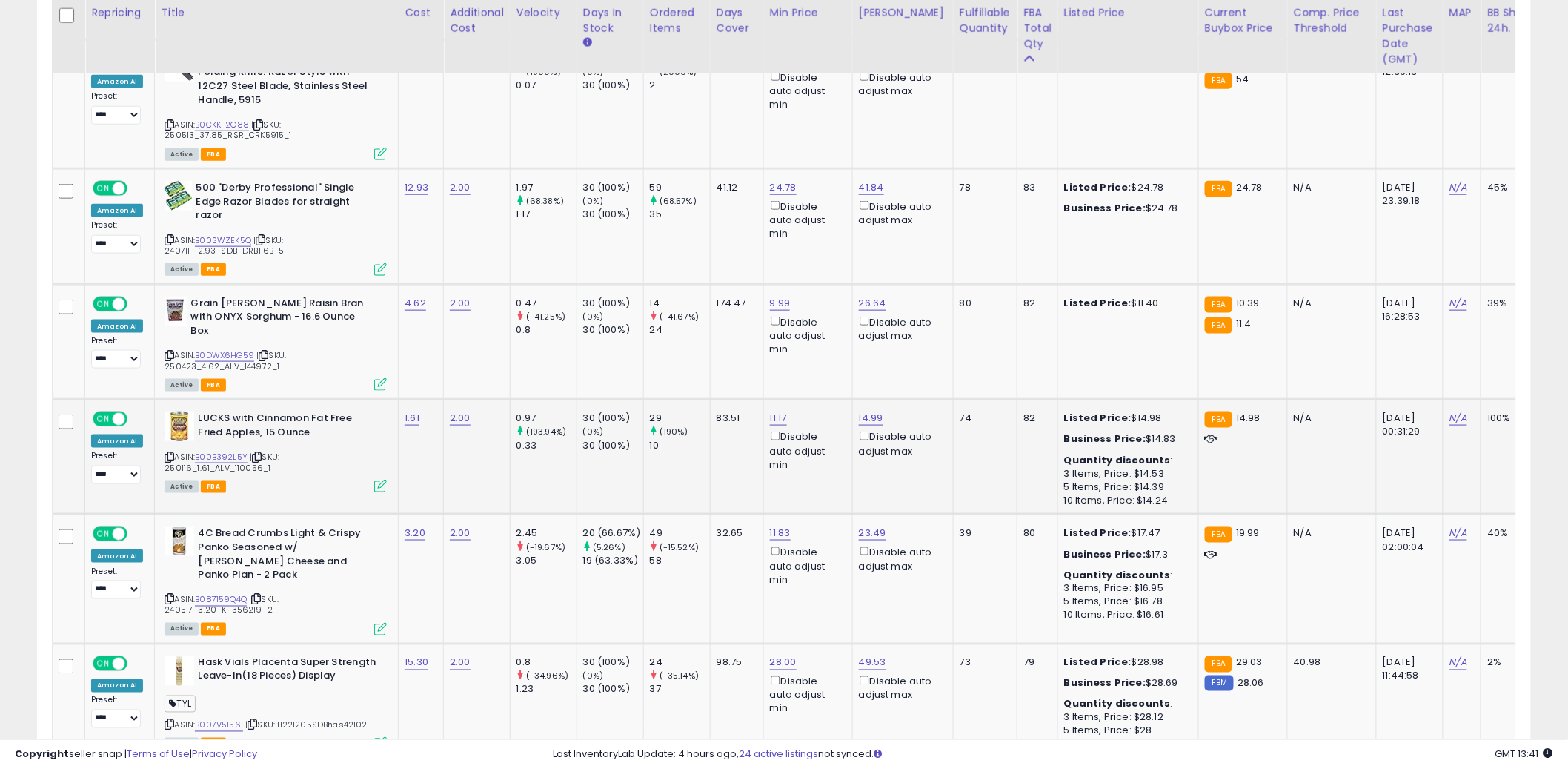
click at [715, 400] on td "83.51" at bounding box center [736, 457] width 54 height 115
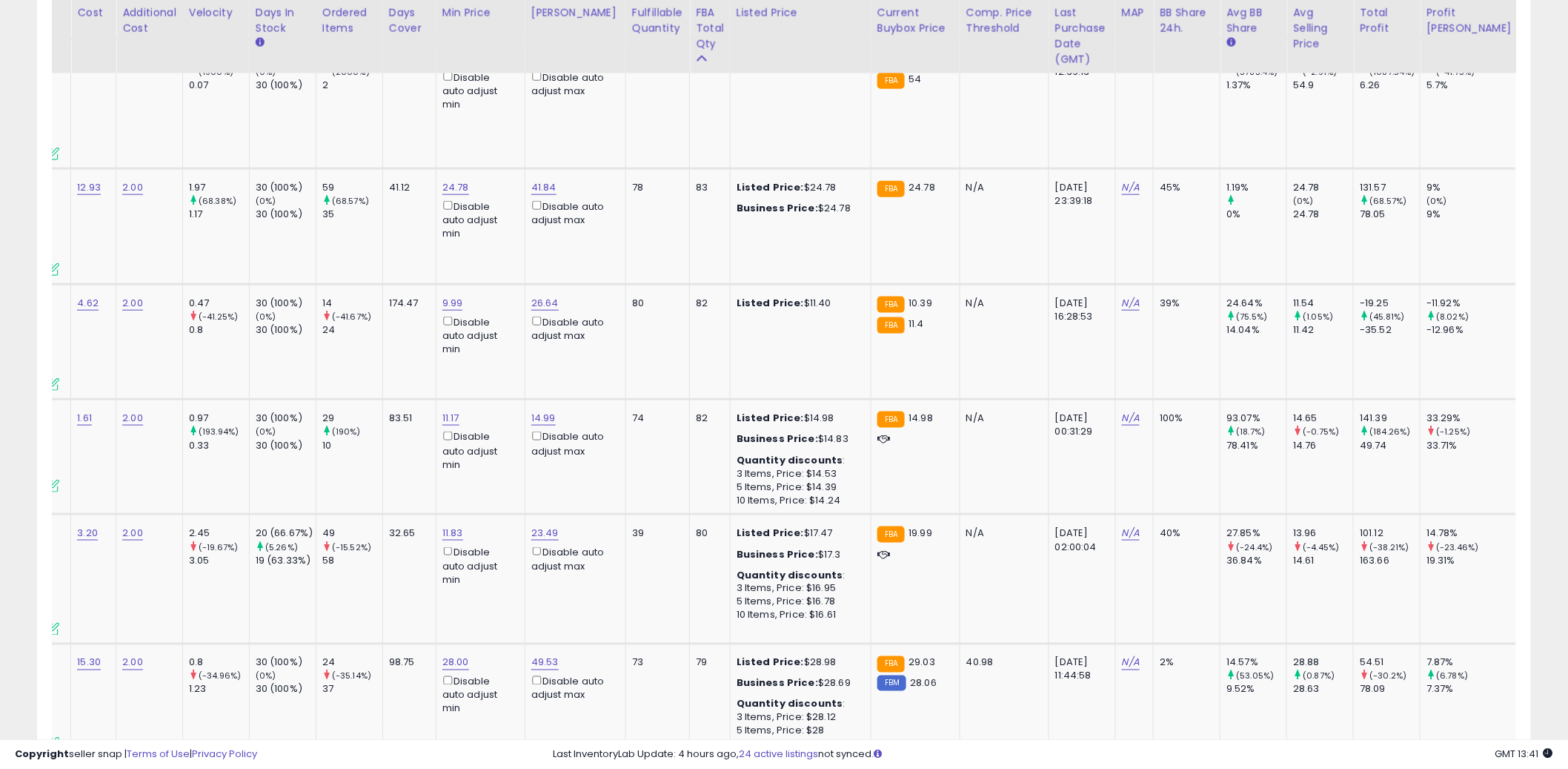
scroll to position [0, 0]
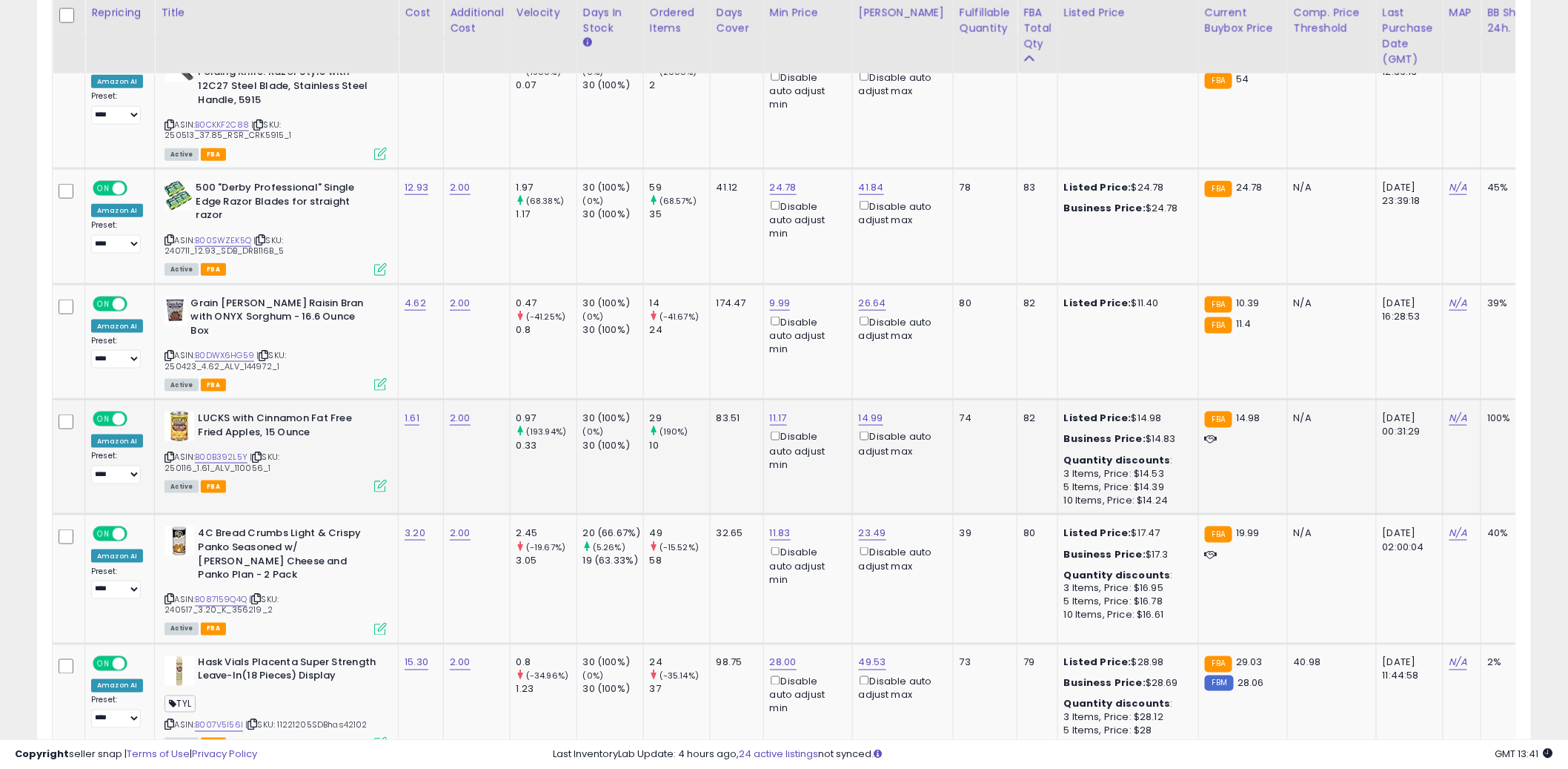
click at [724, 400] on td "83.51" at bounding box center [736, 457] width 54 height 115
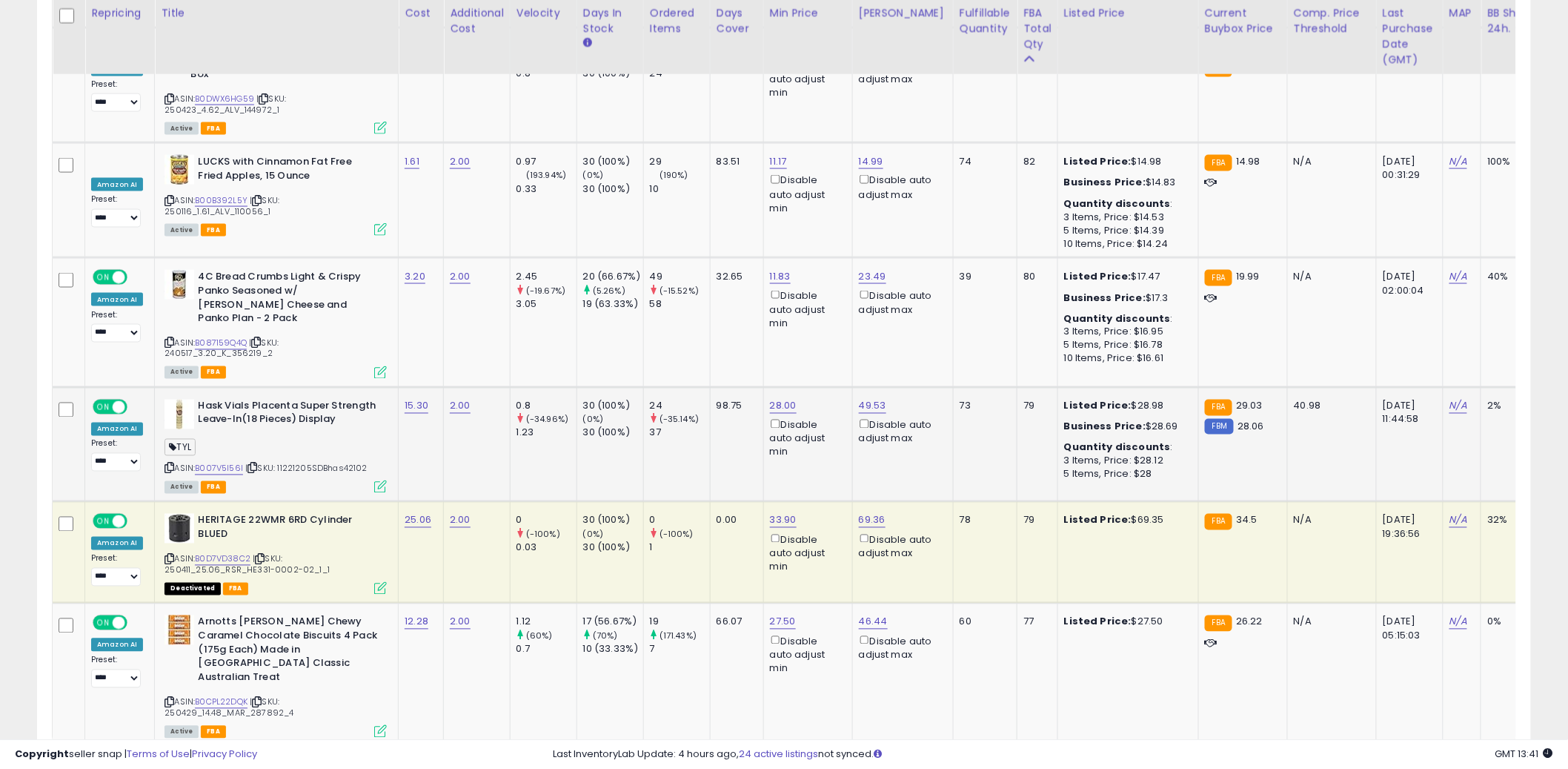
scroll to position [3203, 0]
click at [788, 614] on link "27.50" at bounding box center [783, 621] width 26 height 15
click at [749, 477] on input "*****" at bounding box center [742, 476] width 132 height 25
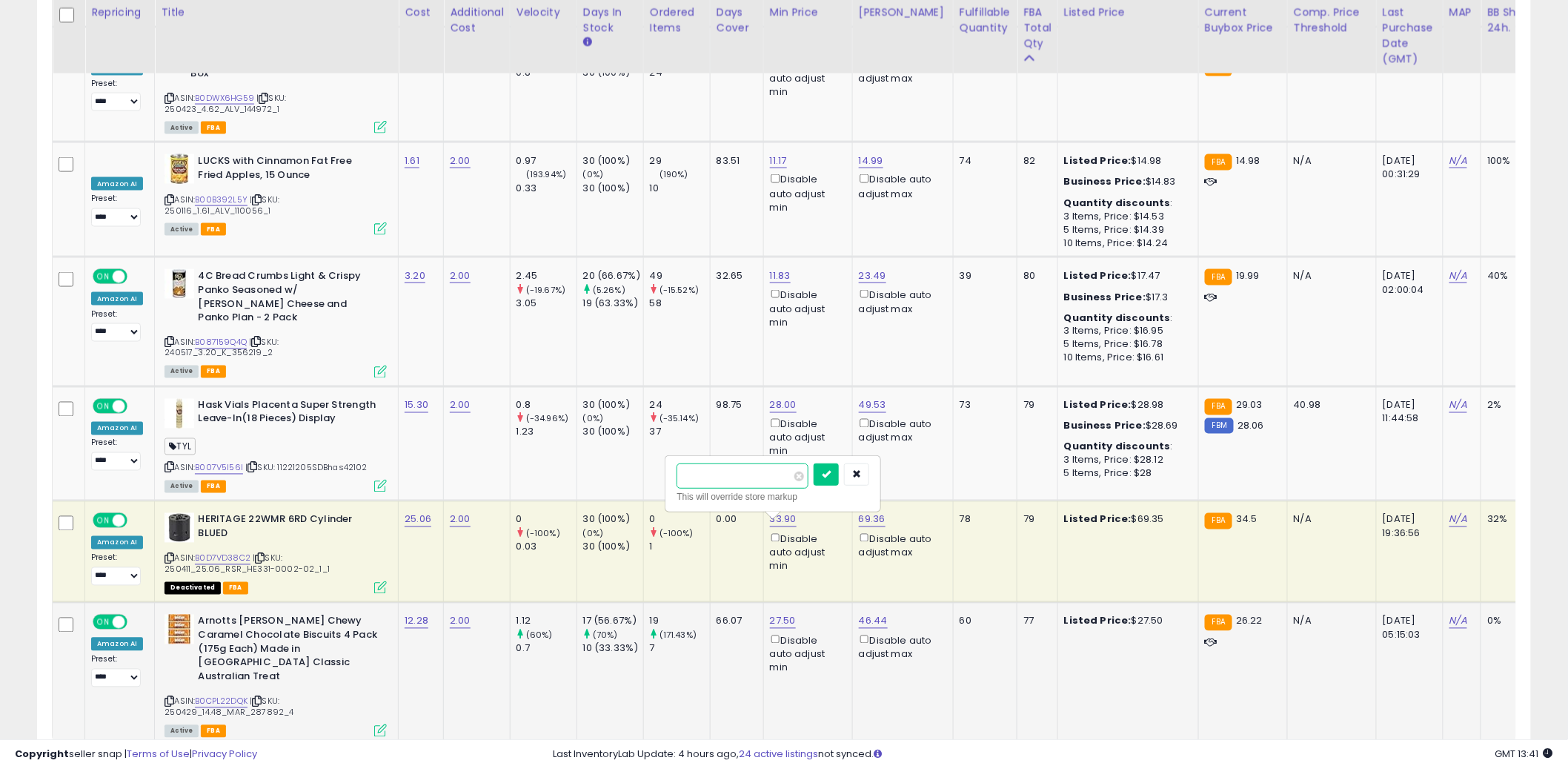
type input "**"
click button "submit" at bounding box center [826, 474] width 25 height 23
click at [1391, 761] on link "3" at bounding box center [1401, 774] width 25 height 25
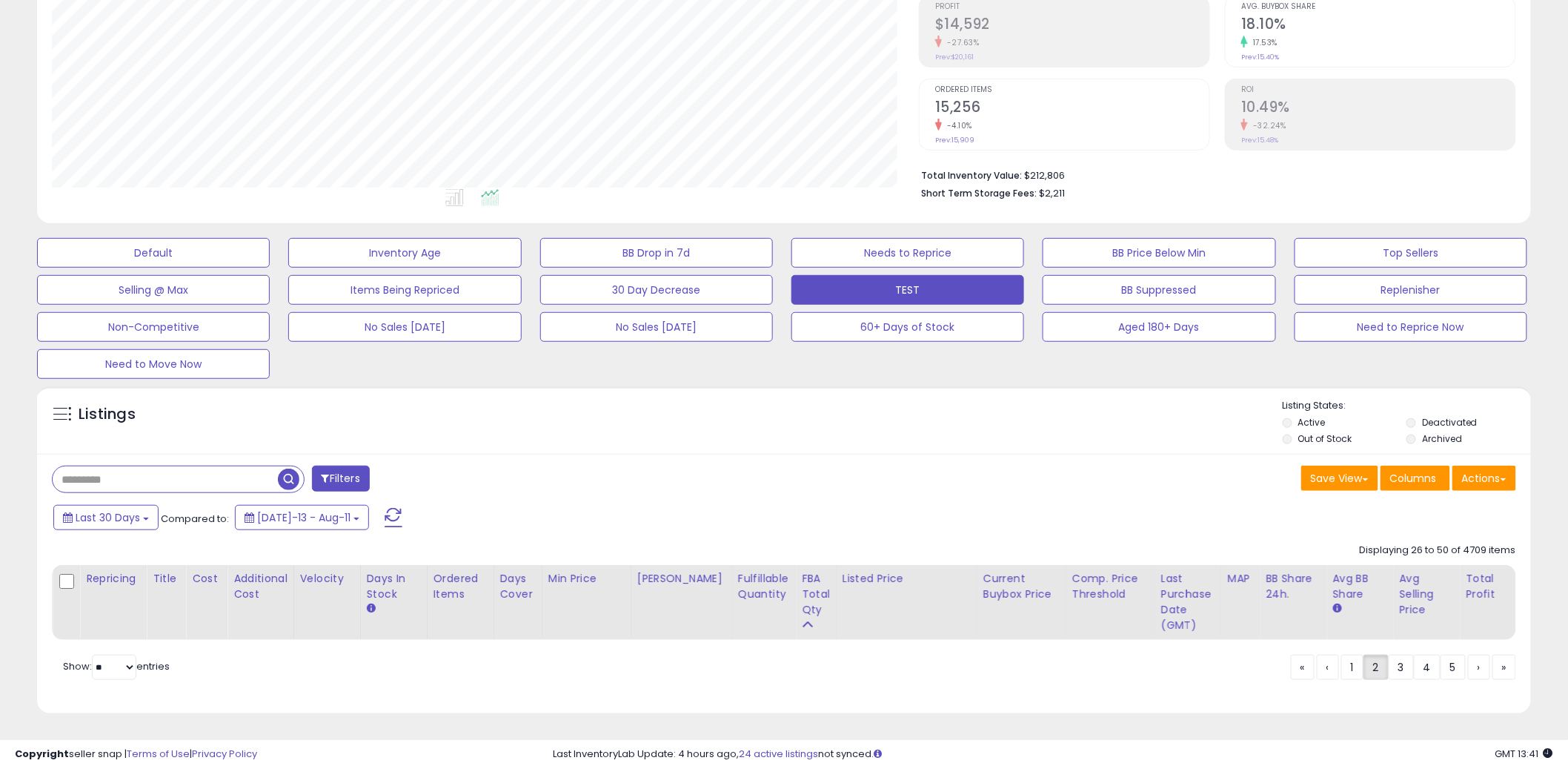
scroll to position [242, 0]
click at [779, 399] on div "Listings" at bounding box center [784, 424] width 1494 height 51
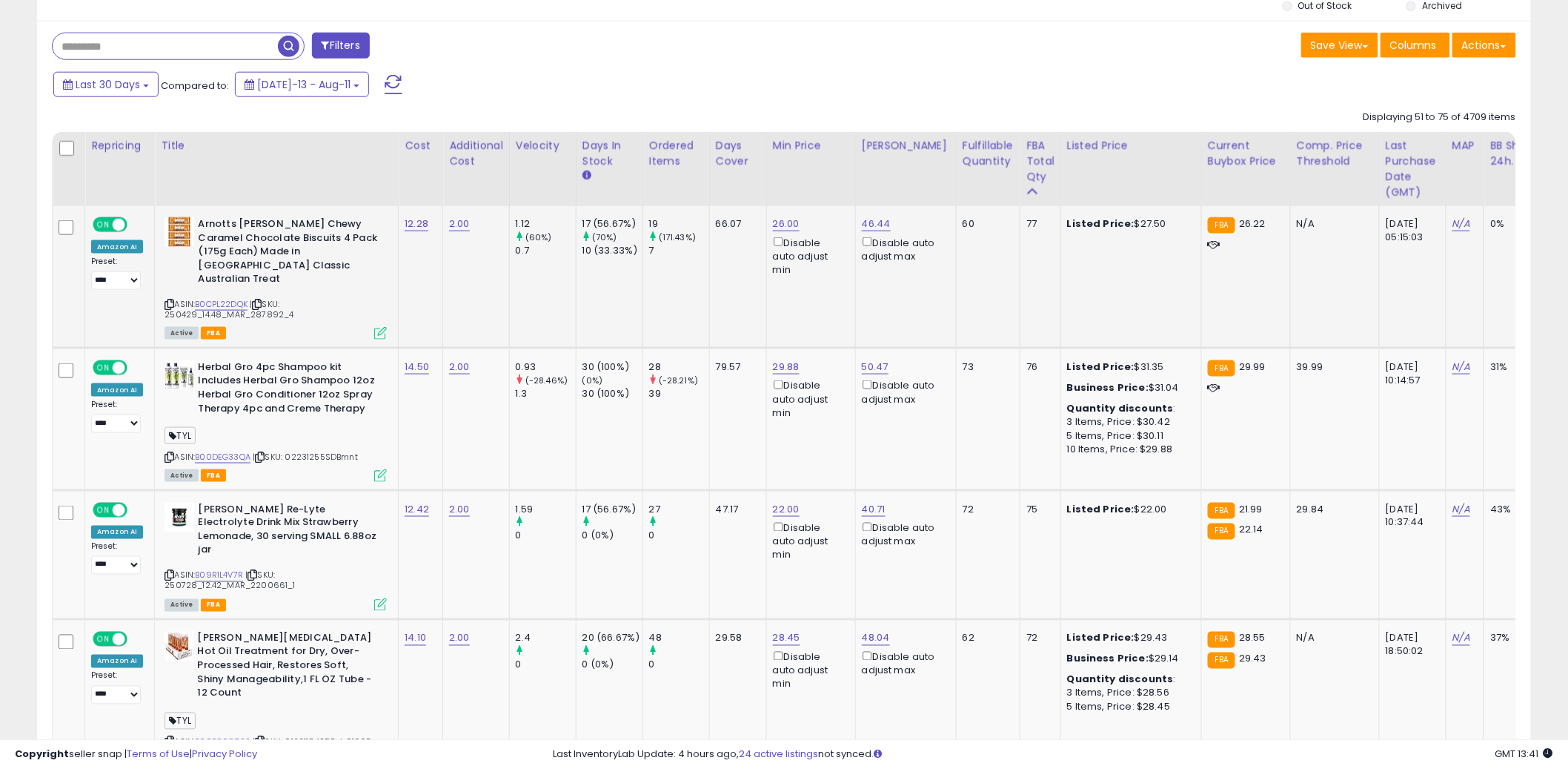
scroll to position [697, 0]
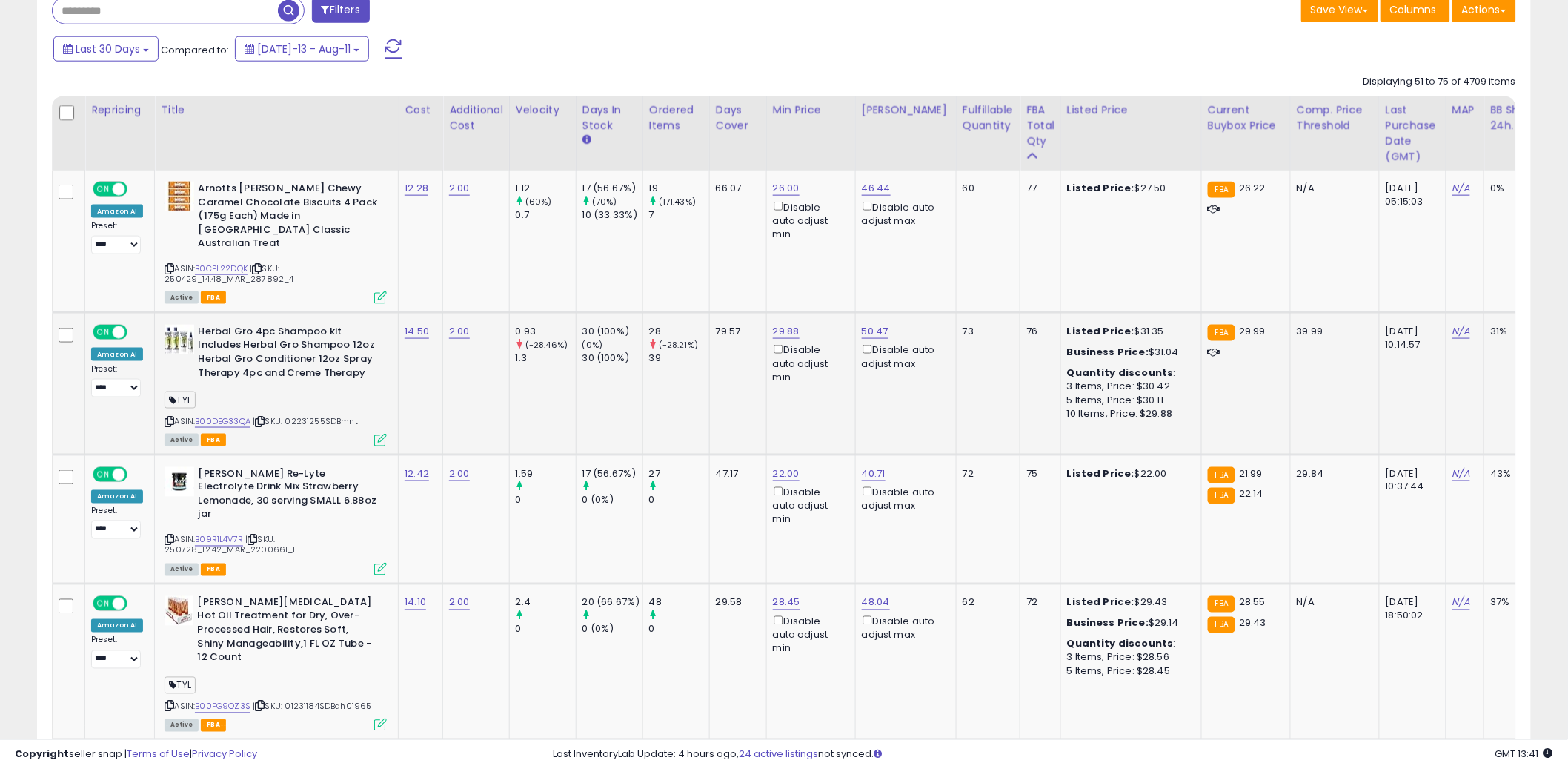
click at [779, 392] on td "29.88 Disable auto adjust min" at bounding box center [811, 383] width 89 height 143
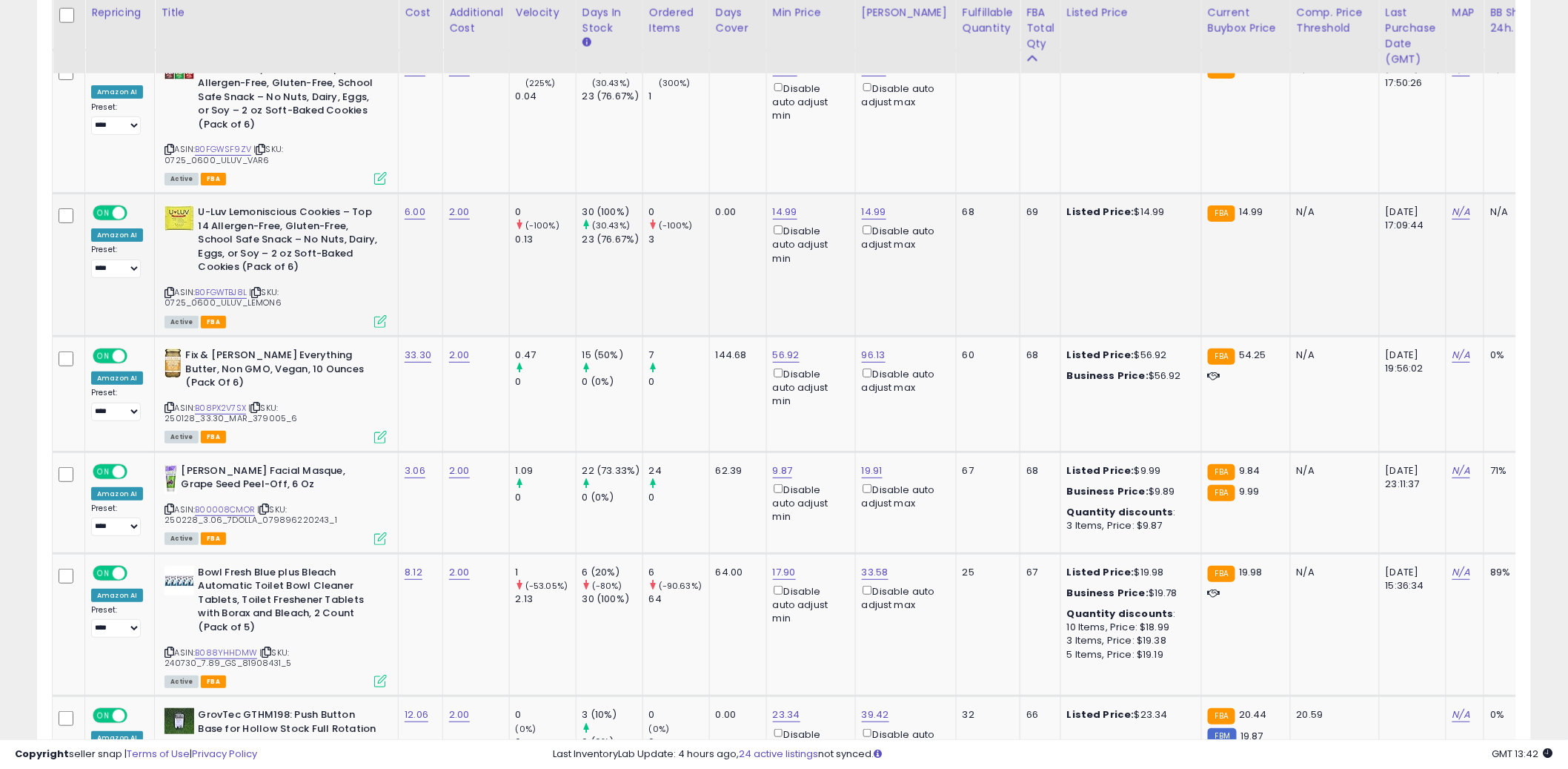
scroll to position [2374, 0]
click at [788, 346] on link "56.92" at bounding box center [786, 353] width 26 height 15
drag, startPoint x: 723, startPoint y: 278, endPoint x: 668, endPoint y: 264, distance: 56.8
click at [669, 266] on div "***** This will override store markup" at bounding box center [776, 277] width 213 height 54
type input "**"
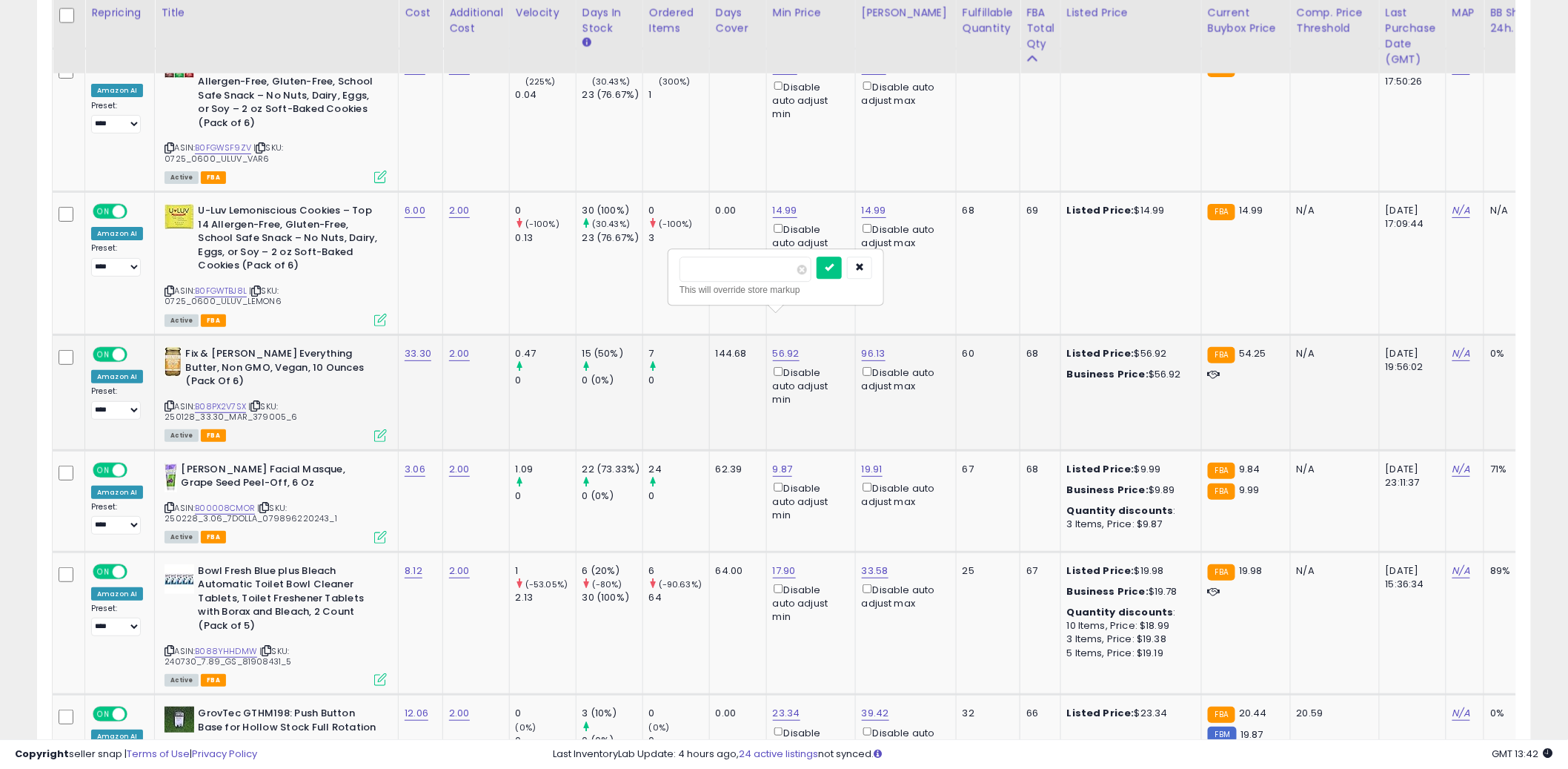
click button "submit" at bounding box center [829, 267] width 25 height 23
click at [725, 347] on td "144.68" at bounding box center [738, 392] width 57 height 115
click at [724, 353] on td "144.68" at bounding box center [738, 392] width 57 height 115
click at [719, 344] on td "144.68" at bounding box center [738, 392] width 57 height 115
click at [783, 462] on link "9.87" at bounding box center [783, 469] width 20 height 15
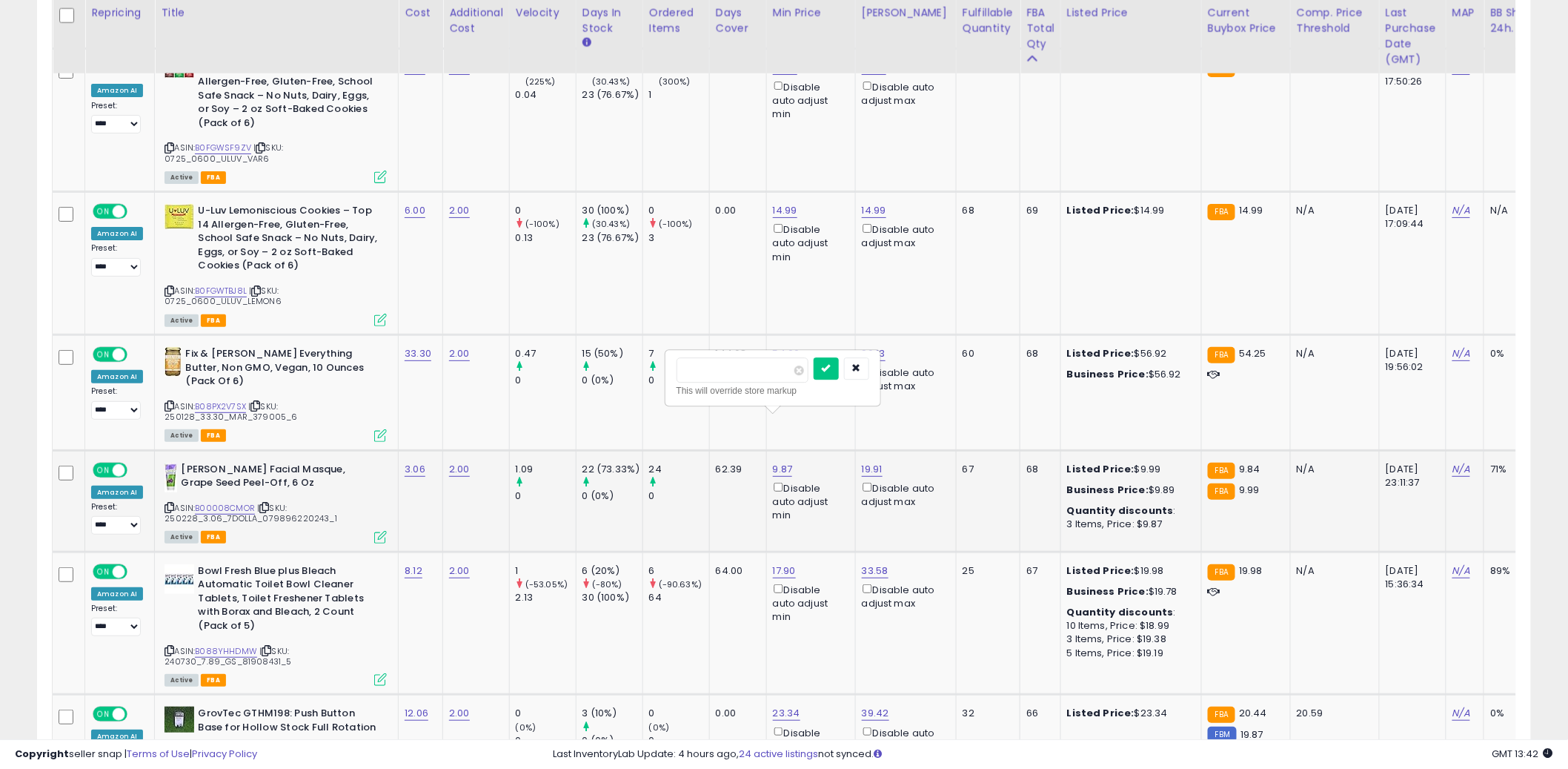
type input "***"
click button "submit" at bounding box center [826, 369] width 25 height 23
click at [740, 361] on td "144.68" at bounding box center [738, 392] width 57 height 115
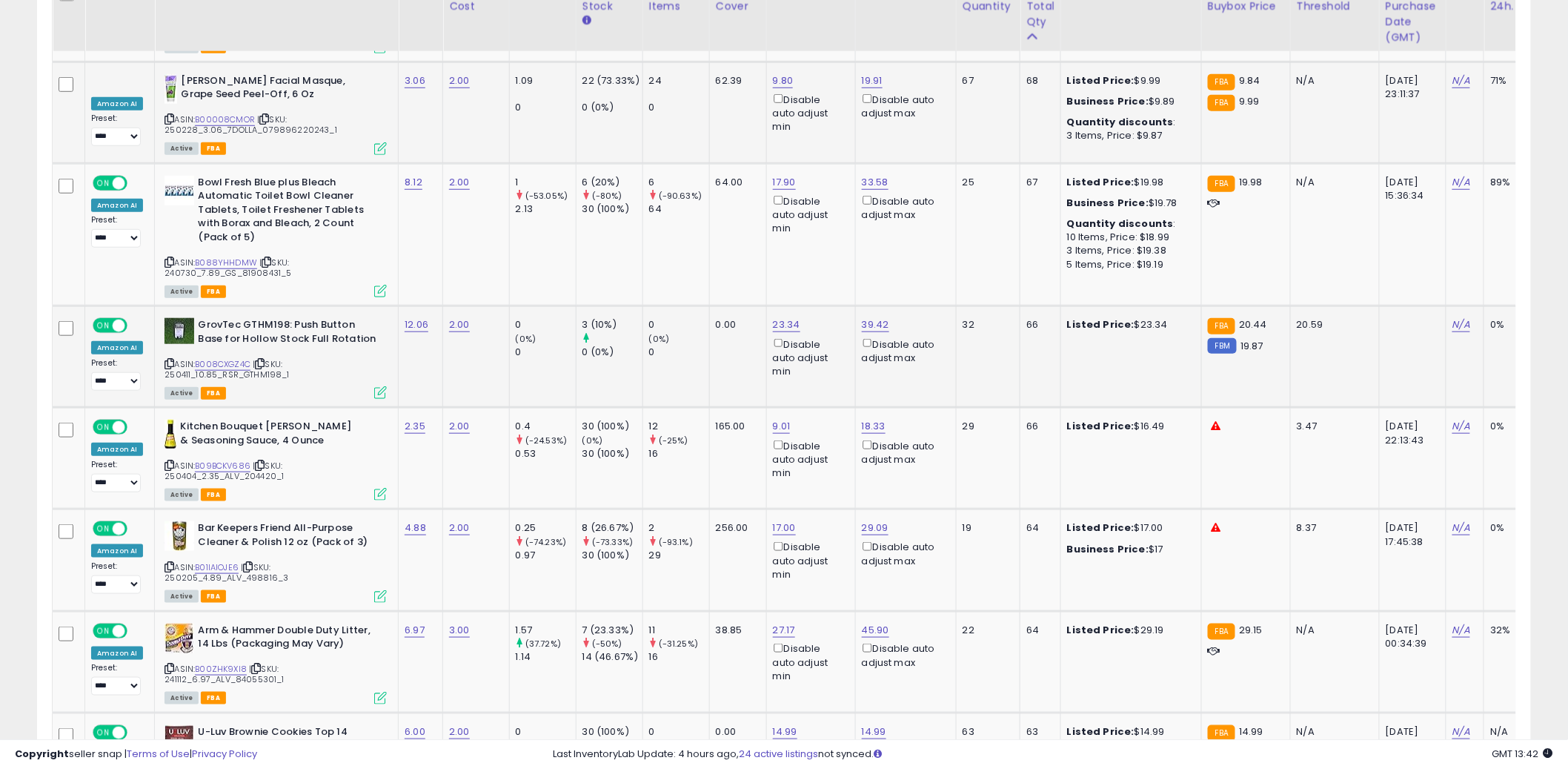
scroll to position [2775, 0]
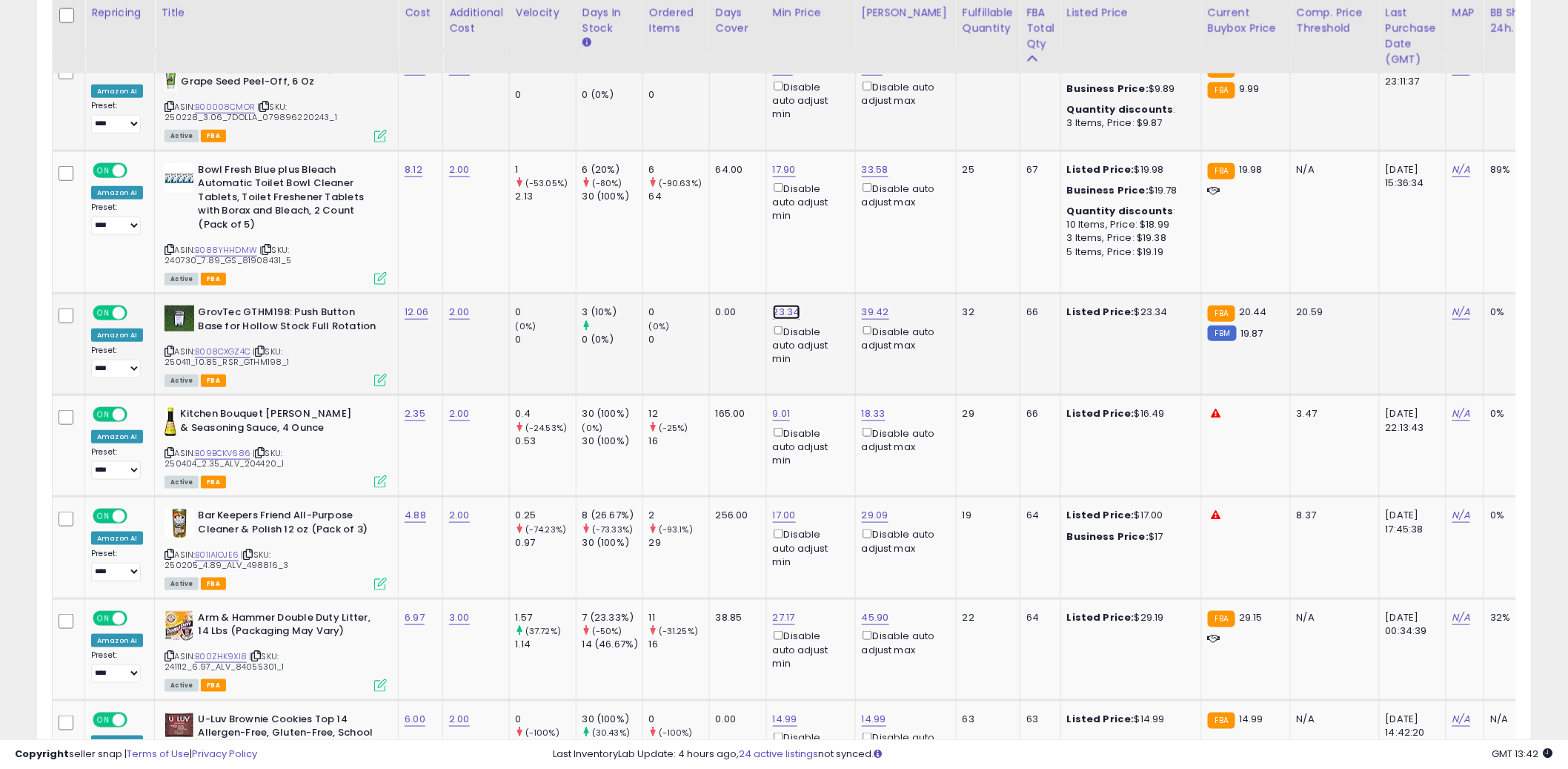
click at [778, 305] on link "23.34" at bounding box center [786, 312] width 27 height 15
drag, startPoint x: 746, startPoint y: 219, endPoint x: 657, endPoint y: 199, distance: 91.2
type input "**"
click button "submit" at bounding box center [829, 210] width 25 height 23
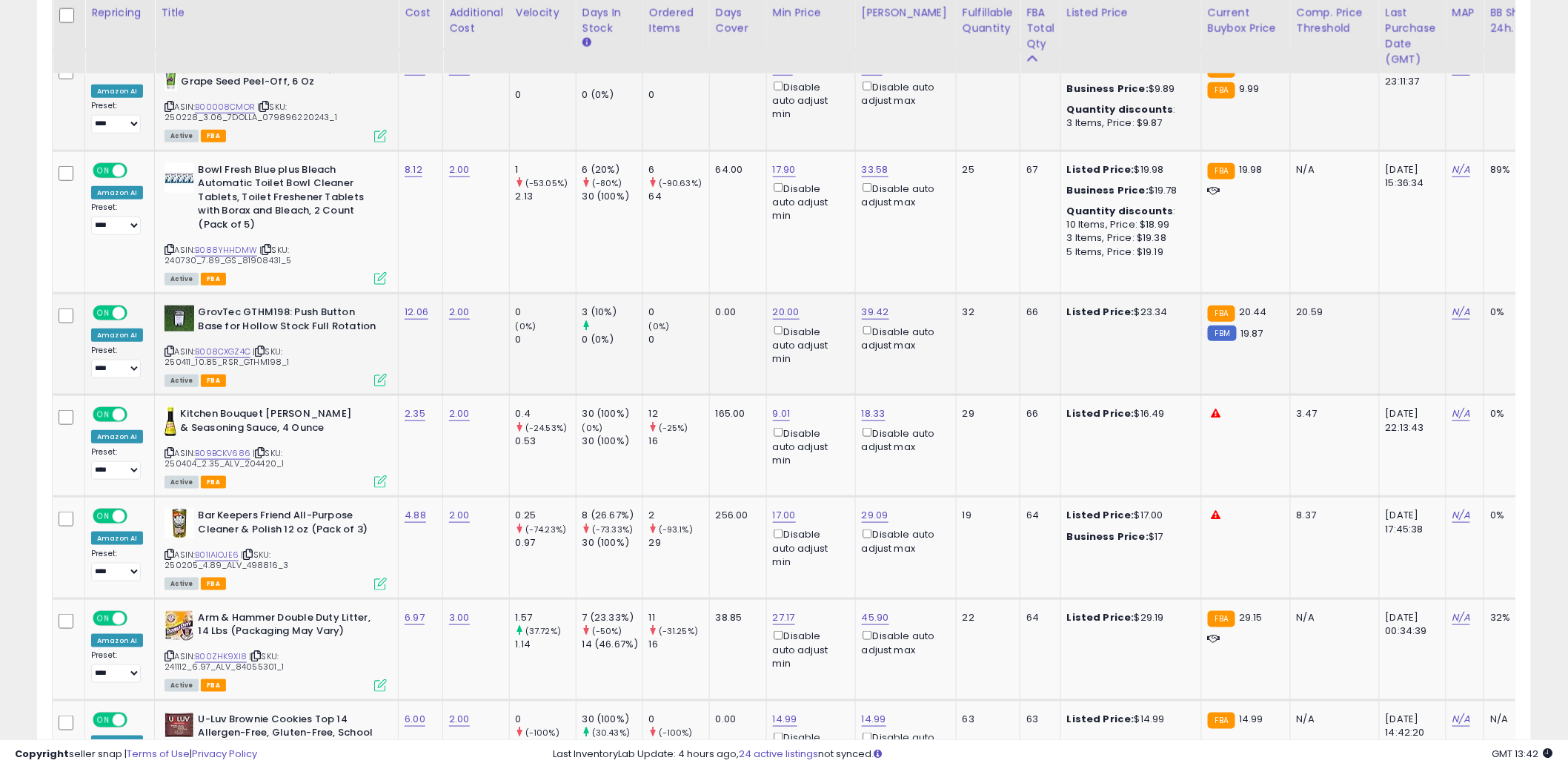
click at [735, 294] on td "0.00" at bounding box center [738, 344] width 57 height 101
click at [724, 294] on td "0.00" at bounding box center [738, 344] width 57 height 101
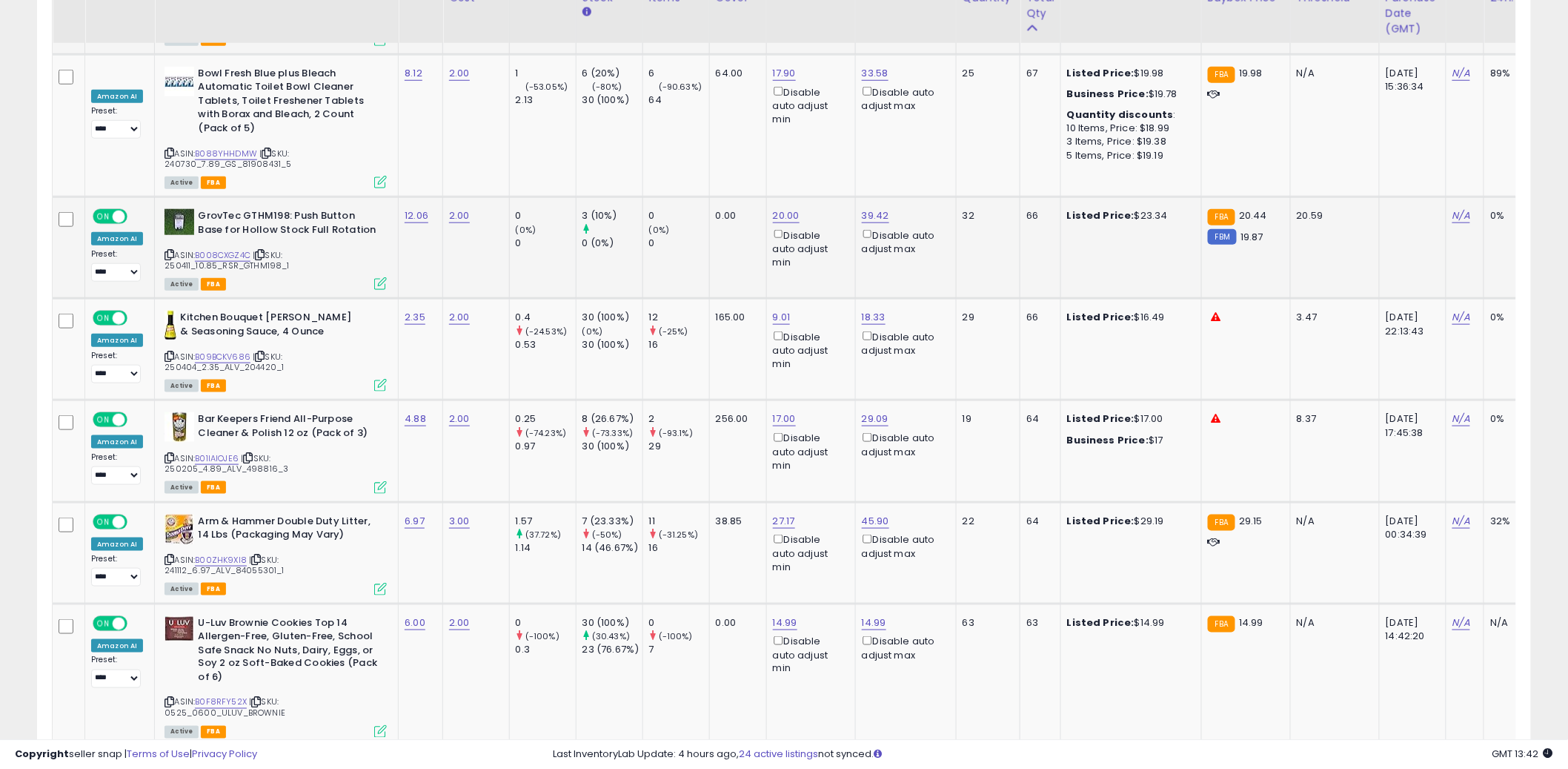
scroll to position [2897, 0]
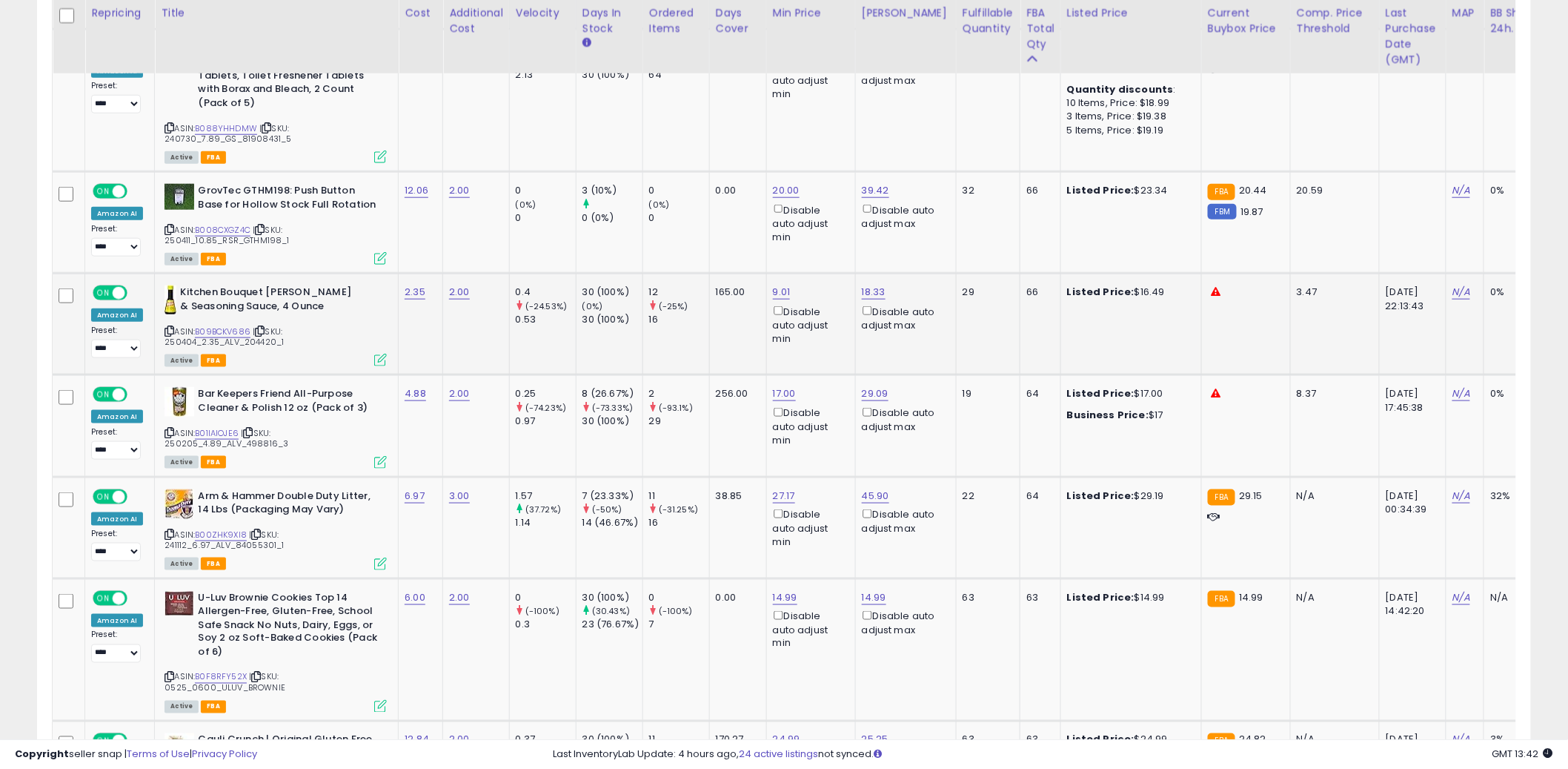
click at [724, 276] on td "165.00" at bounding box center [738, 324] width 57 height 101
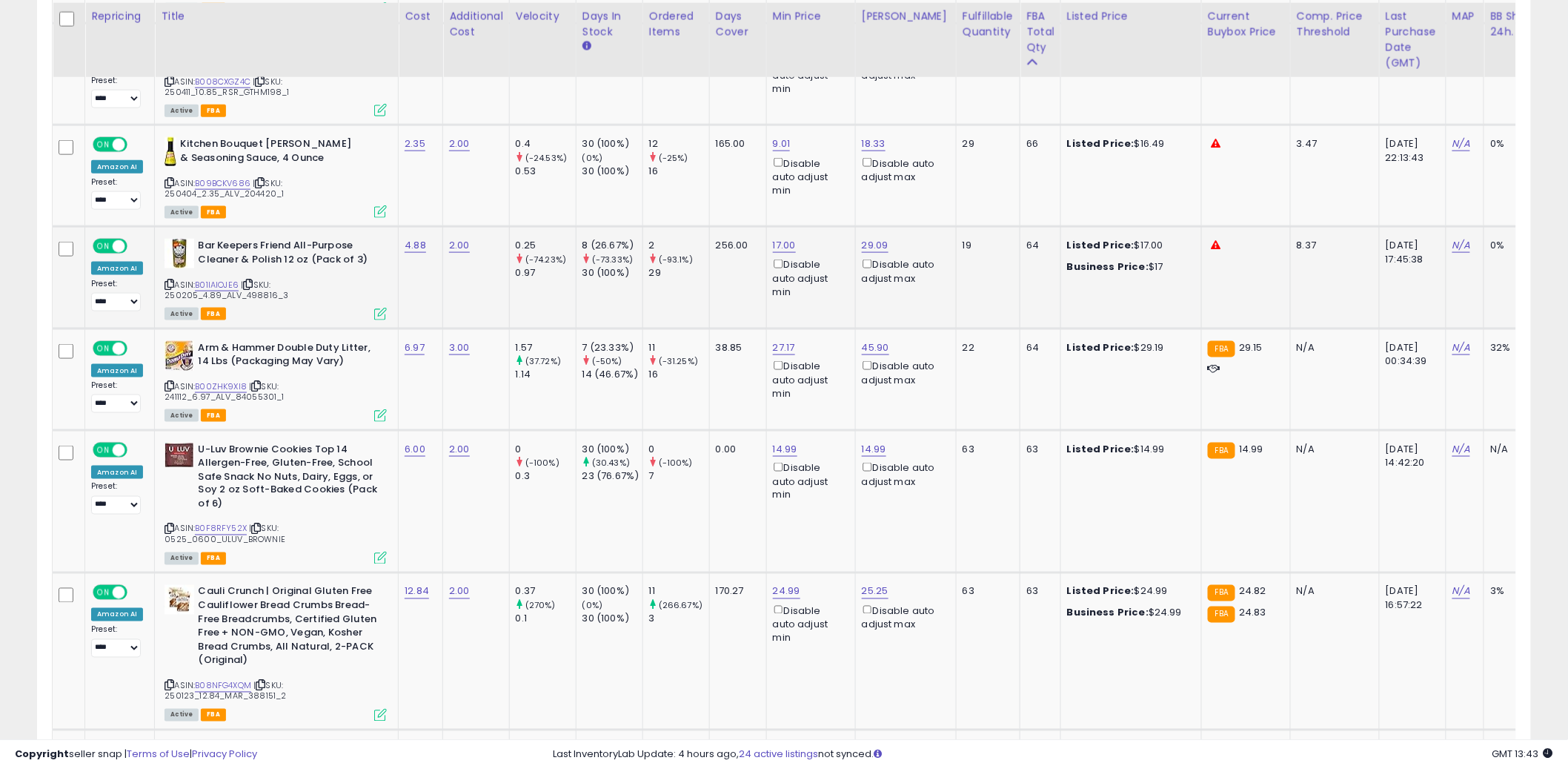
scroll to position [3049, 0]
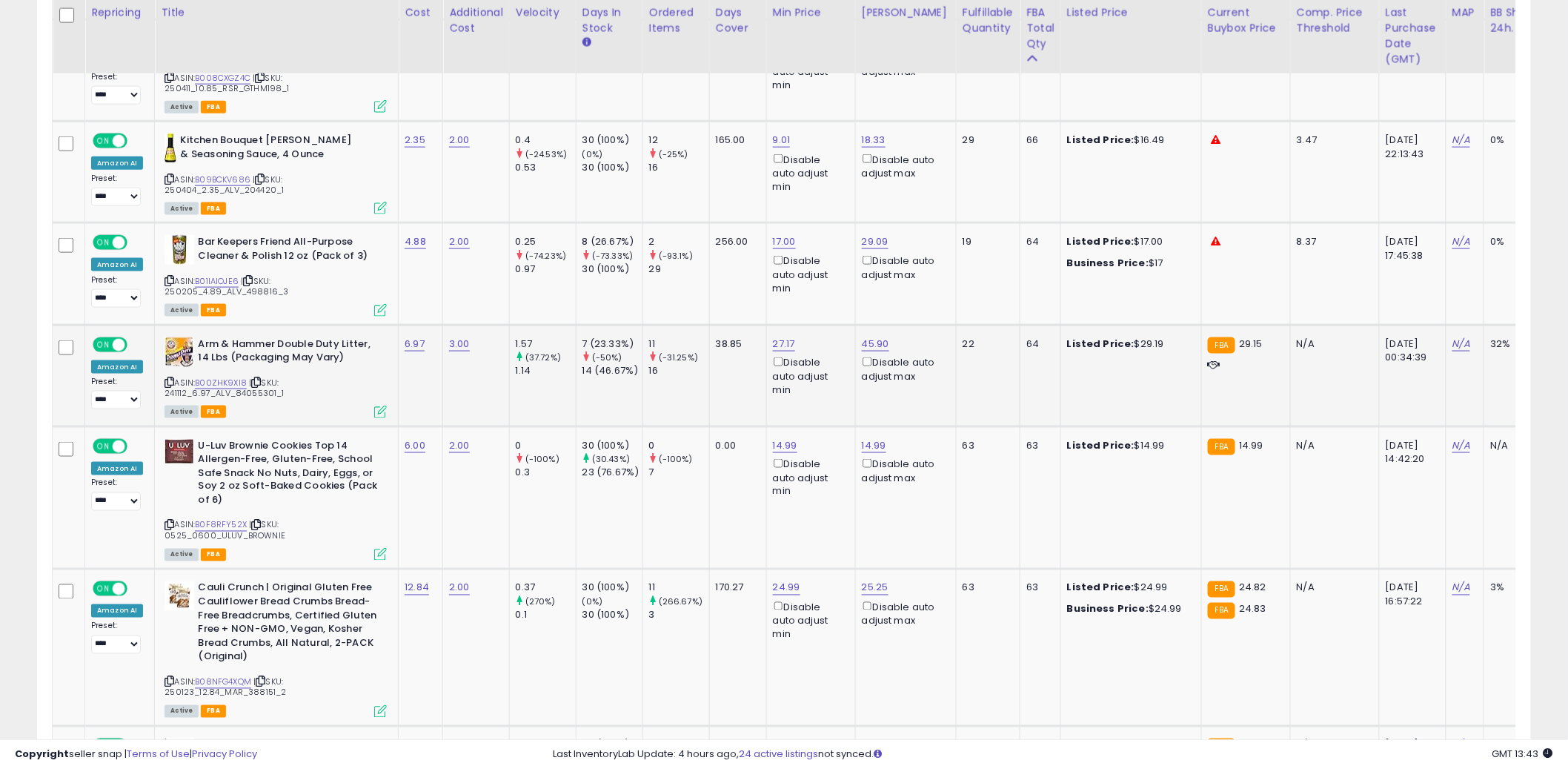
click at [721, 335] on td "38.85" at bounding box center [738, 376] width 57 height 101
click at [726, 325] on td "38.85" at bounding box center [738, 376] width 57 height 101
click at [710, 325] on td "38.85" at bounding box center [738, 376] width 57 height 101
click at [714, 327] on td "38.85" at bounding box center [738, 376] width 57 height 101
click at [718, 326] on td "38.85" at bounding box center [738, 376] width 57 height 101
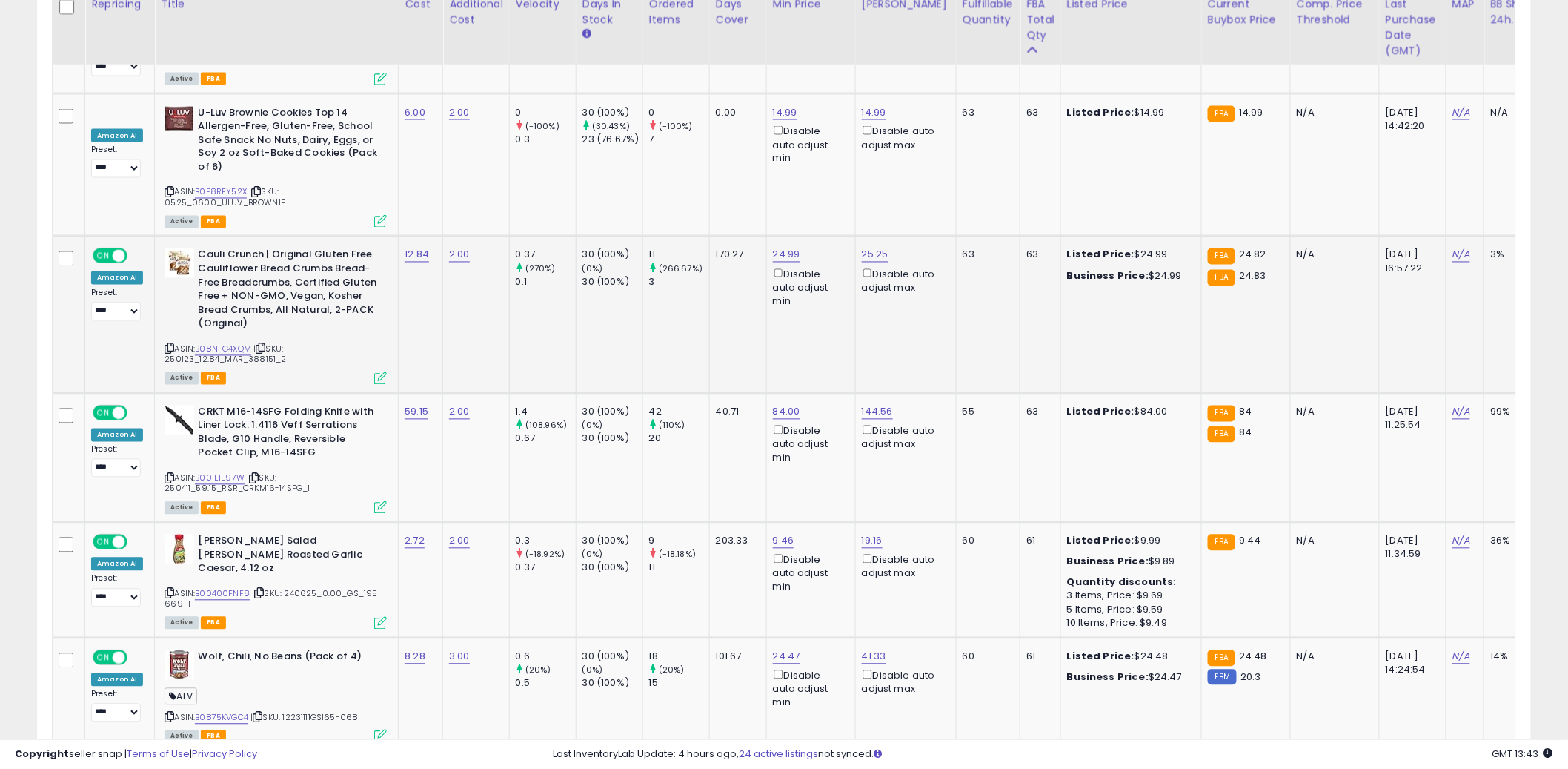
scroll to position [3394, 0]
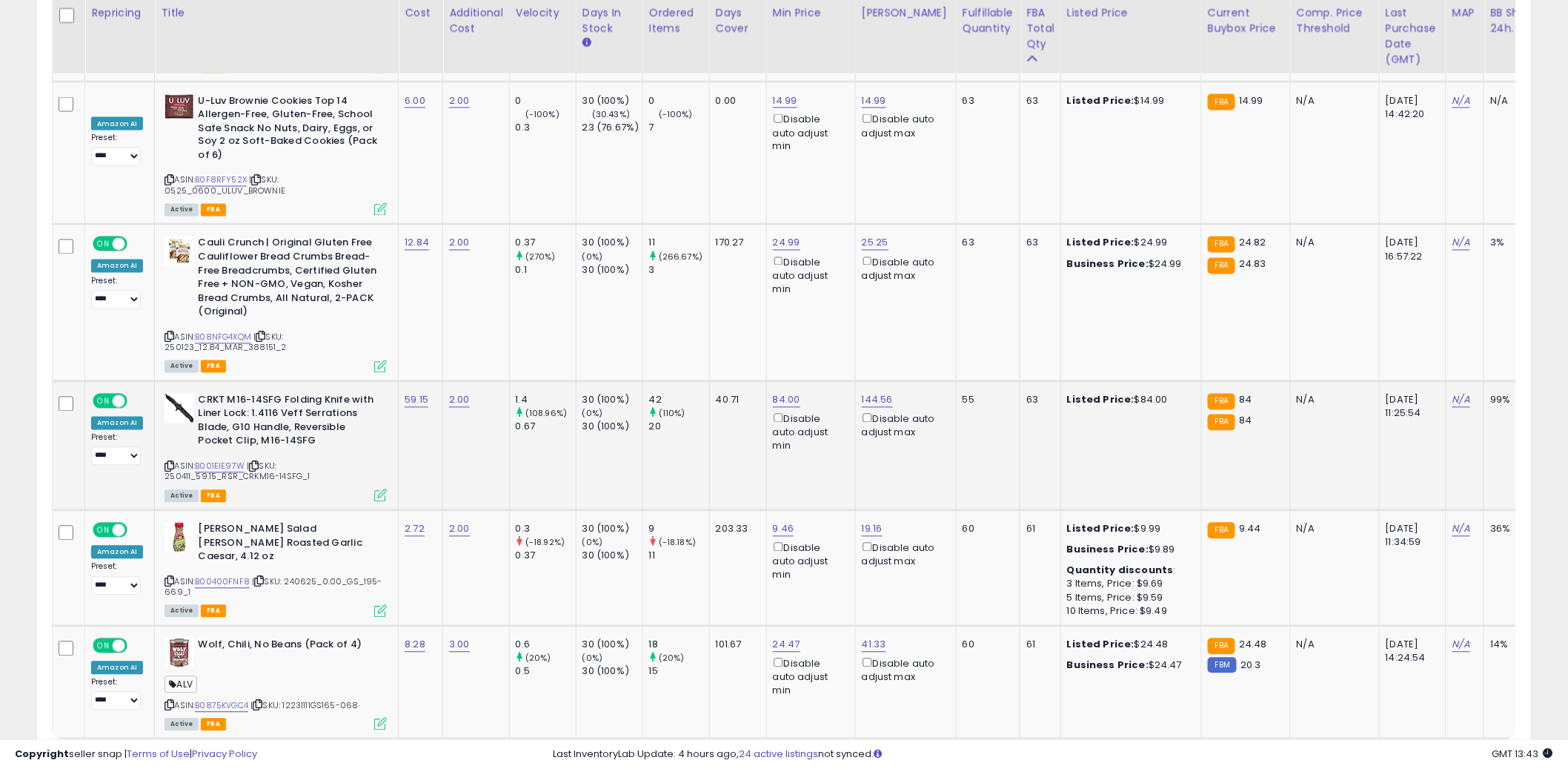
click at [711, 381] on td "40.71" at bounding box center [738, 446] width 57 height 129
click at [718, 381] on td "40.71" at bounding box center [738, 446] width 57 height 129
drag, startPoint x: 718, startPoint y: 374, endPoint x: 752, endPoint y: 364, distance: 35.4
click at [742, 381] on td "40.71" at bounding box center [738, 446] width 57 height 129
click at [721, 381] on td "40.71" at bounding box center [738, 446] width 57 height 129
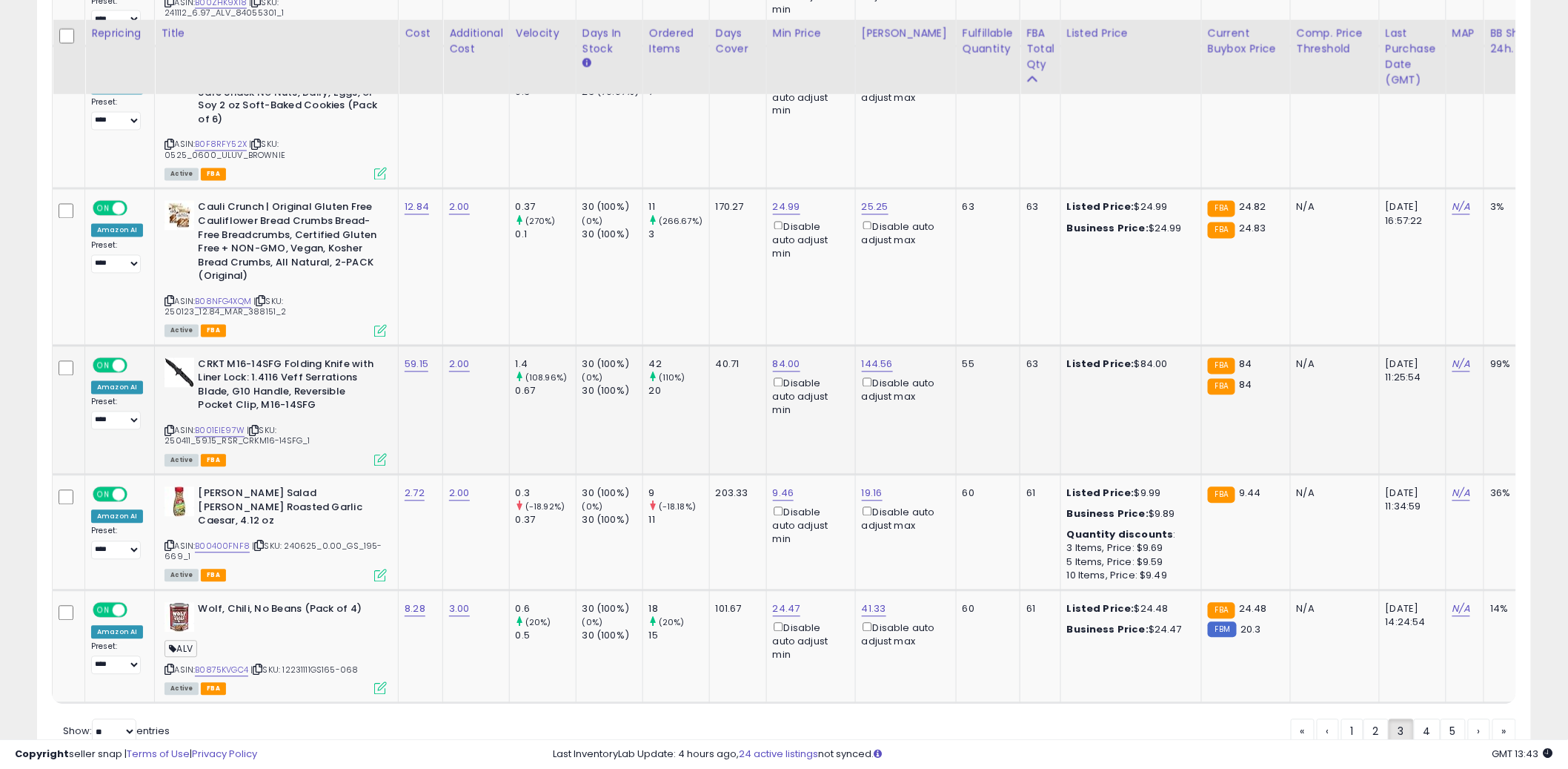
scroll to position [3452, 0]
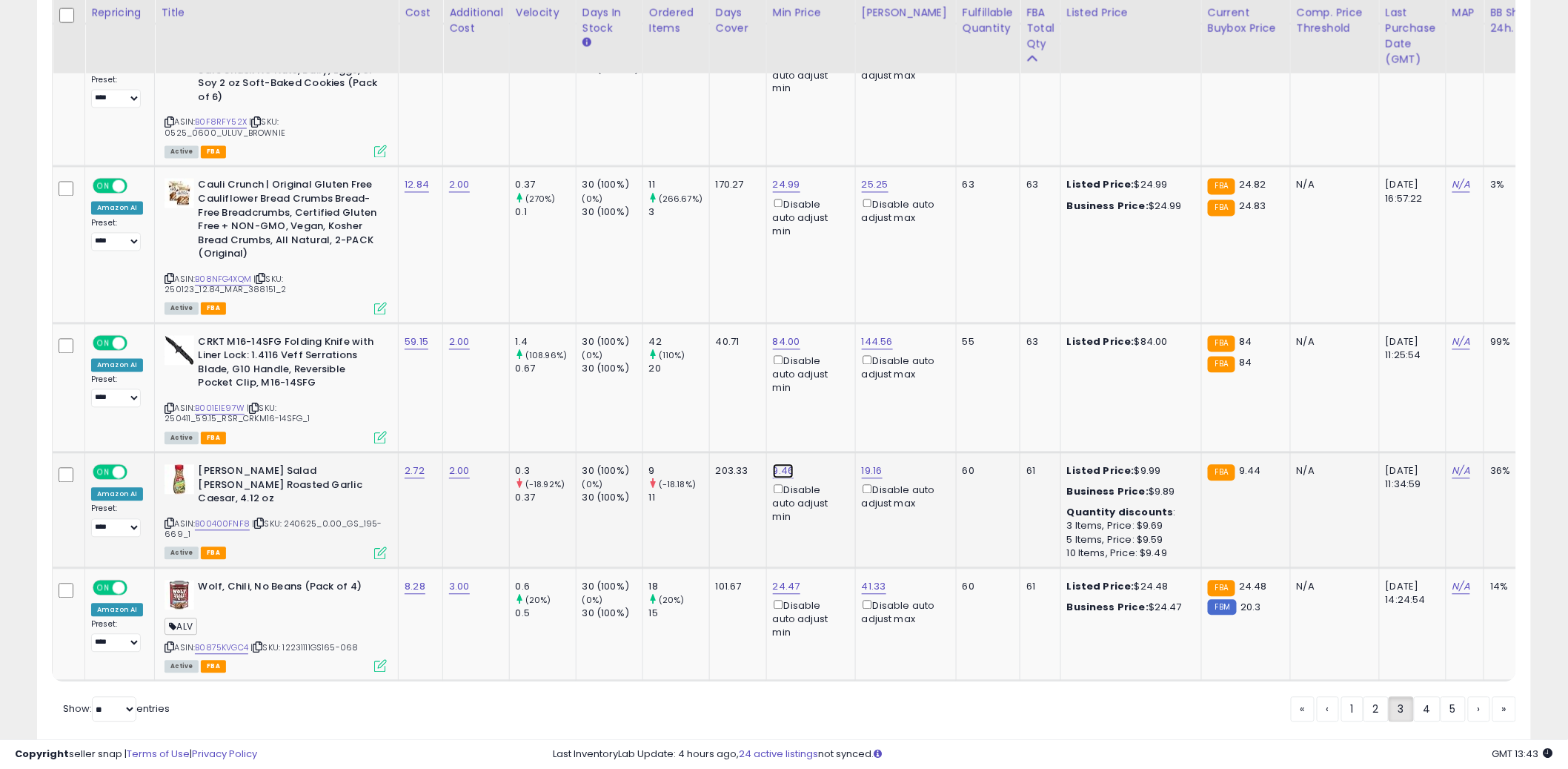
click at [789, 464] on link "9.46" at bounding box center [784, 471] width 22 height 15
type input "***"
click button "submit" at bounding box center [826, 366] width 25 height 23
click at [719, 343] on td "40.71" at bounding box center [738, 388] width 57 height 129
click at [733, 330] on td "40.71" at bounding box center [738, 388] width 57 height 129
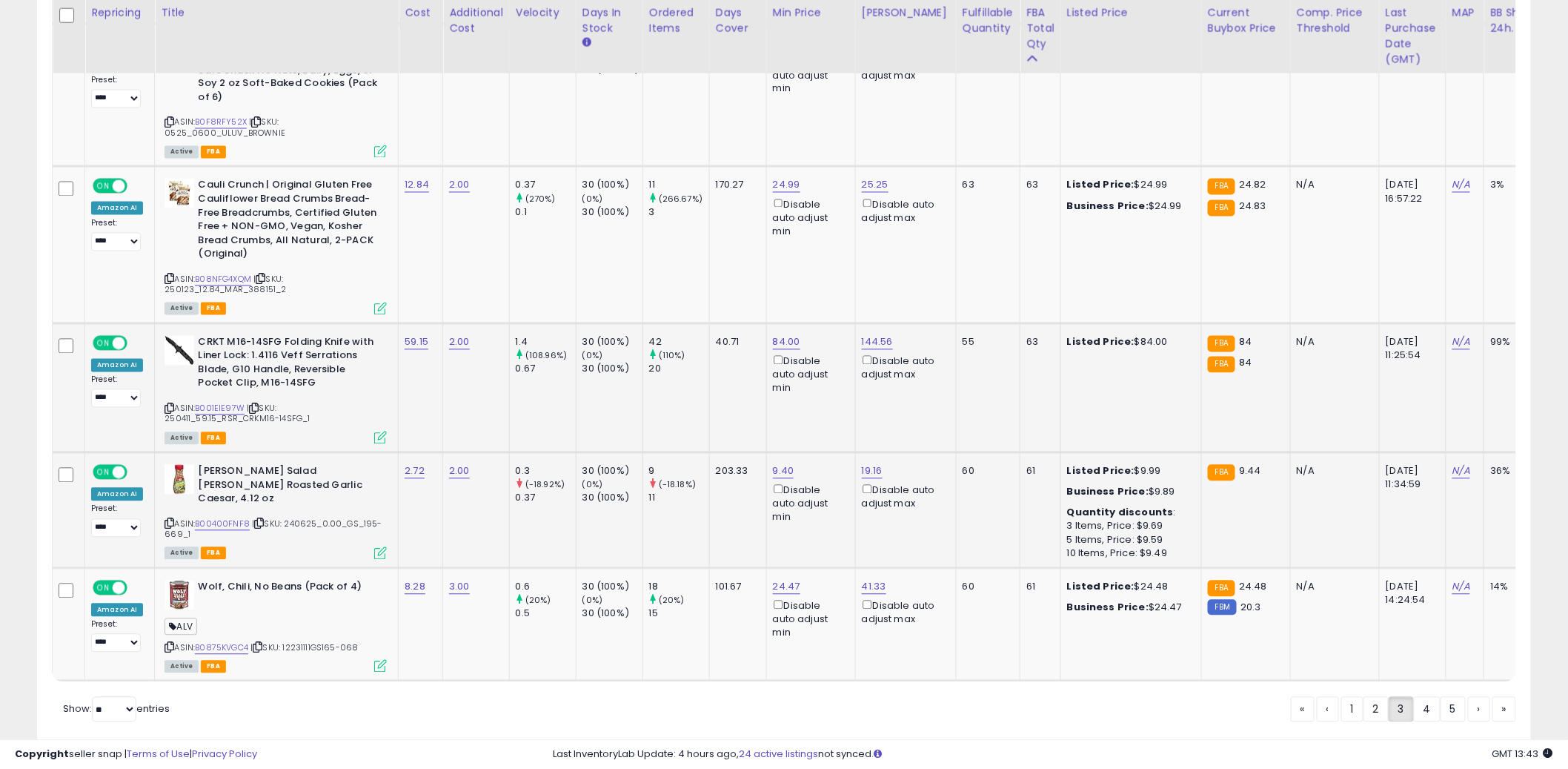
click at [728, 352] on td "40.71" at bounding box center [738, 388] width 57 height 129
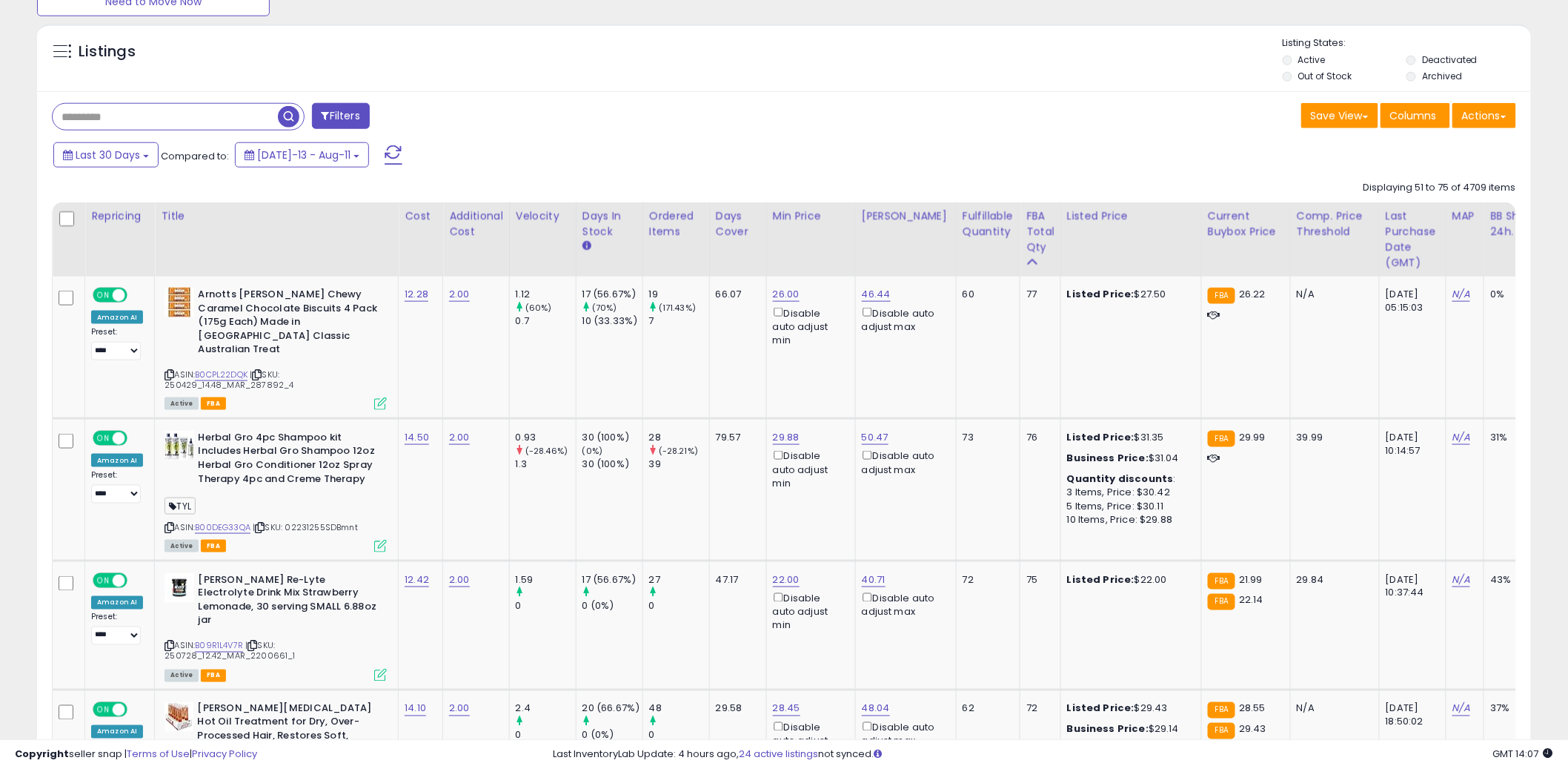
scroll to position [510, 0]
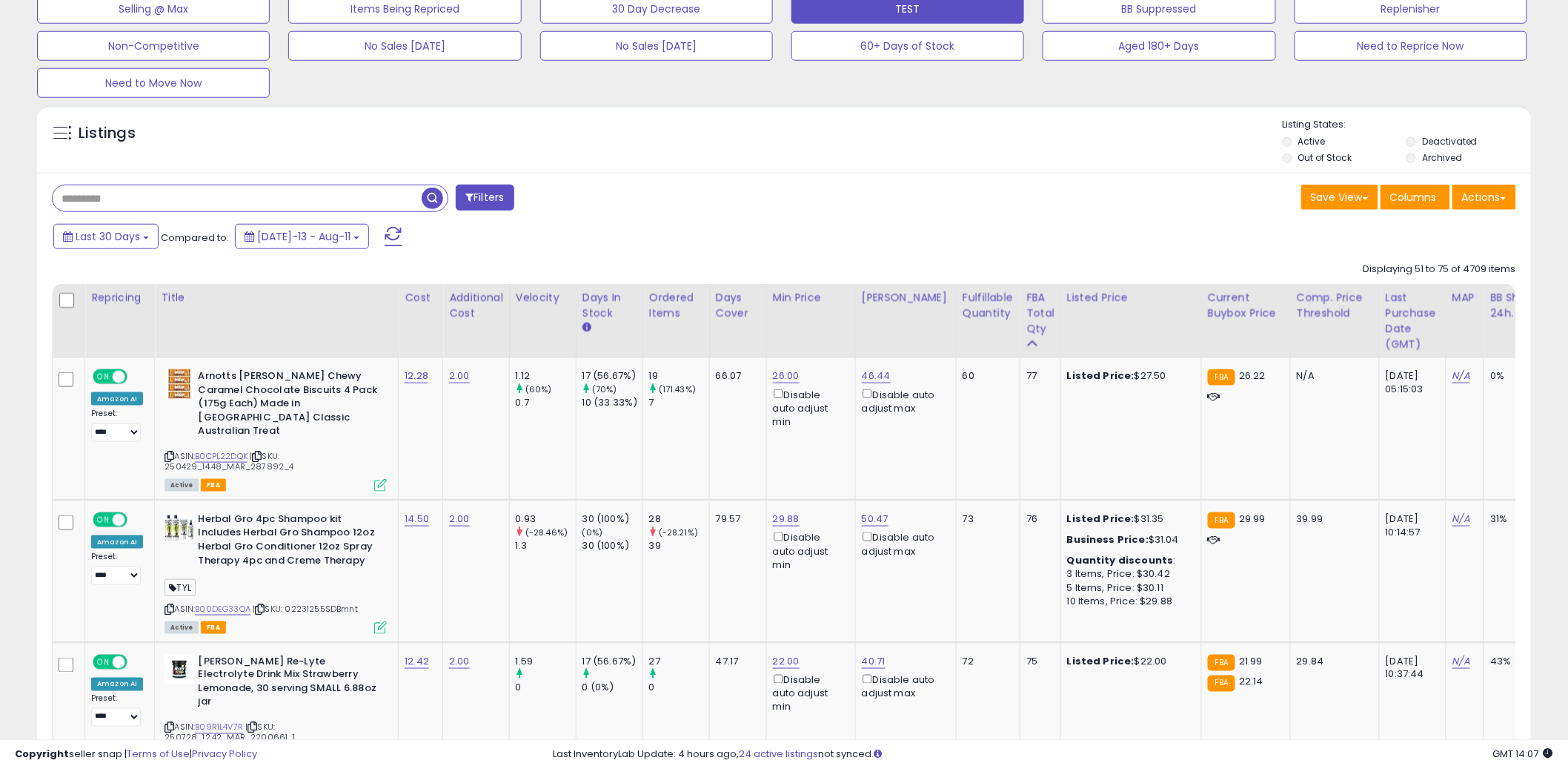
paste input "*******"
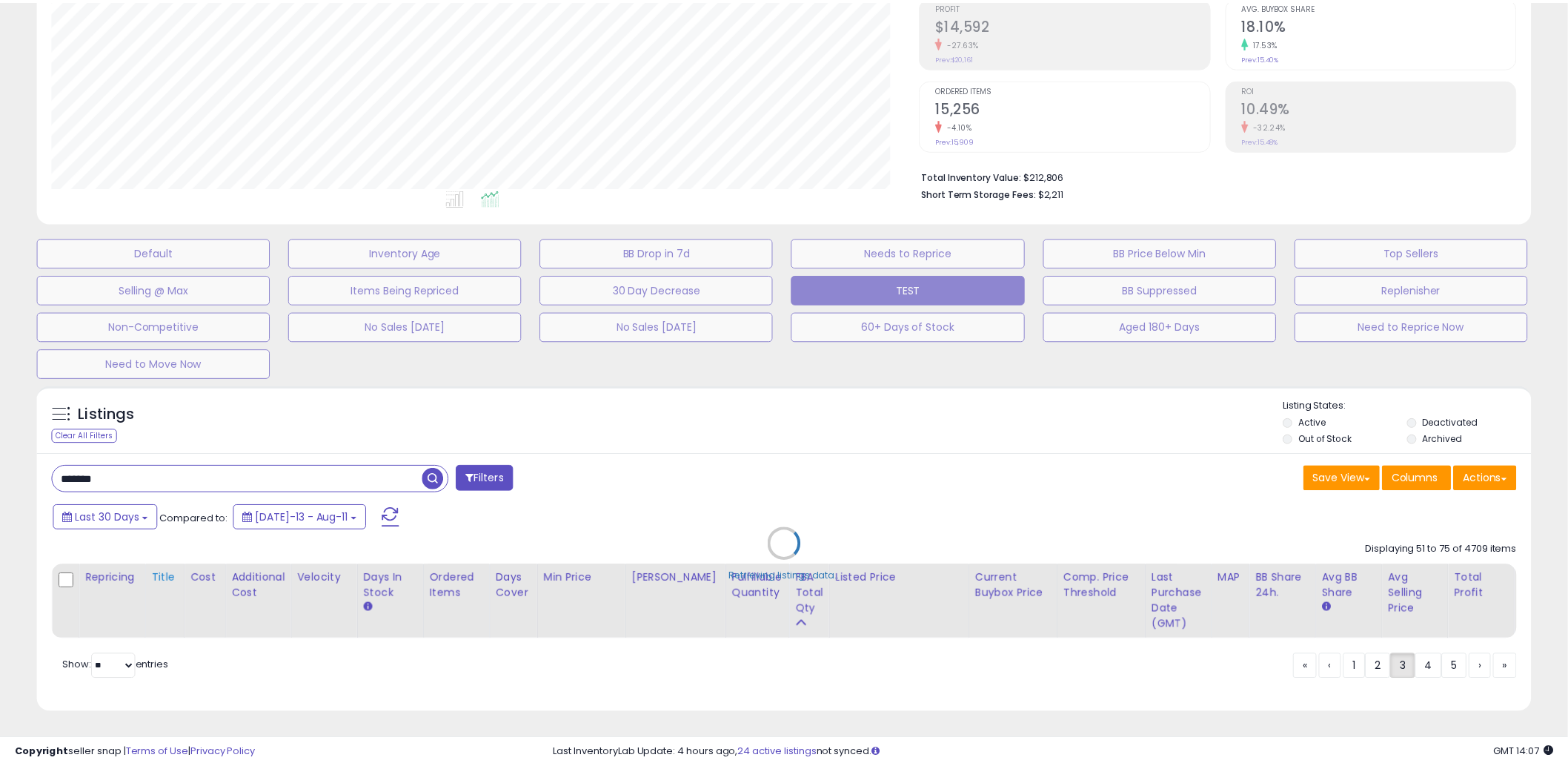
scroll to position [304, 876]
click at [785, 393] on div "Listings Clear All Filters Active" at bounding box center [791, 550] width 1506 height 327
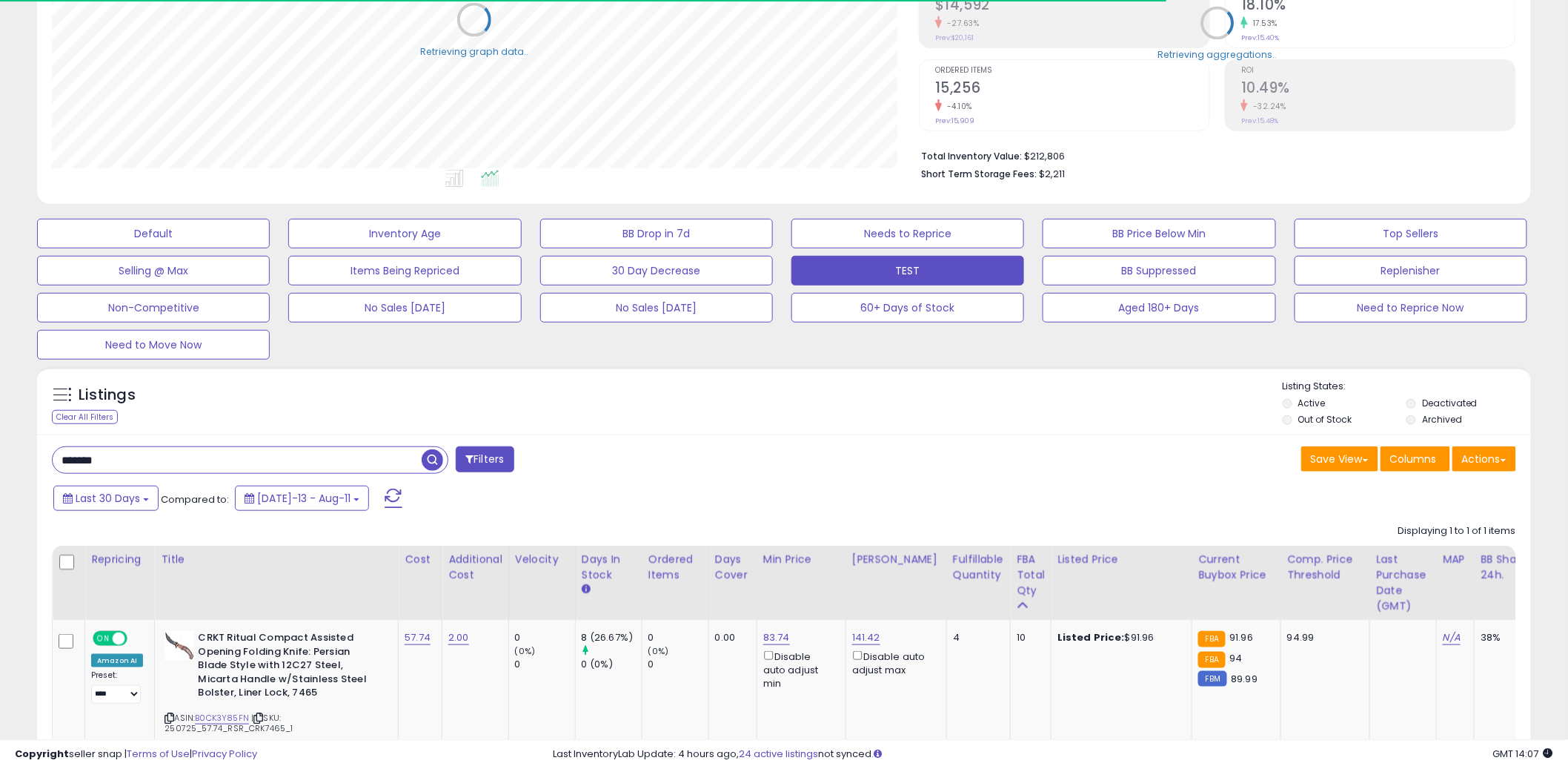
scroll to position [258, 0]
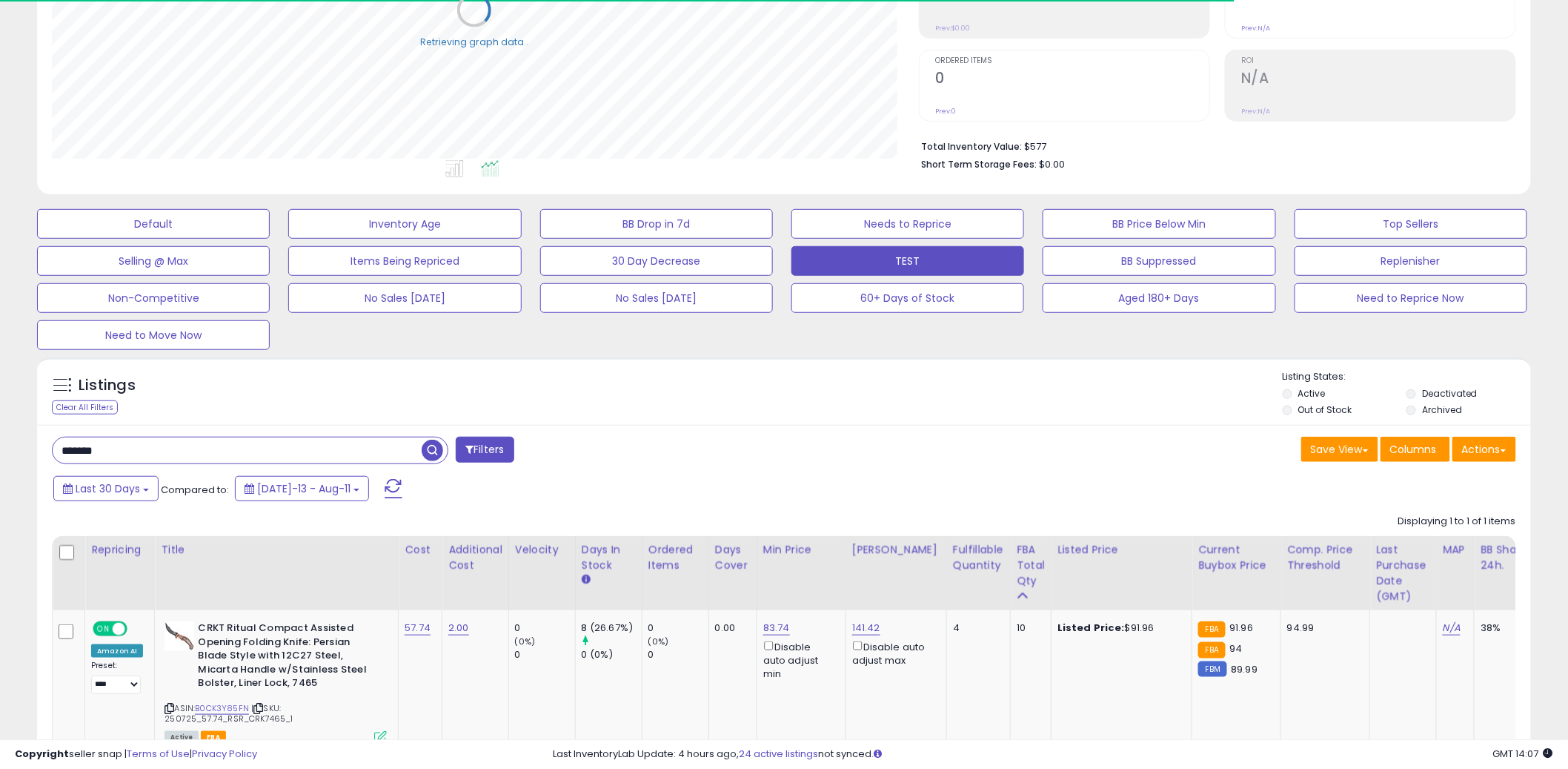
click at [769, 372] on div "Listings Clear All Filters Listing States:" at bounding box center [784, 395] width 1494 height 51
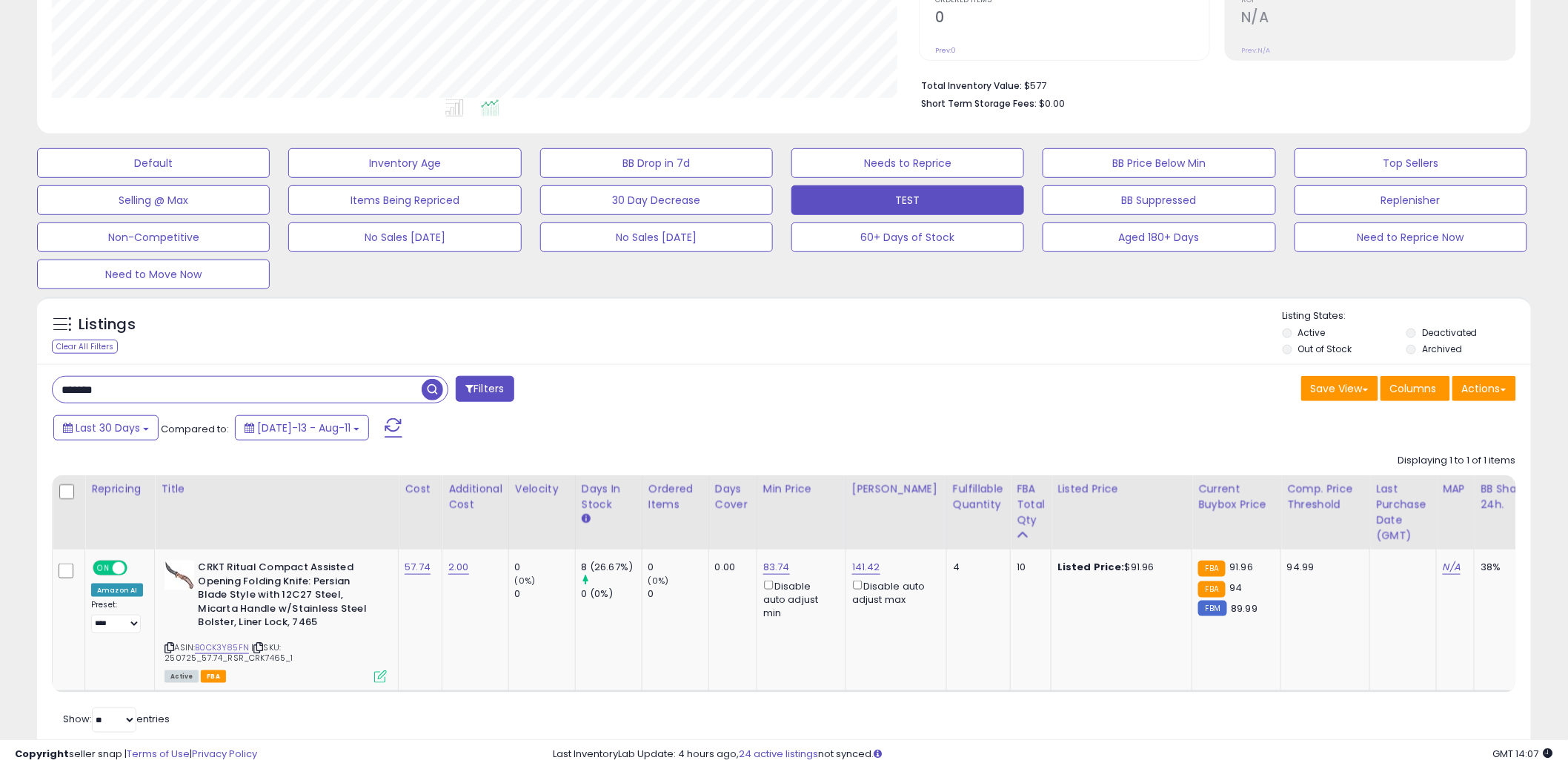
scroll to position [337, 0]
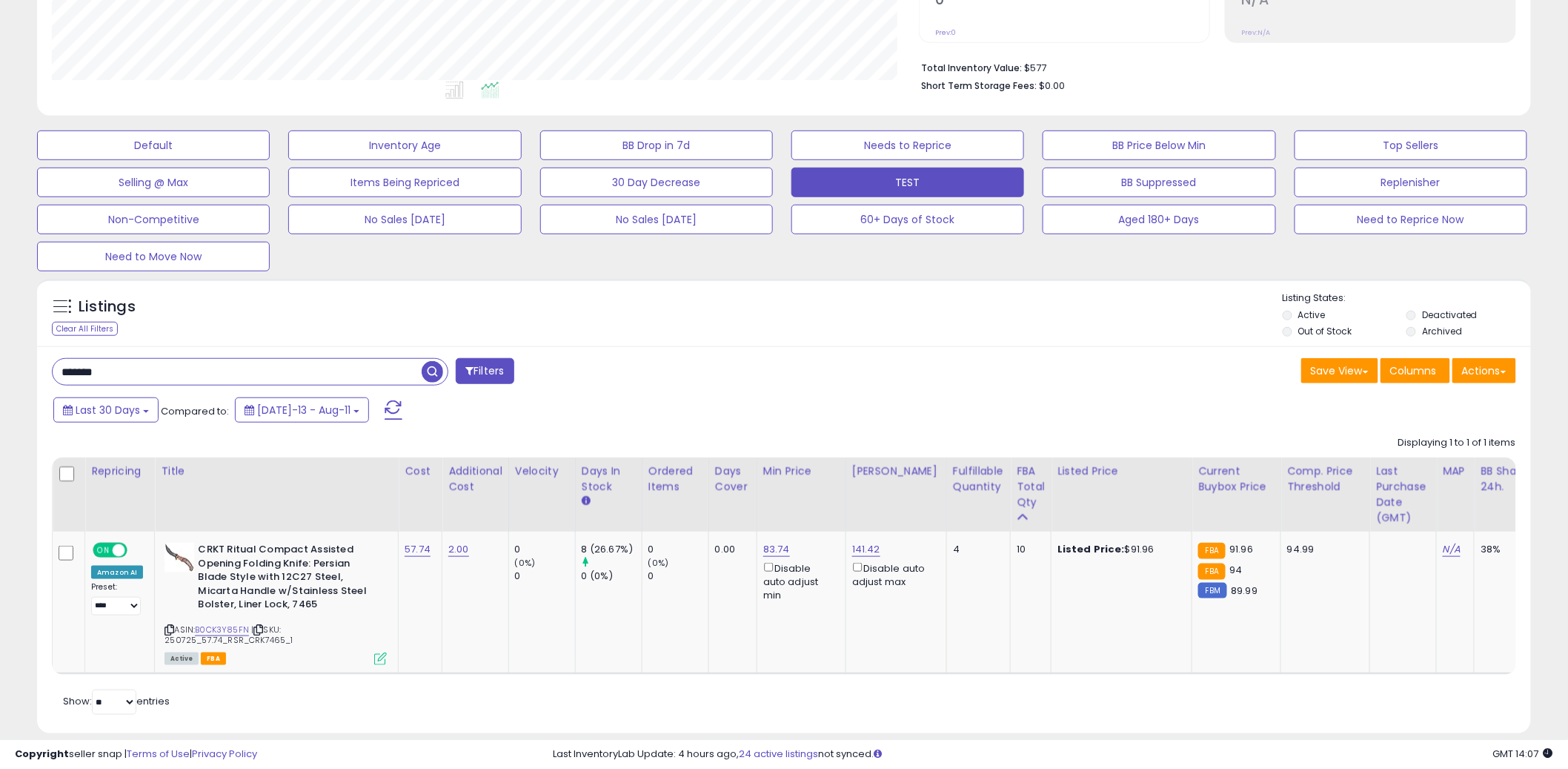
drag, startPoint x: 769, startPoint y: 322, endPoint x: 734, endPoint y: 365, distance: 55.4
click at [769, 322] on div "Listings Clear All Filters Listing States:" at bounding box center [784, 316] width 1494 height 51
click at [223, 625] on link "B0CK3Y85FN" at bounding box center [221, 630] width 54 height 12
paste input "text"
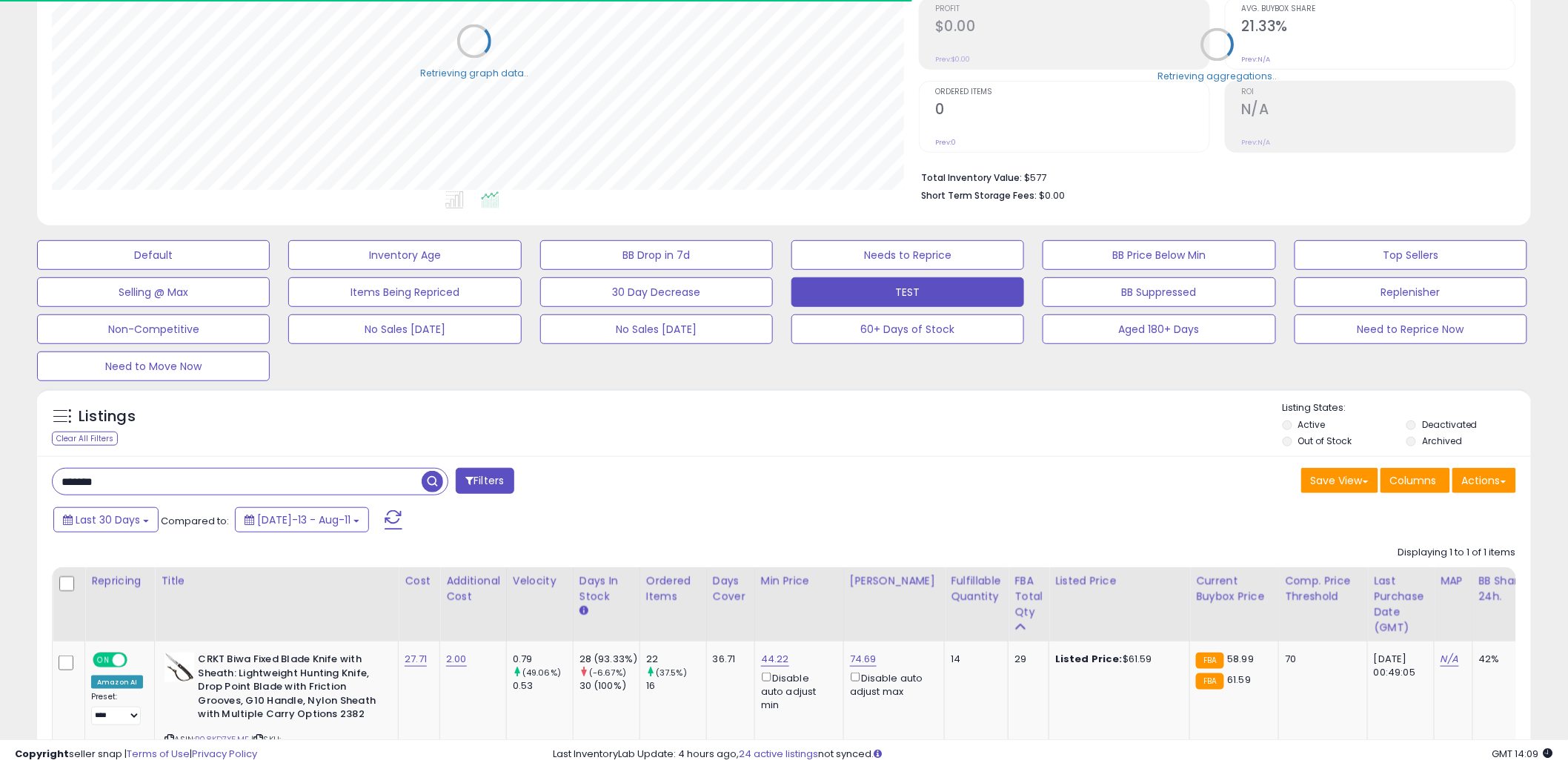
scroll to position [740968, 740221]
click at [773, 416] on div "Listings Clear All Filters Listing States:" at bounding box center [784, 426] width 1494 height 51
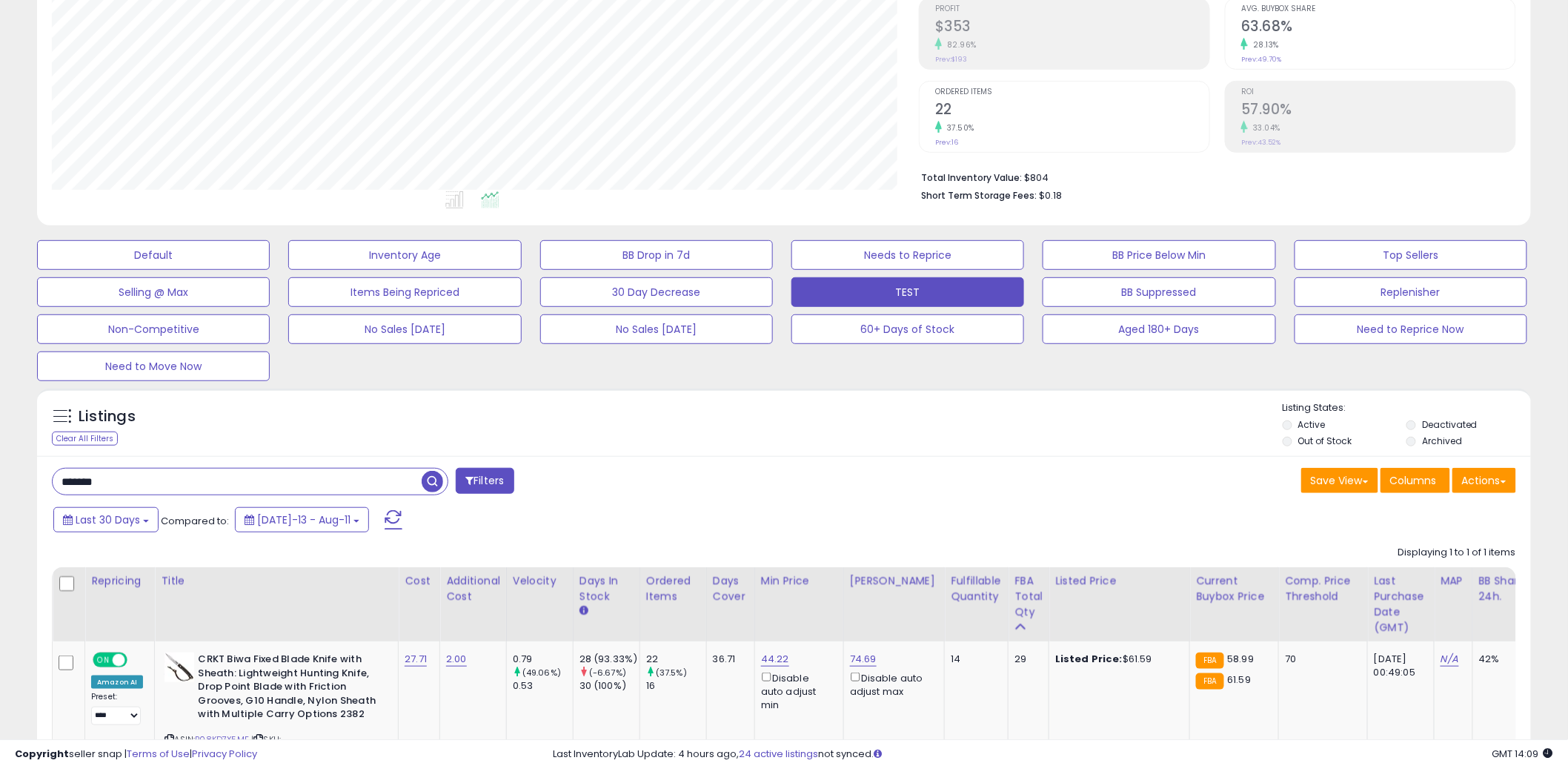
click at [777, 404] on div "Listings Clear All Filters Listing States:" at bounding box center [784, 426] width 1494 height 51
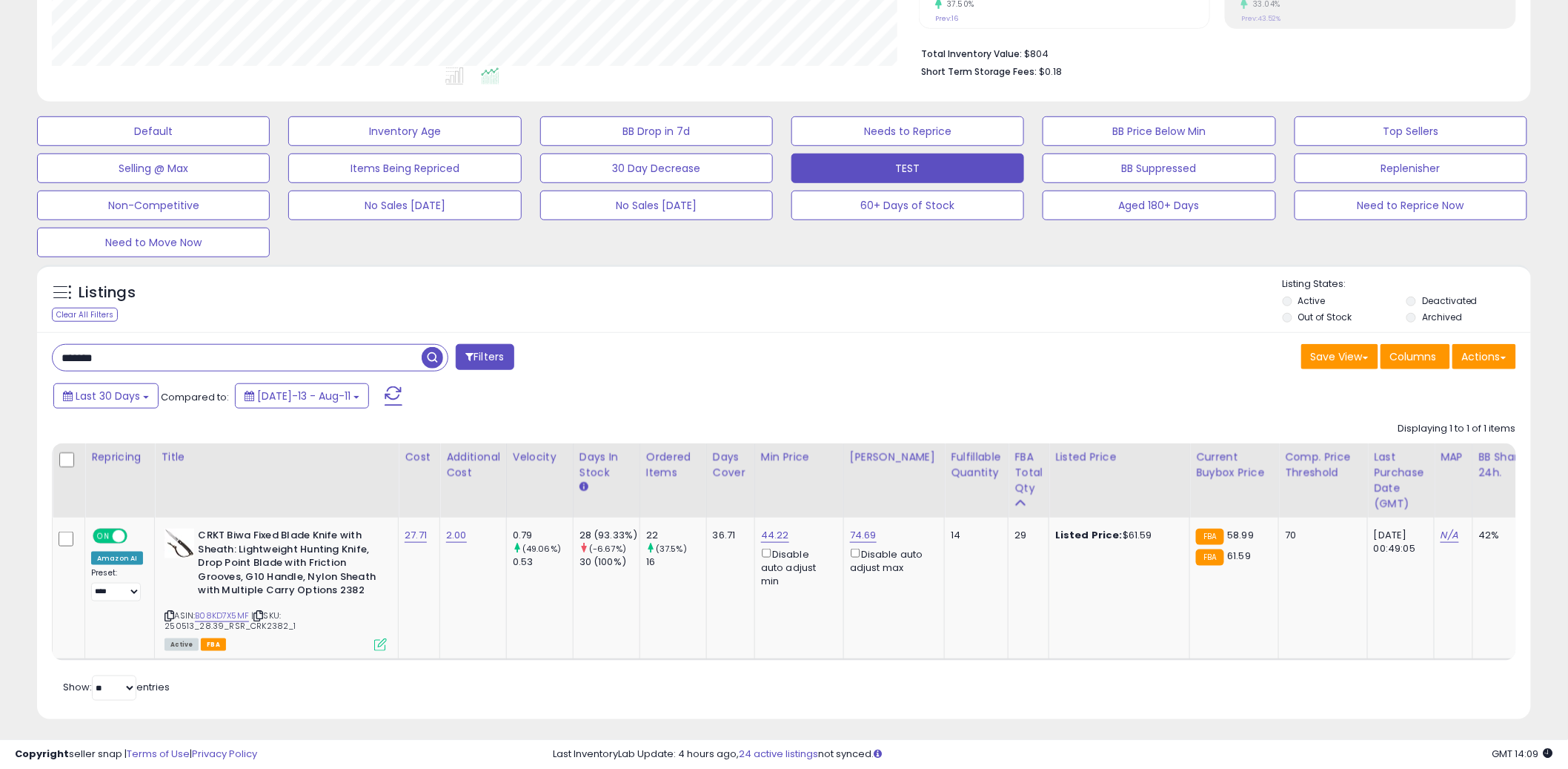
scroll to position [354, 0]
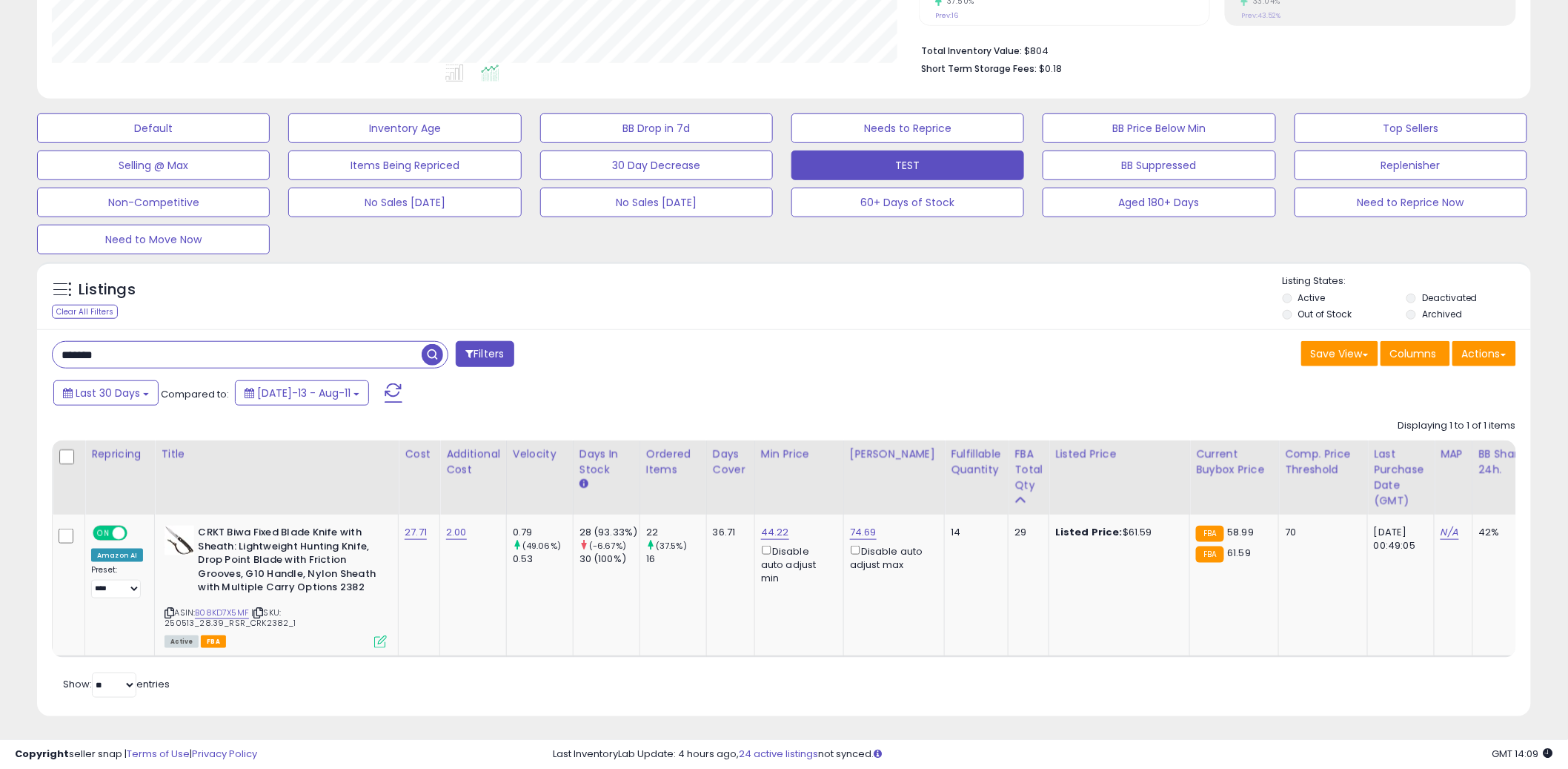
click at [781, 270] on div "Listings Clear All Filters" at bounding box center [784, 296] width 1494 height 69
click at [208, 612] on link "B08KD7X5MF" at bounding box center [221, 612] width 54 height 12
paste input "*"
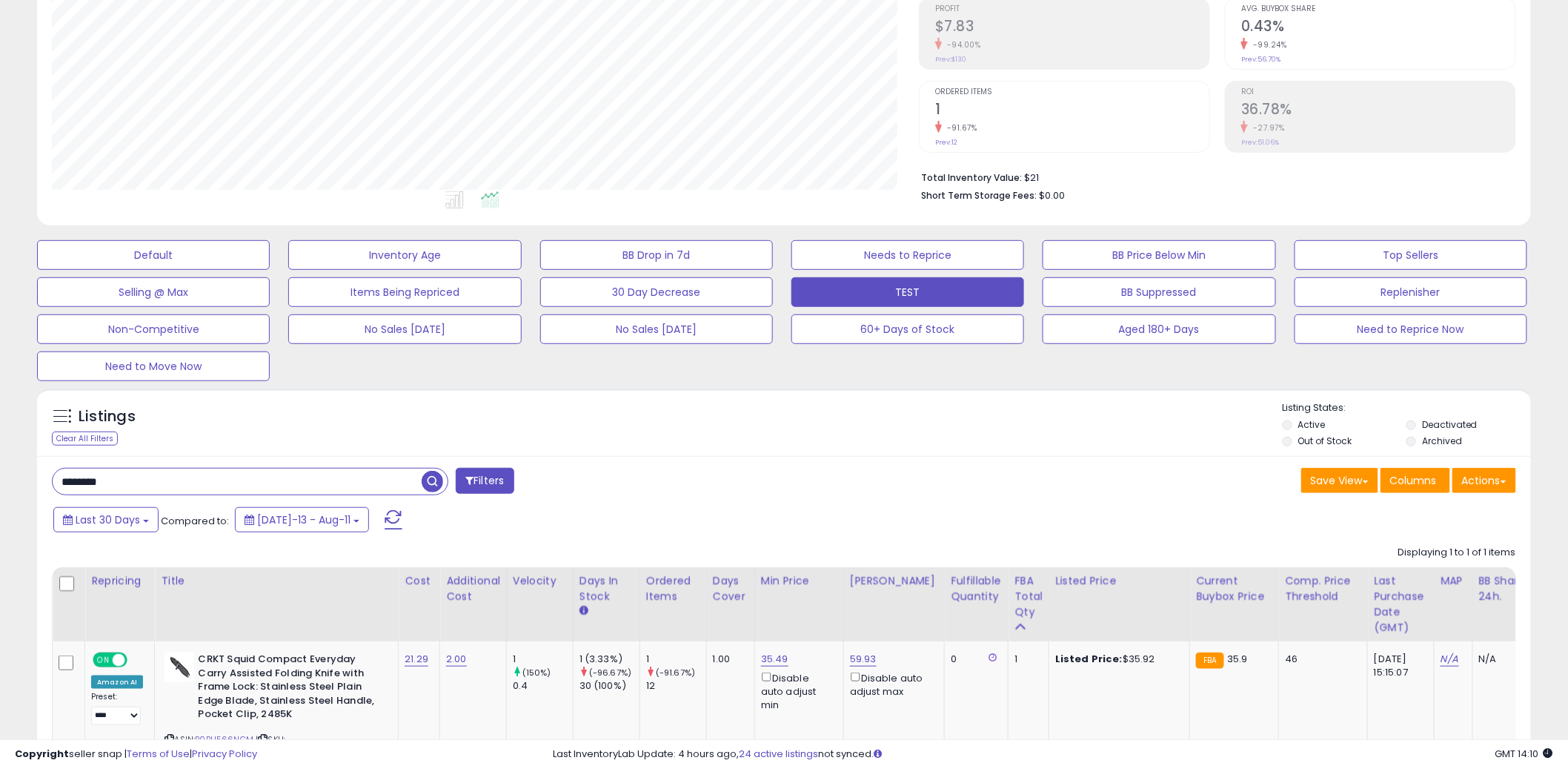
scroll to position [304, 867]
click at [784, 391] on div "Listings Clear All Filters" at bounding box center [784, 423] width 1494 height 69
click at [773, 391] on div "Listings Clear All Filters" at bounding box center [784, 423] width 1494 height 69
click at [774, 397] on div "Listings Clear All Filters" at bounding box center [784, 423] width 1494 height 69
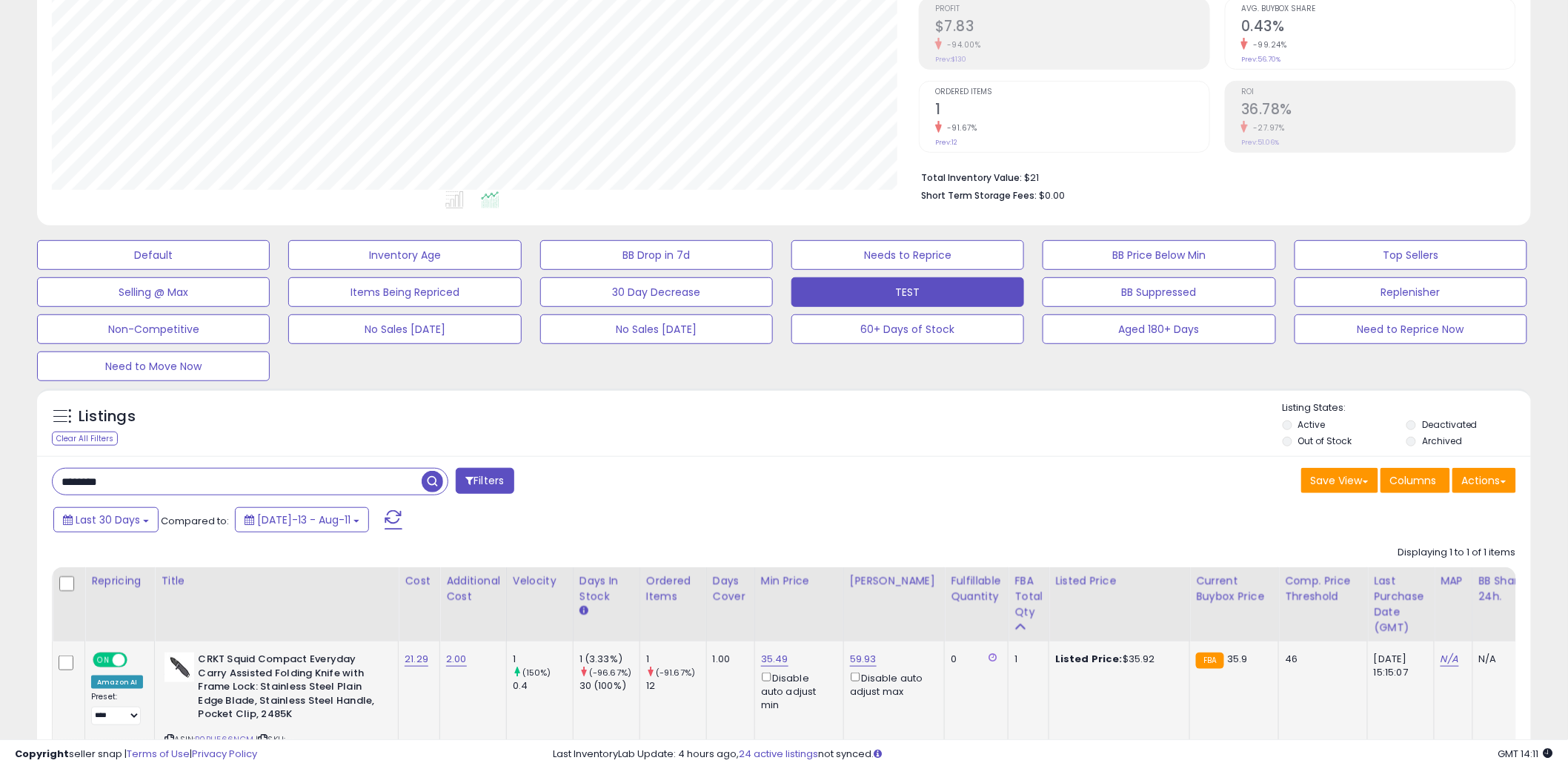
scroll to position [357, 0]
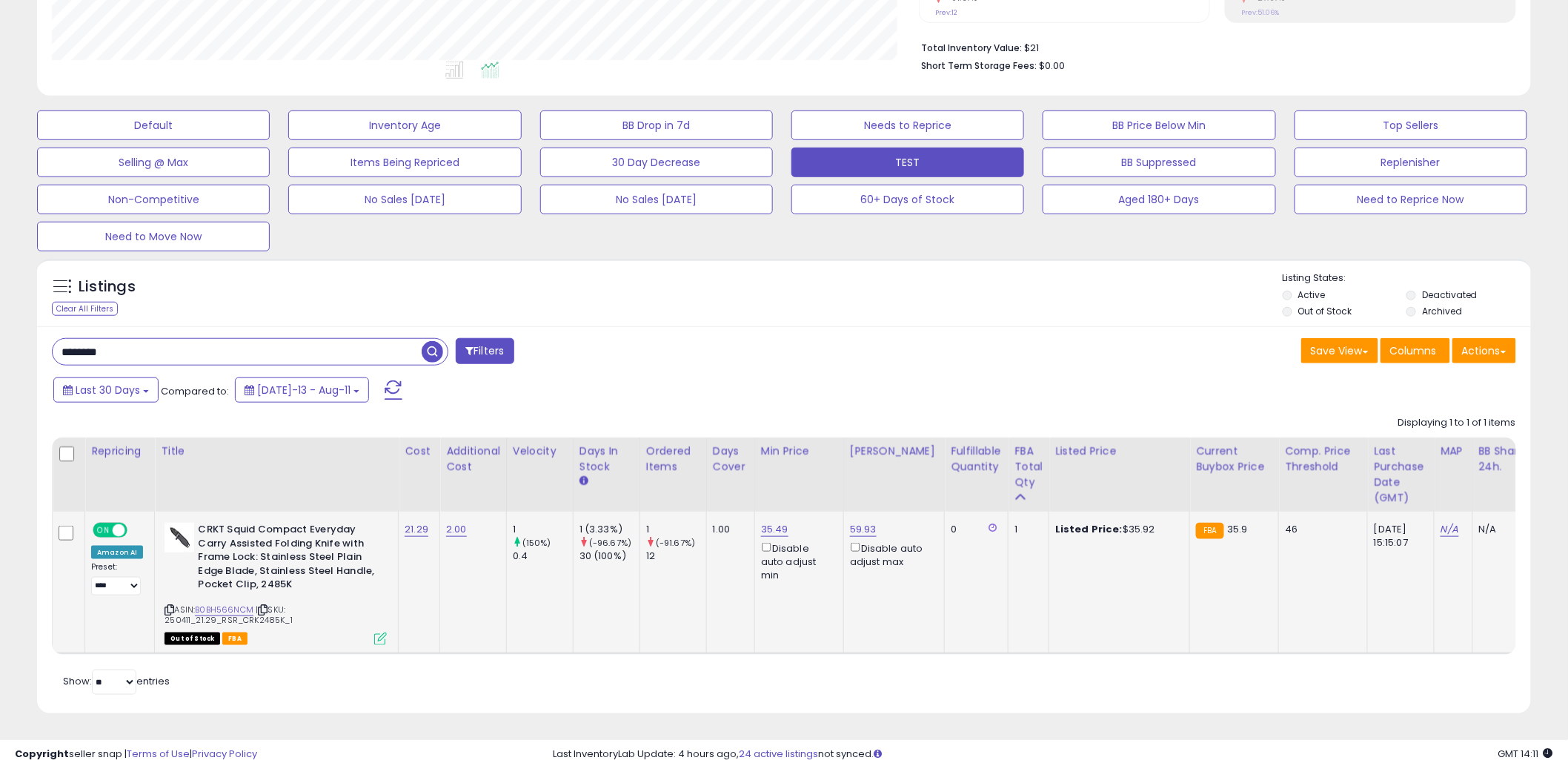
click at [227, 602] on div "ASIN: B0BH566NCM | SKU: 250411_21.29_RSR_CRK2485K_1 Out of Stock FBA" at bounding box center [275, 583] width 222 height 121
click at [226, 605] on link "B0BH566NCM" at bounding box center [224, 609] width 58 height 12
click at [284, 377] on div "Last 30 Days Compared to: Jul-13 - Aug-11" at bounding box center [599, 391] width 1098 height 34
paste input "text"
type input "*******"
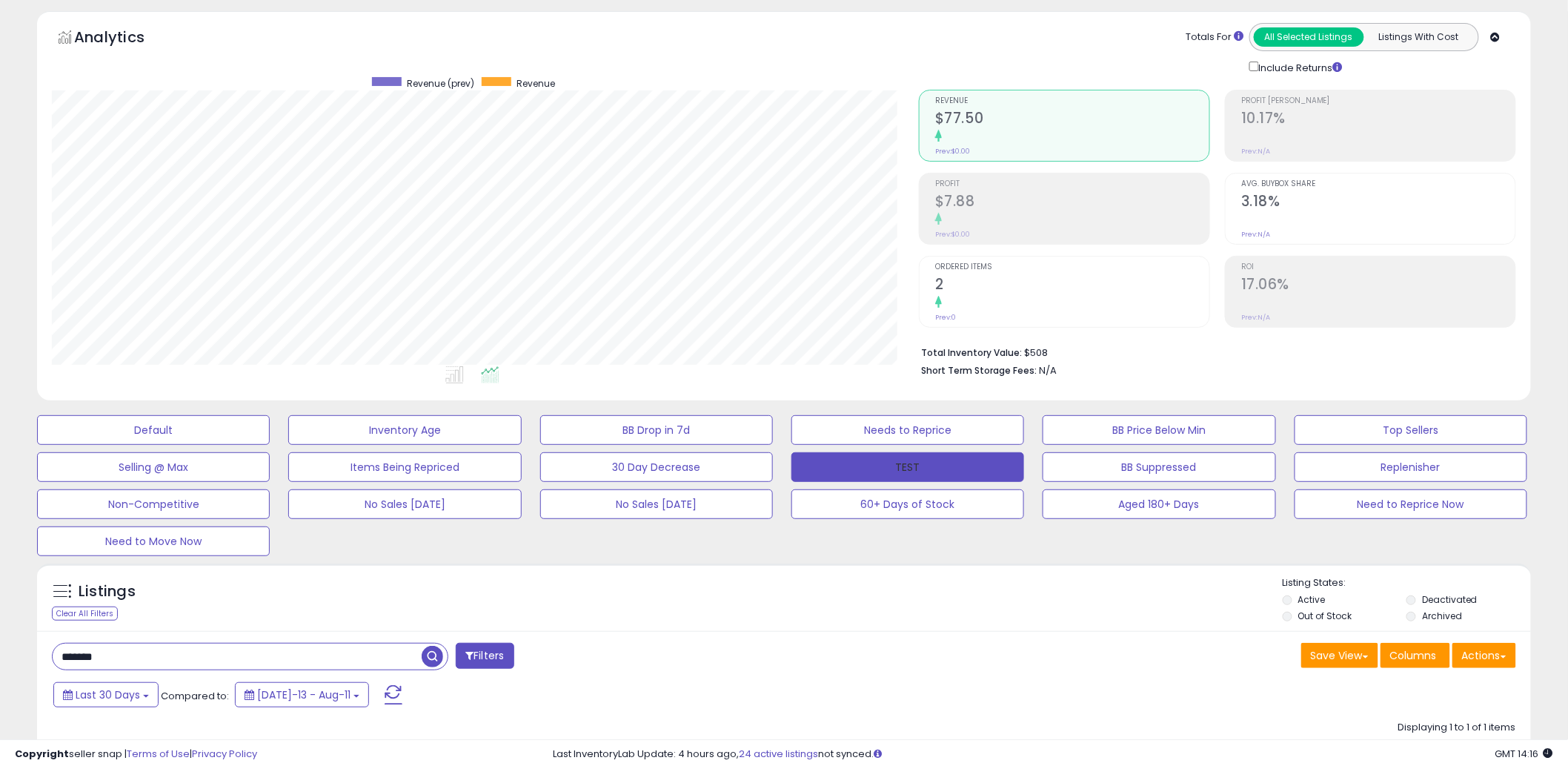
scroll to position [0, 0]
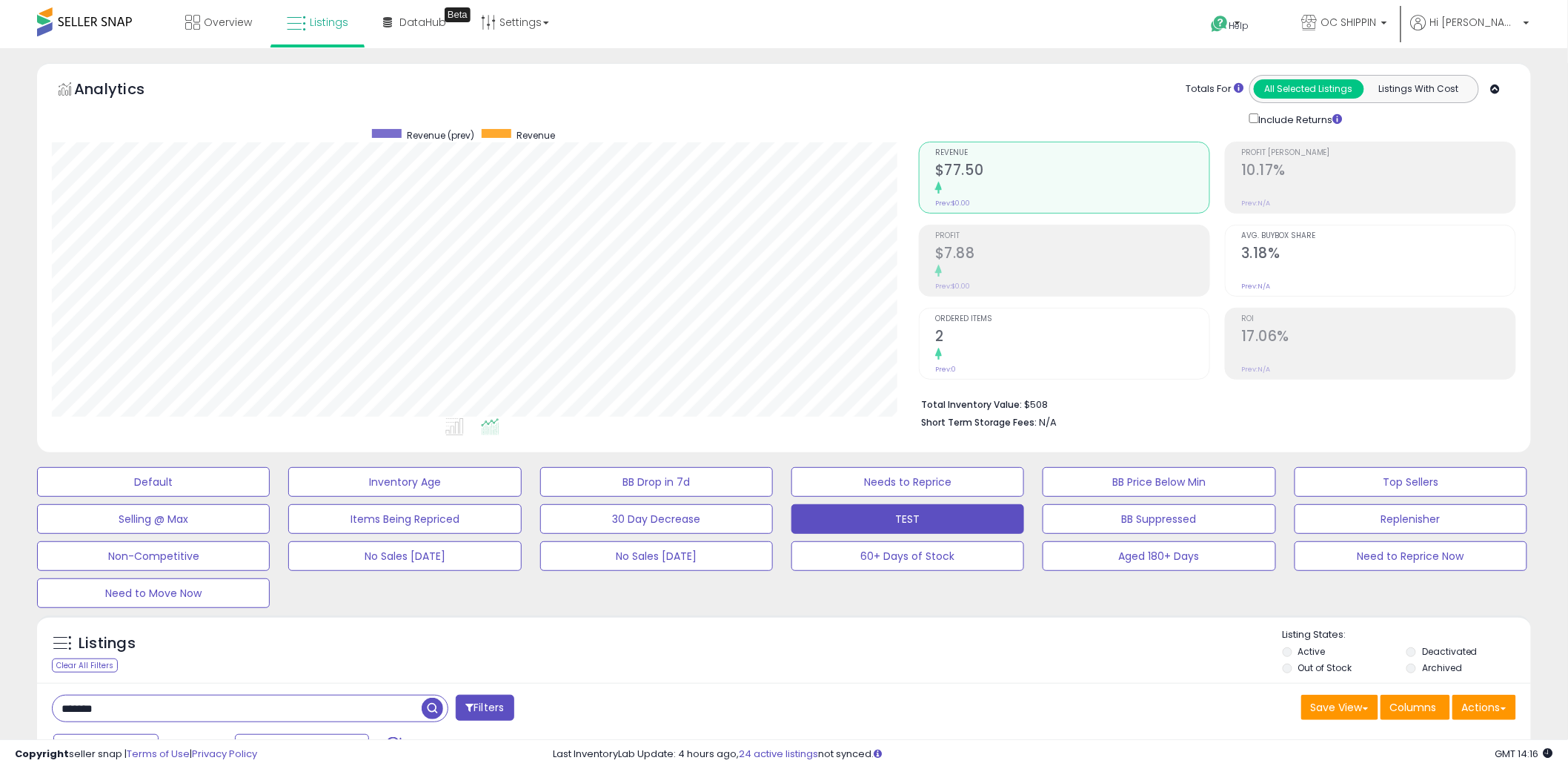
click at [816, 75] on div at bounding box center [664, 75] width 487 height 1
